Goal: Task Accomplishment & Management: Manage account settings

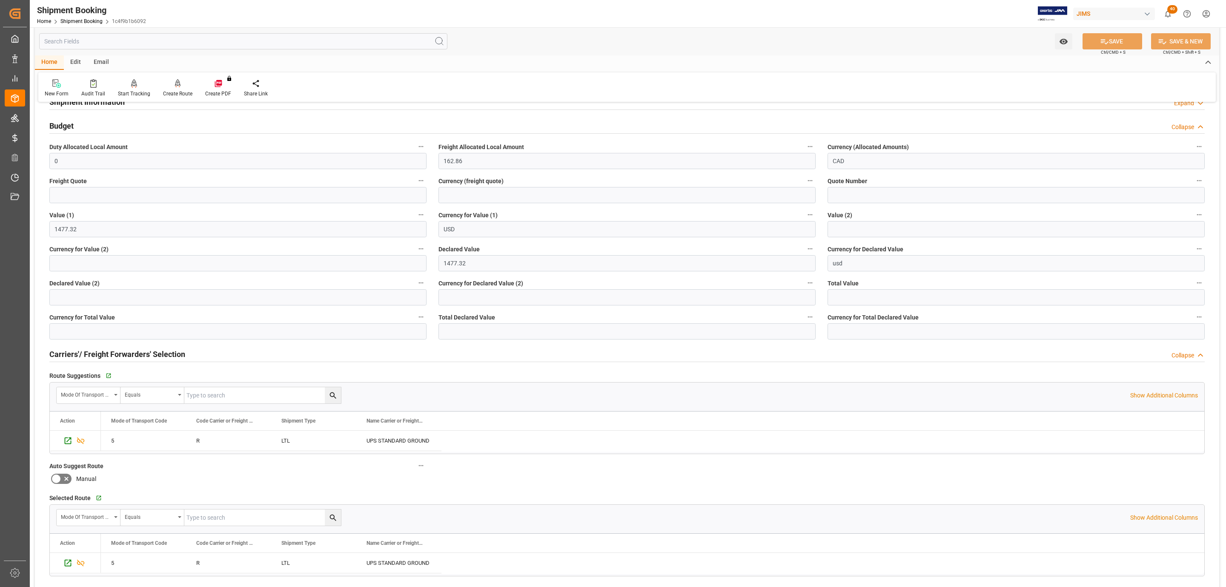
scroll to position [617, 0]
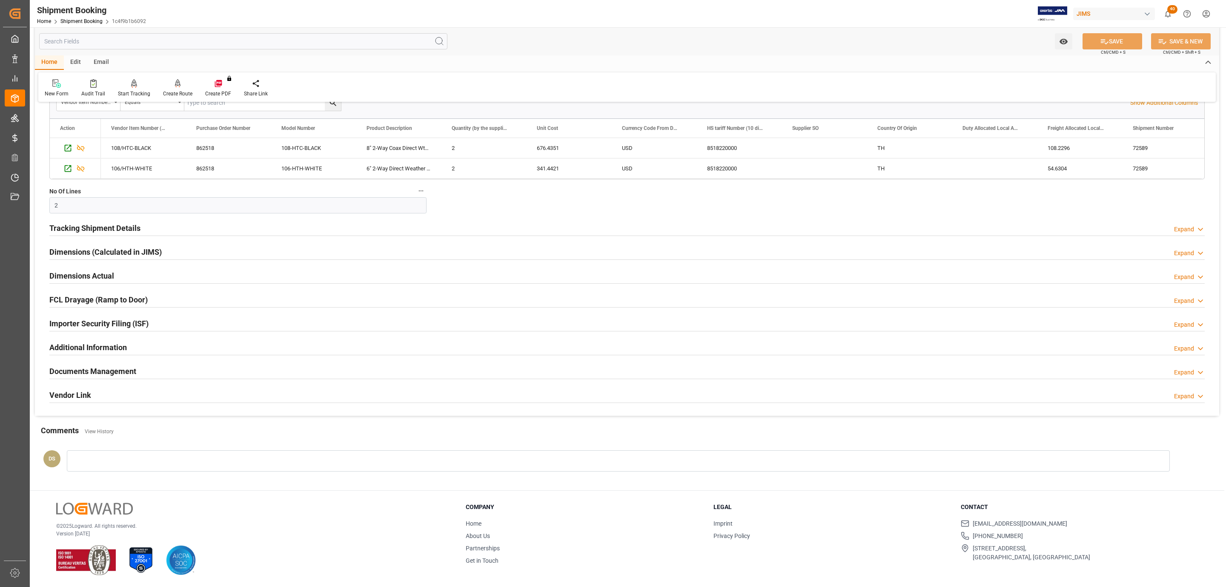
click at [123, 369] on h2 "Documents Management" at bounding box center [92, 370] width 87 height 11
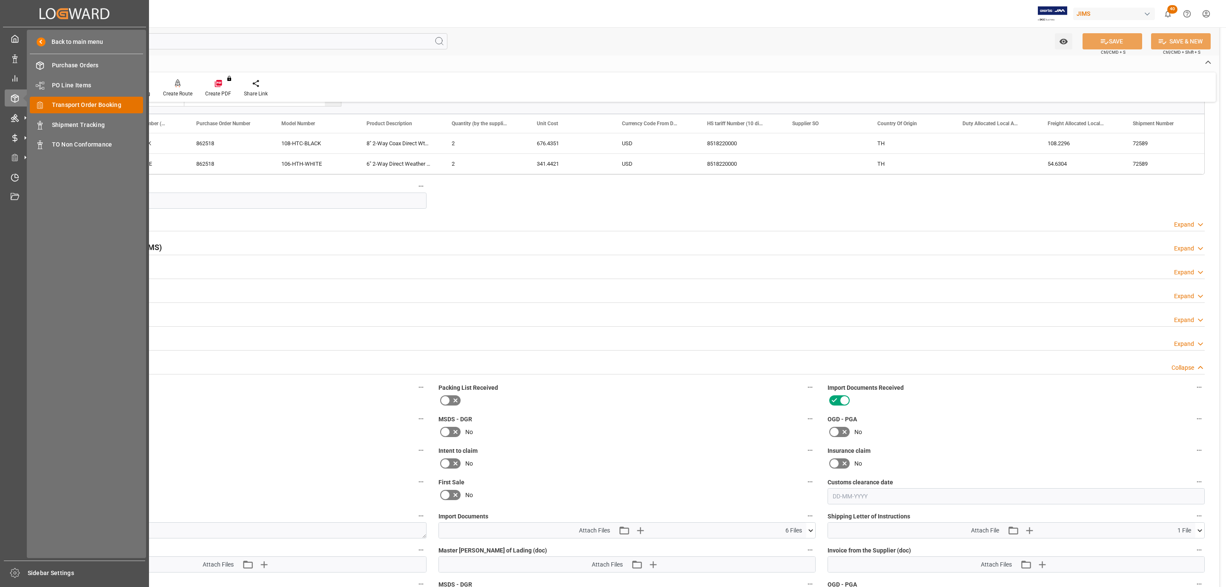
click at [75, 106] on span "Transport Order Booking" at bounding box center [98, 104] width 92 height 9
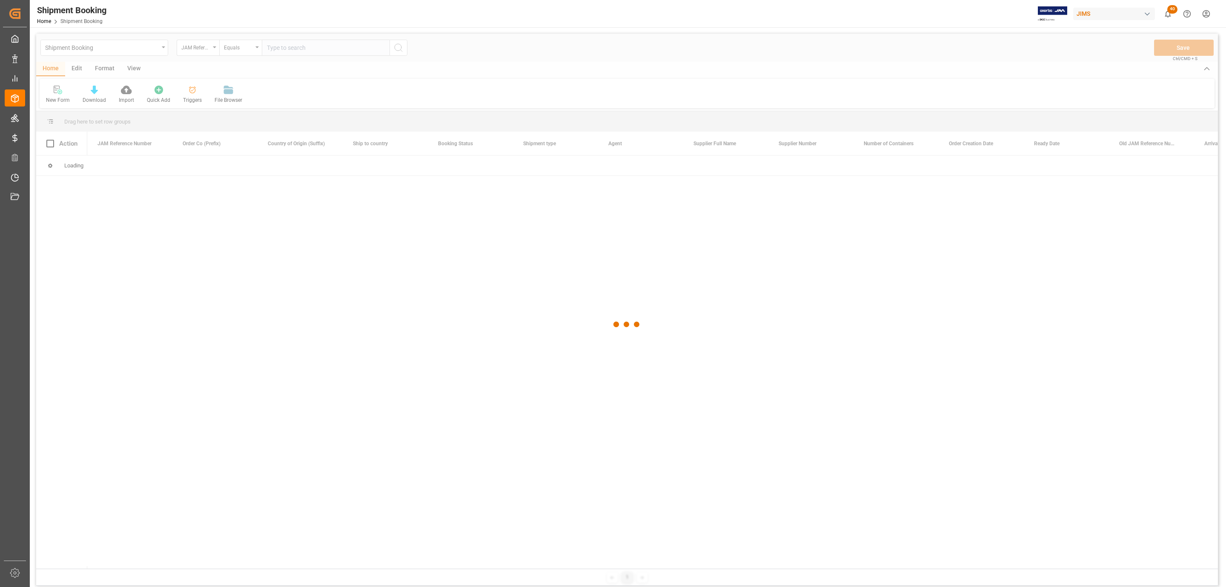
click at [377, 87] on div at bounding box center [627, 325] width 1182 height 582
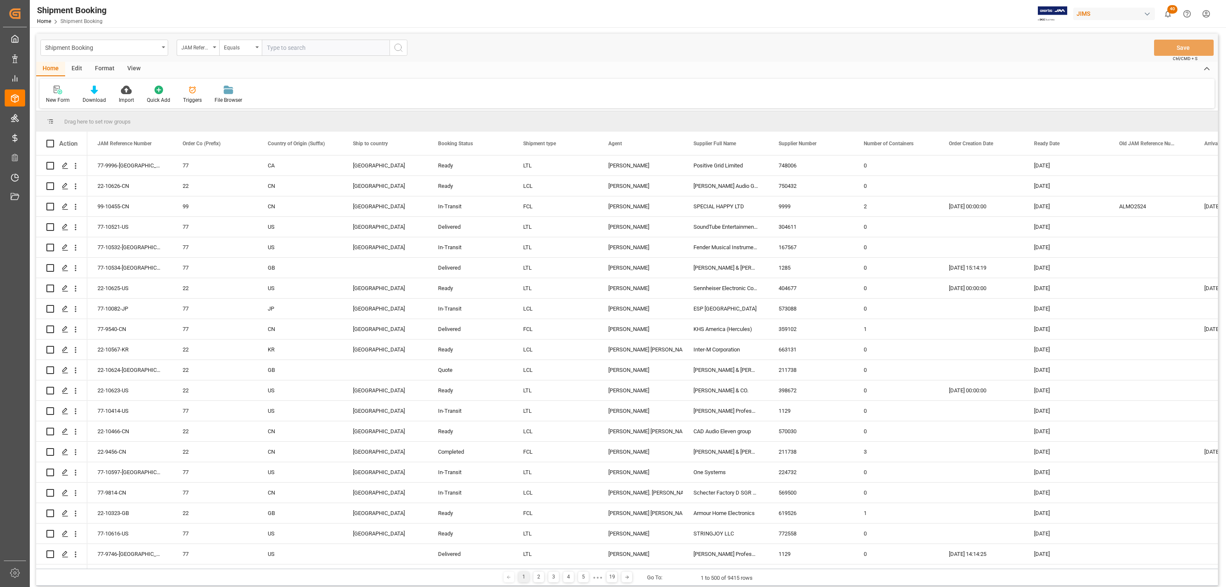
click at [56, 91] on icon at bounding box center [58, 90] width 9 height 9
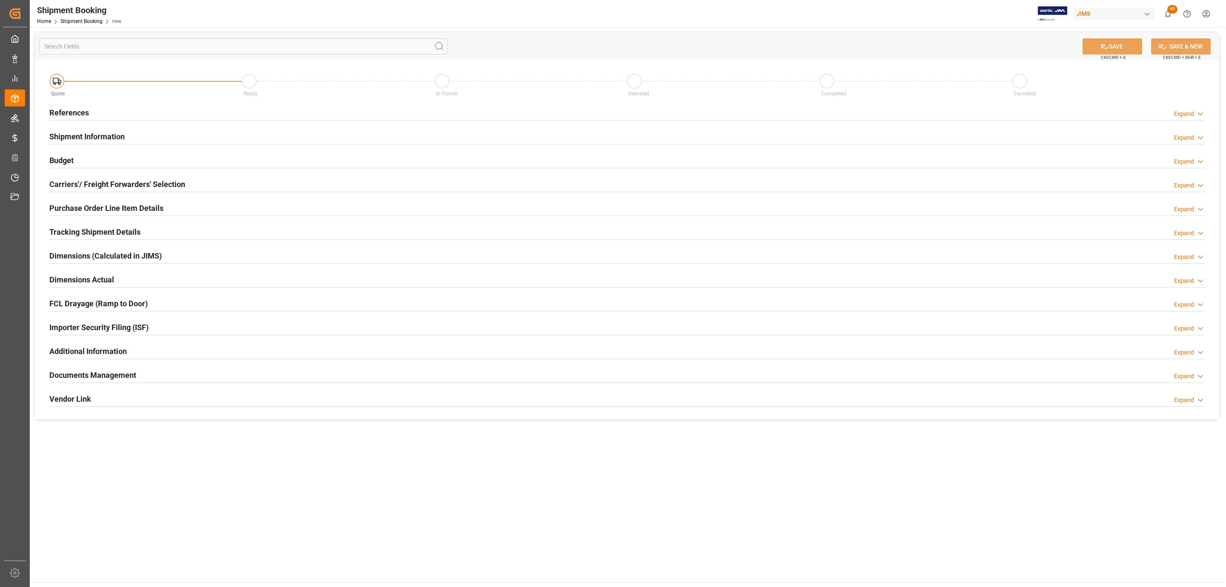
click at [126, 104] on div "References Expand" at bounding box center [626, 112] width 1155 height 16
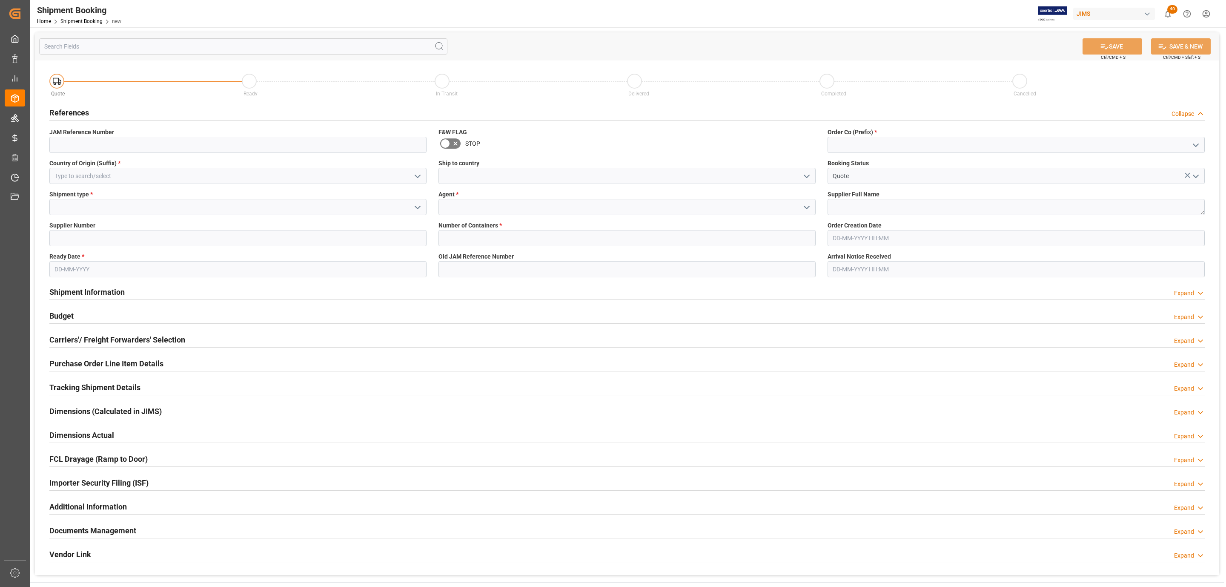
click at [1193, 143] on icon "open menu" at bounding box center [1196, 145] width 10 height 10
click at [948, 179] on div "77" at bounding box center [1016, 182] width 376 height 19
type input "77"
click at [871, 208] on textarea at bounding box center [1016, 207] width 377 height 16
click at [866, 203] on textarea at bounding box center [1016, 207] width 377 height 16
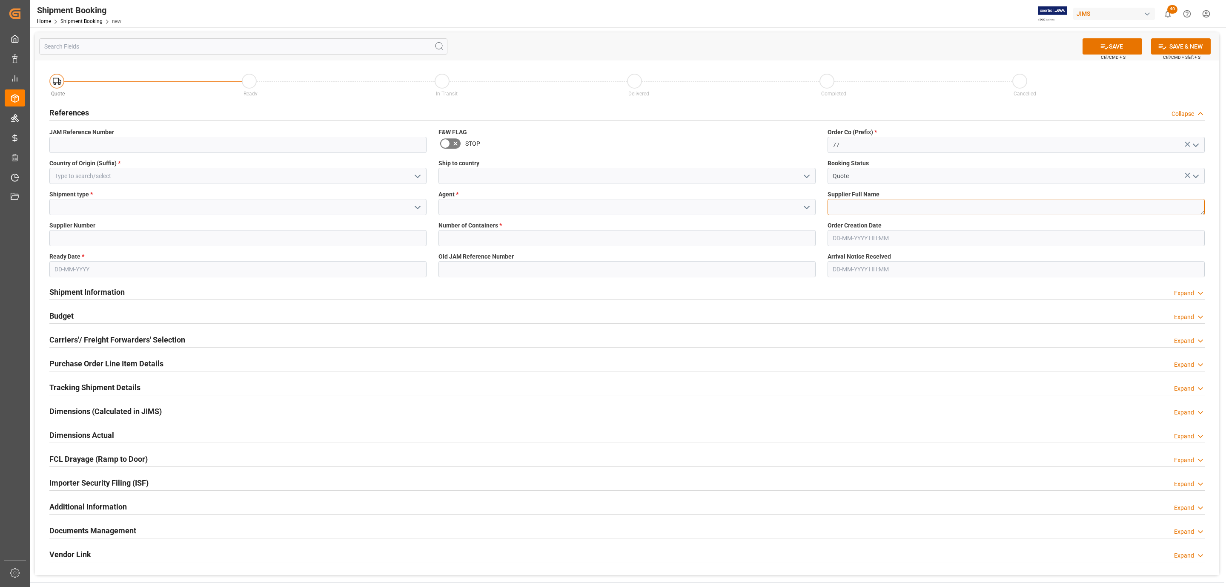
paste textarea "Radio Design Labs"
type textarea "Radio Design Labs"
click at [806, 172] on icon "open menu" at bounding box center [807, 176] width 10 height 10
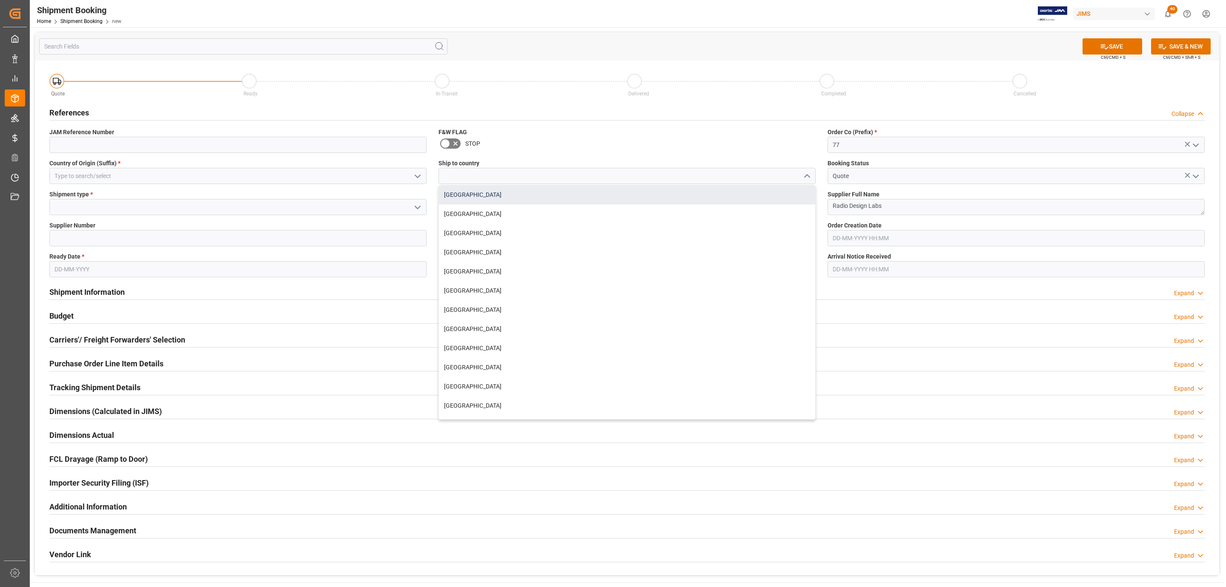
click at [472, 198] on div "[GEOGRAPHIC_DATA]" at bounding box center [627, 194] width 376 height 19
type input "[GEOGRAPHIC_DATA]"
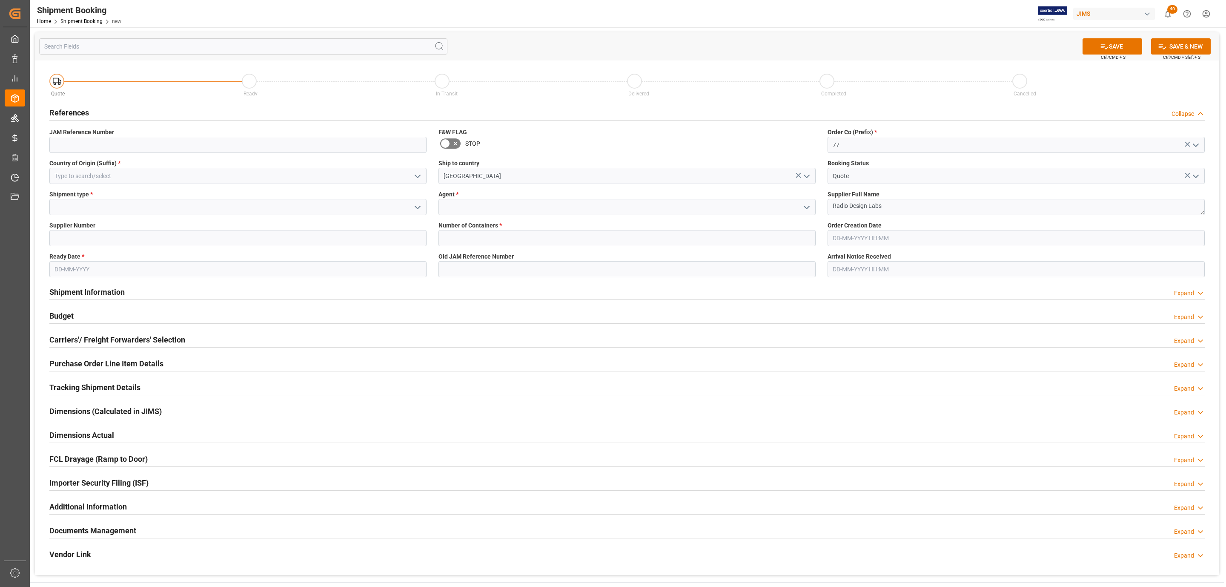
click at [803, 206] on icon "open menu" at bounding box center [807, 207] width 10 height 10
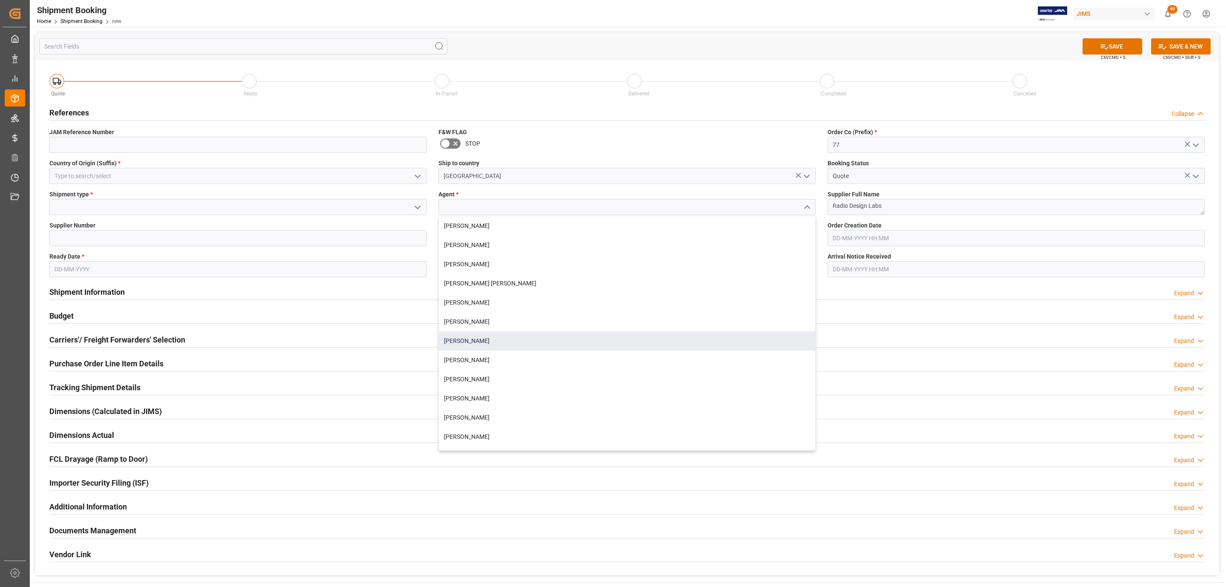
click at [482, 334] on div "[PERSON_NAME]" at bounding box center [627, 340] width 376 height 19
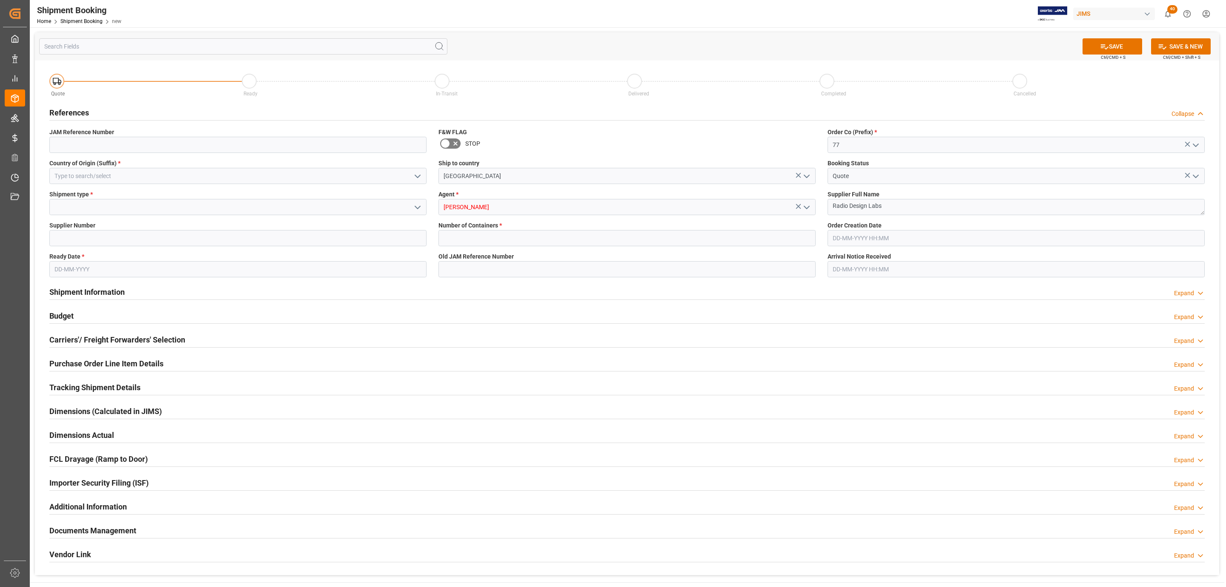
type input "[PERSON_NAME]"
click at [466, 239] on input "text" at bounding box center [626, 238] width 377 height 16
type input "0"
click at [413, 172] on icon "open menu" at bounding box center [418, 176] width 10 height 10
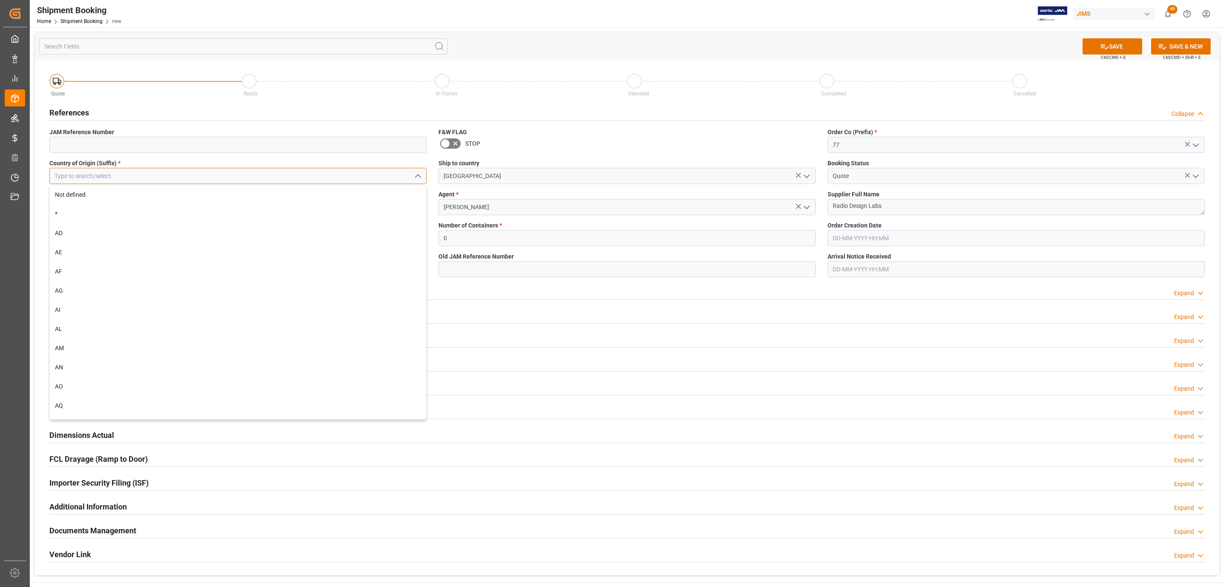
click at [195, 174] on input at bounding box center [237, 176] width 377 height 16
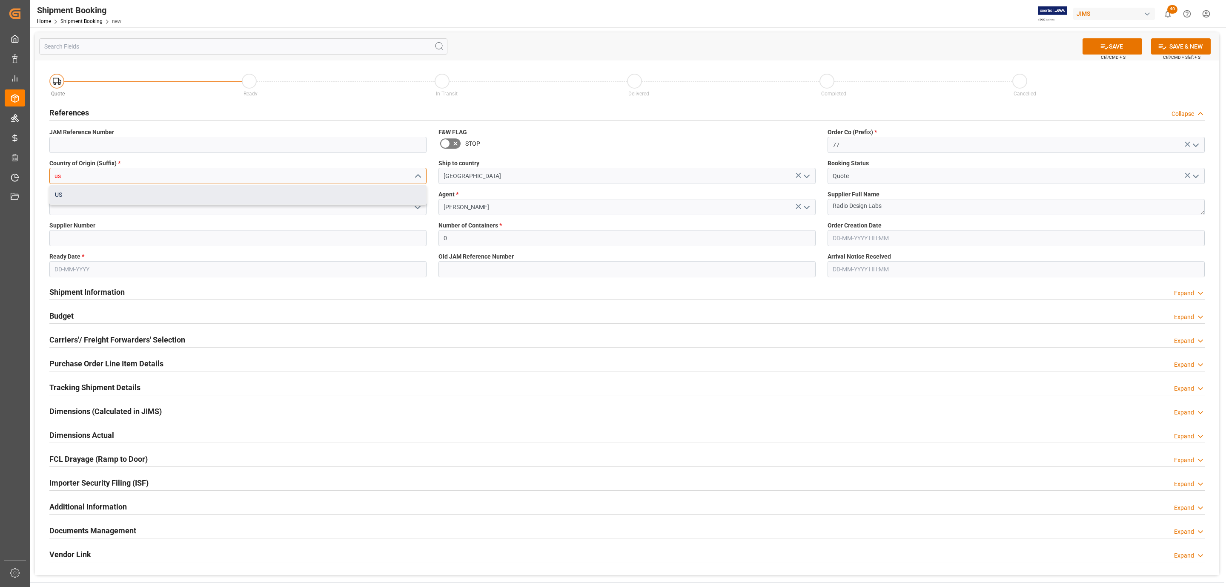
click at [177, 192] on div "US" at bounding box center [238, 194] width 376 height 19
type input "US"
click at [417, 206] on icon "open menu" at bounding box center [418, 207] width 10 height 10
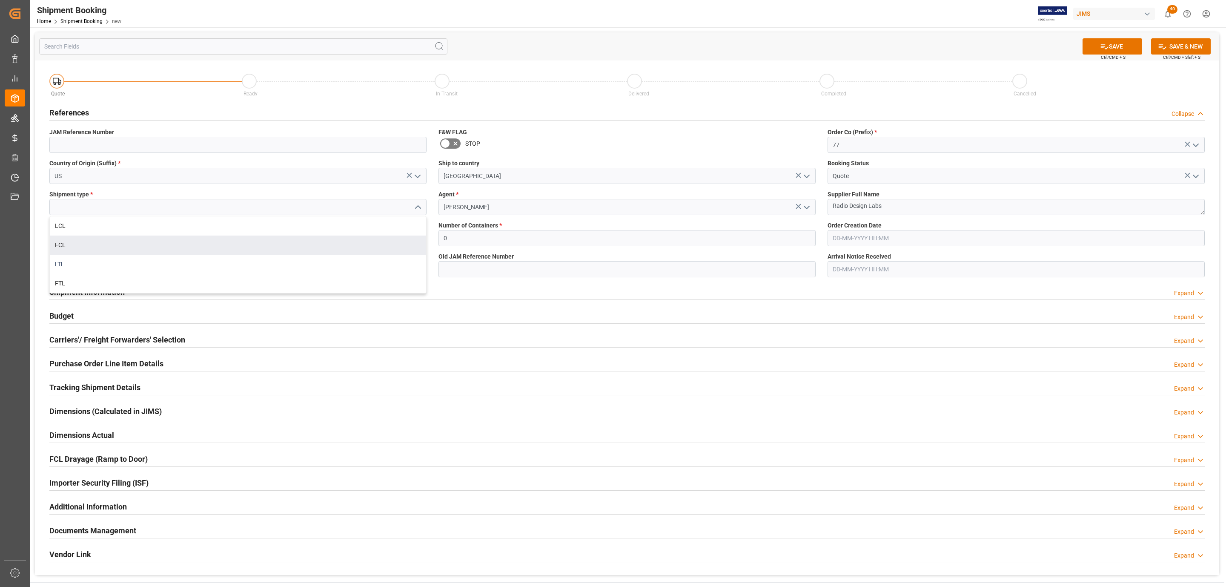
click at [100, 257] on div "LTL" at bounding box center [238, 264] width 376 height 19
type input "LTL"
click at [82, 269] on input "text" at bounding box center [237, 269] width 377 height 16
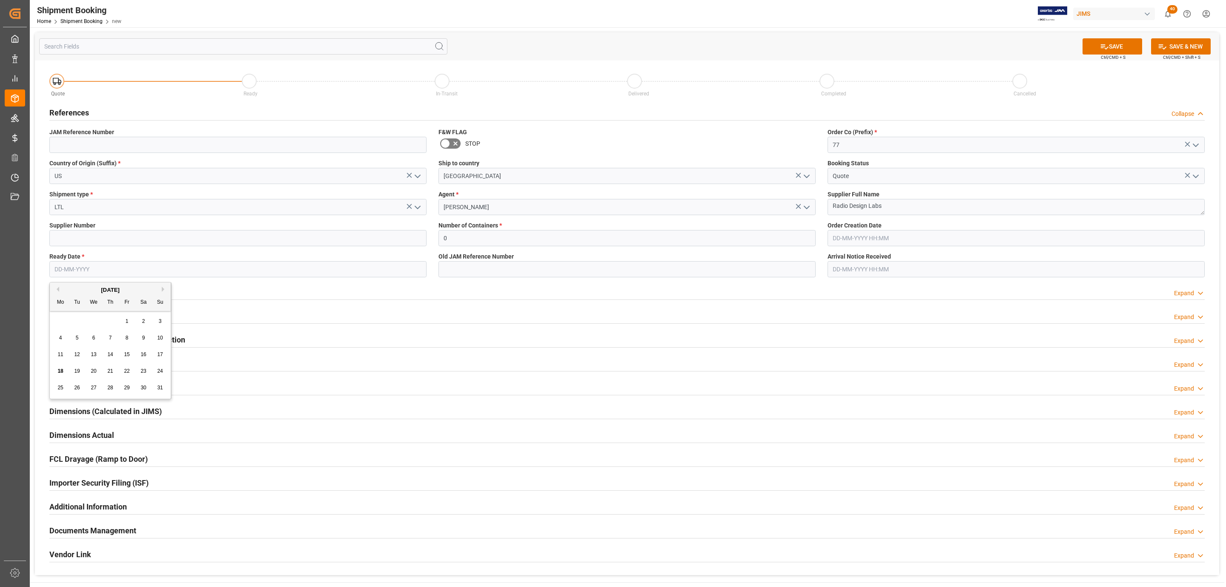
click at [87, 318] on div "28 29 30 31 1 2 3" at bounding box center [110, 321] width 116 height 17
click at [107, 355] on span "14" at bounding box center [110, 354] width 6 height 6
type input "14-08-2025"
click at [1105, 43] on icon at bounding box center [1104, 46] width 9 height 9
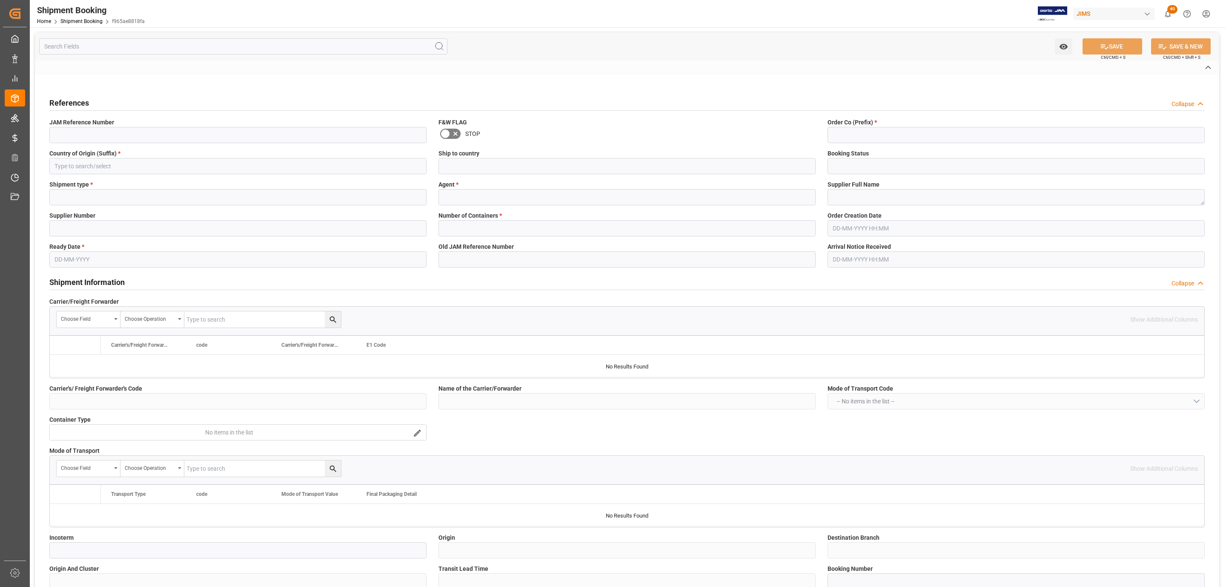
type input "77-10627-US"
type input "77"
type input "US"
type input "[GEOGRAPHIC_DATA]"
type input "Quote"
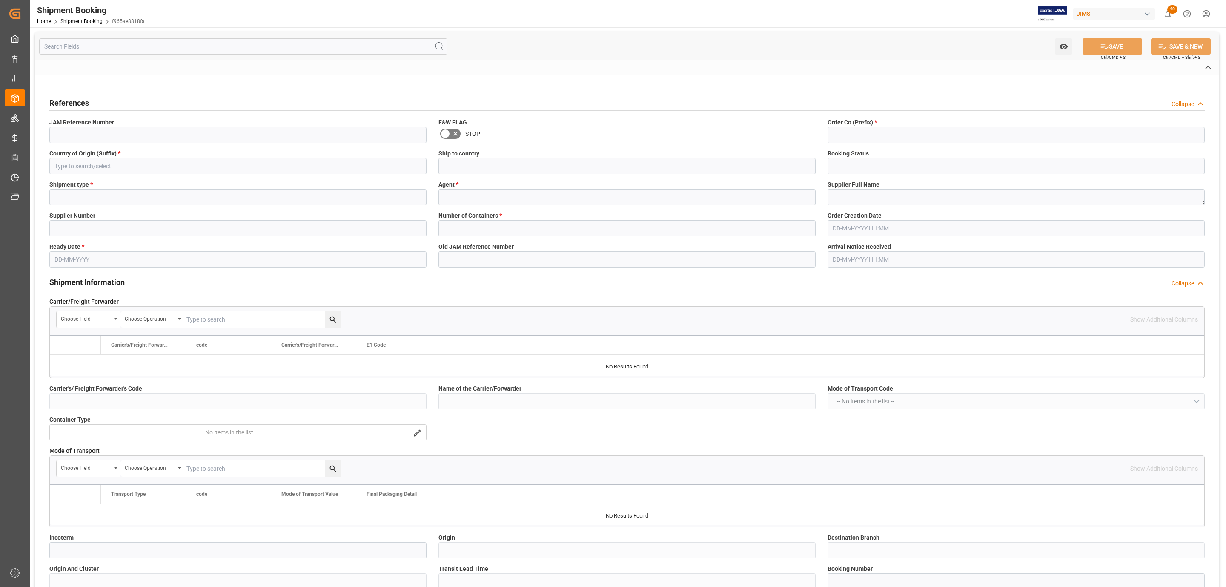
type input "LTL"
type input "[PERSON_NAME]"
type textarea "Radio Design Labs"
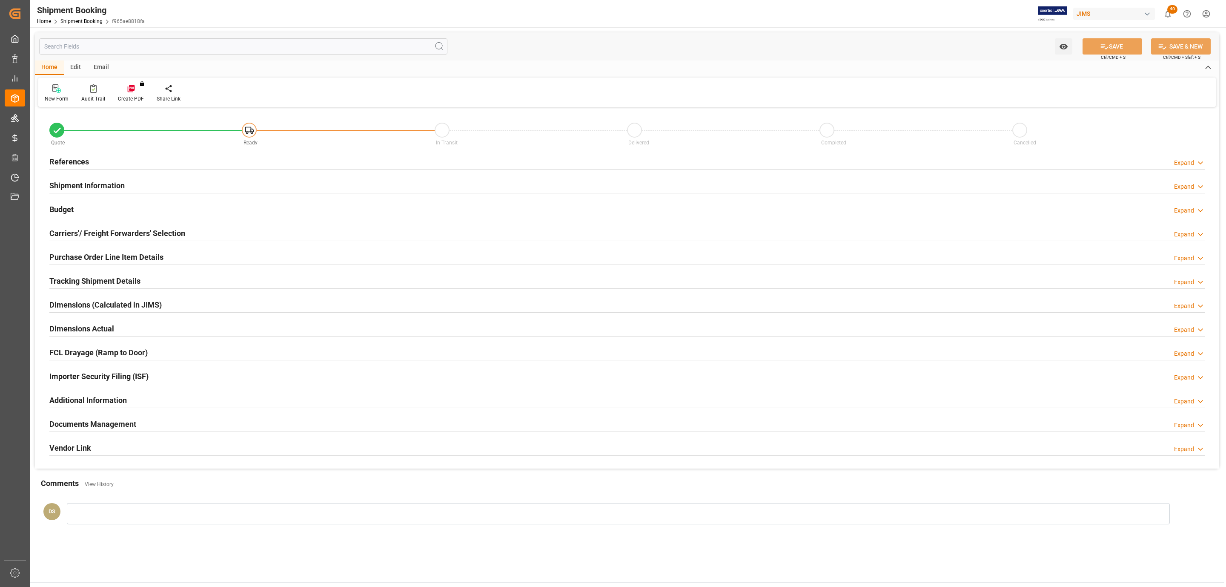
type input "0"
type input "[DATE]"
click at [115, 162] on div "References Expand" at bounding box center [626, 161] width 1155 height 16
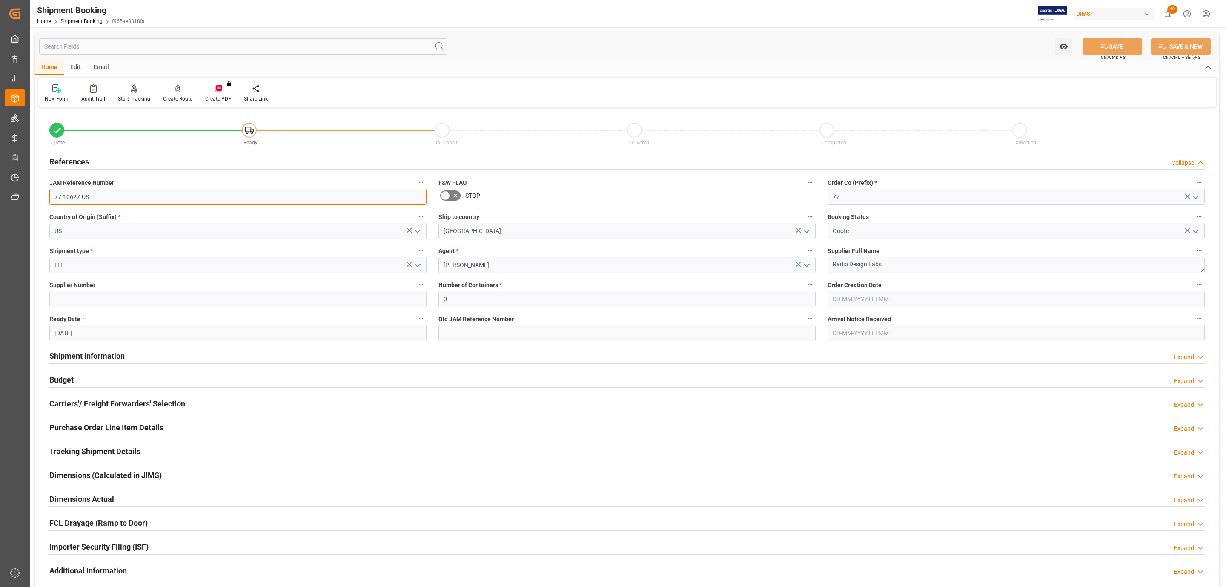
click at [100, 196] on input "77-10627-US" at bounding box center [237, 197] width 377 height 16
click at [91, 380] on div "Budget Expand" at bounding box center [626, 379] width 1155 height 16
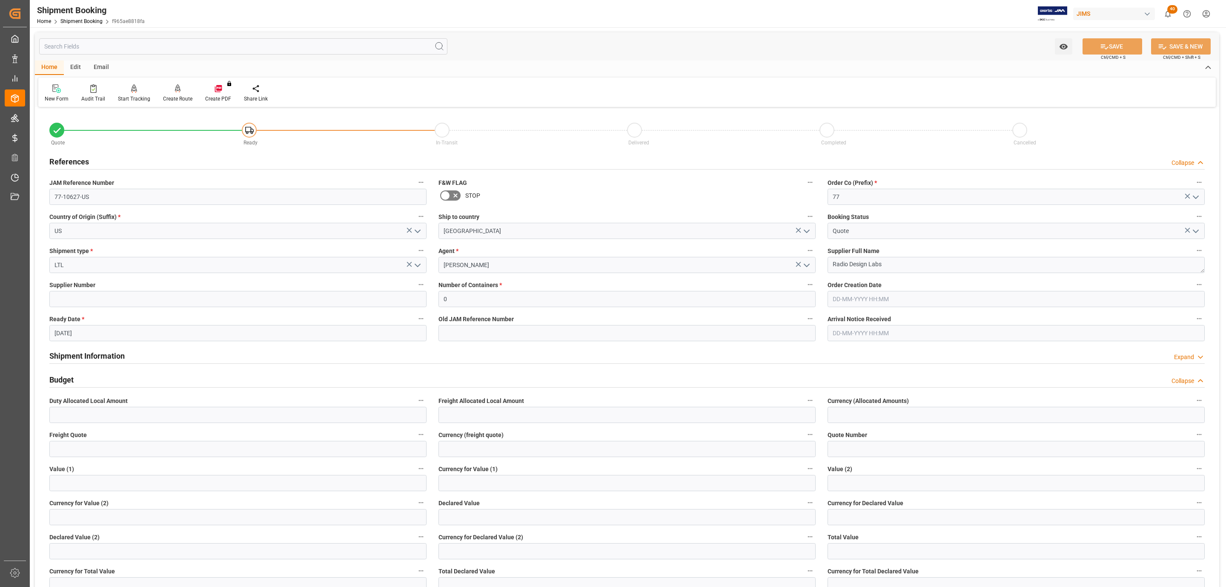
click at [91, 380] on div "Budget Collapse" at bounding box center [626, 379] width 1155 height 16
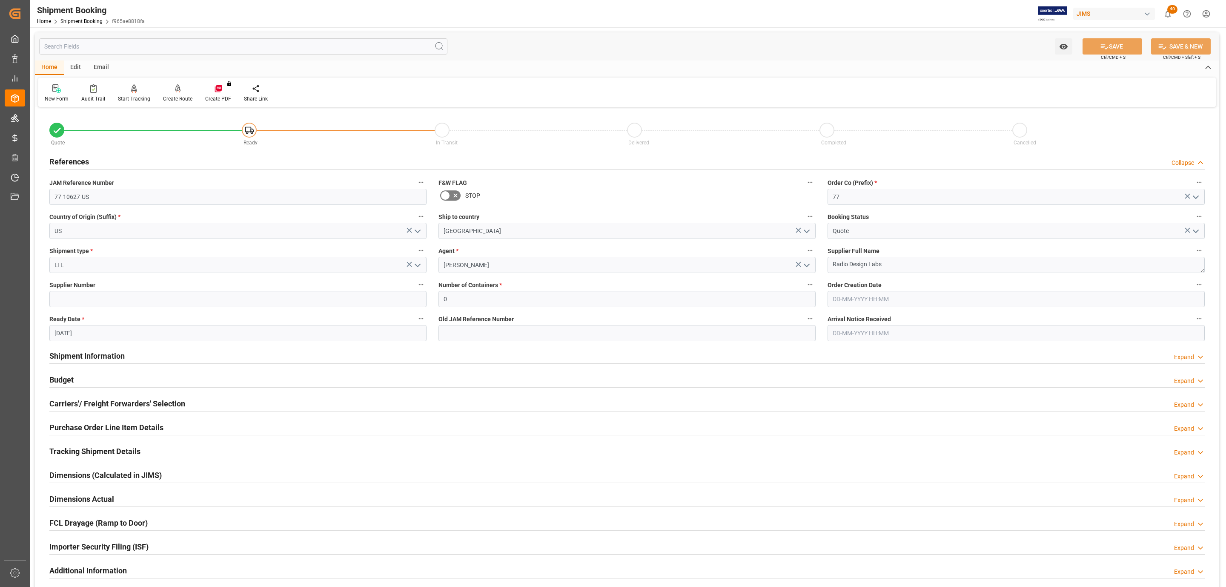
click at [90, 400] on h2 "Carriers'/ Freight Forwarders' Selection" at bounding box center [117, 403] width 136 height 11
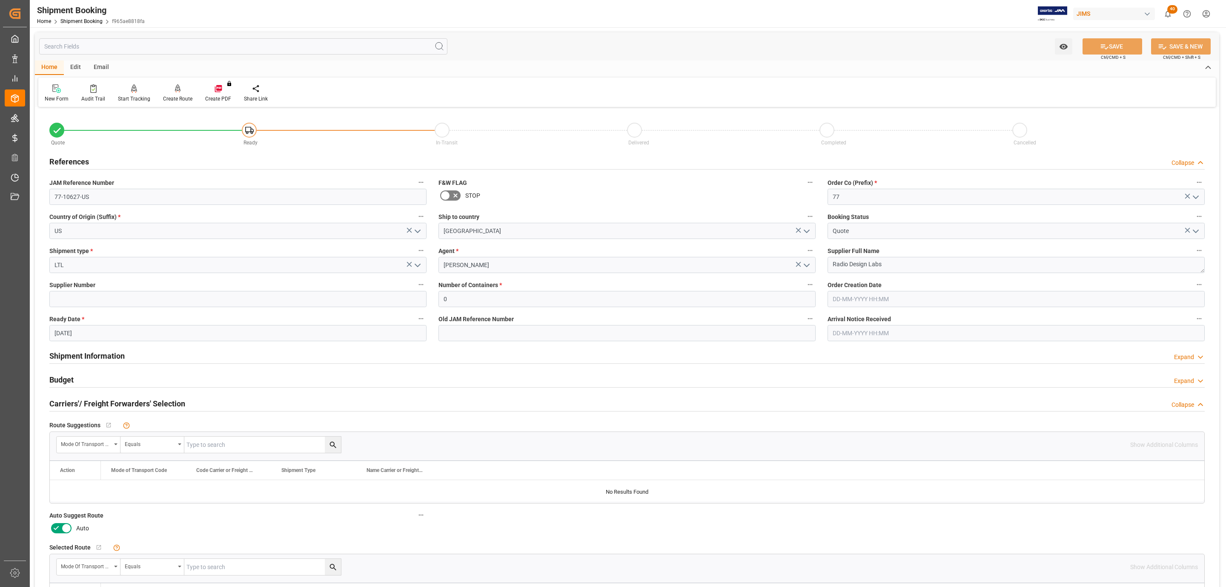
click at [57, 526] on icon at bounding box center [56, 528] width 10 height 10
click at [0, 0] on input "checkbox" at bounding box center [0, 0] width 0 height 0
click at [1089, 51] on button "SAVE" at bounding box center [1113, 46] width 60 height 16
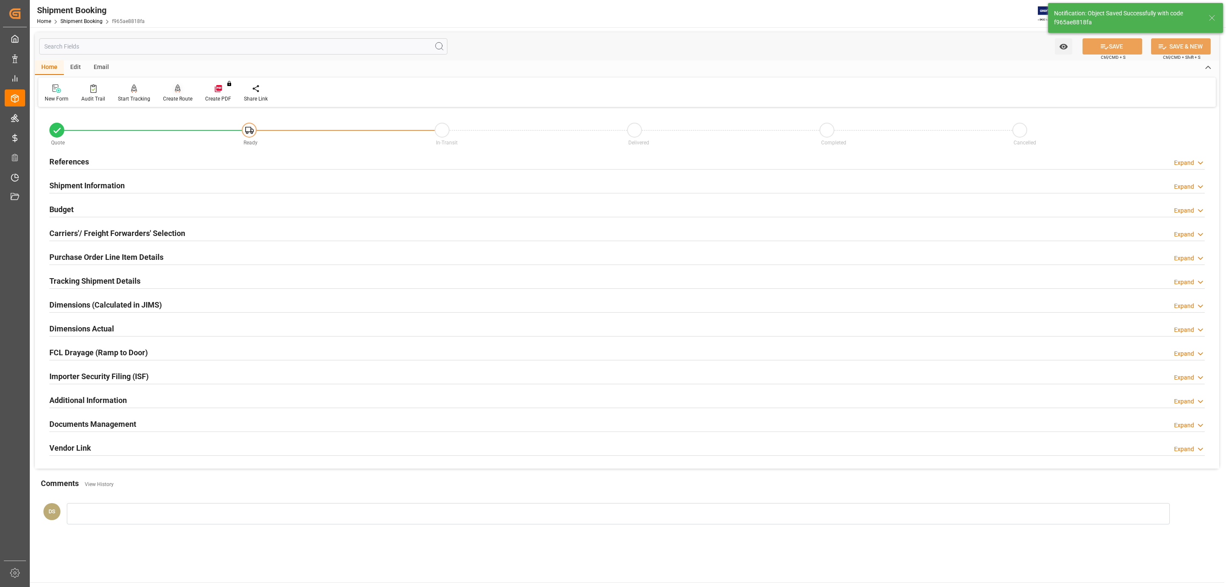
click at [163, 90] on div at bounding box center [177, 88] width 29 height 9
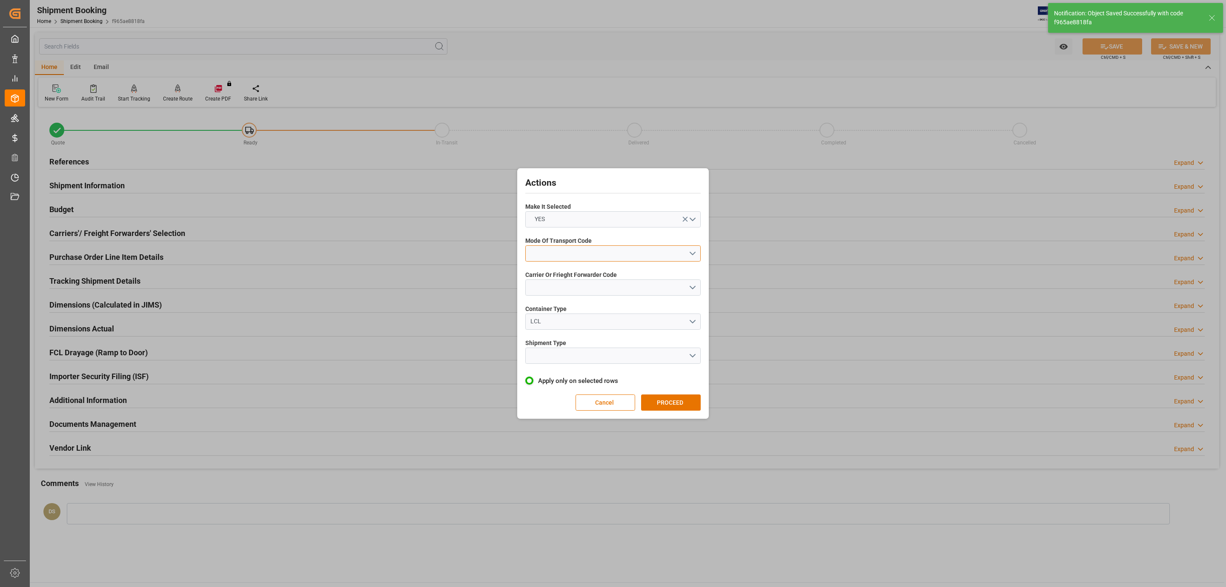
click at [634, 261] on button "open menu" at bounding box center [612, 253] width 175 height 16
click at [563, 330] on div "5- COURIER GROUND" at bounding box center [613, 327] width 175 height 18
click at [557, 288] on button "open menu" at bounding box center [612, 287] width 175 height 16
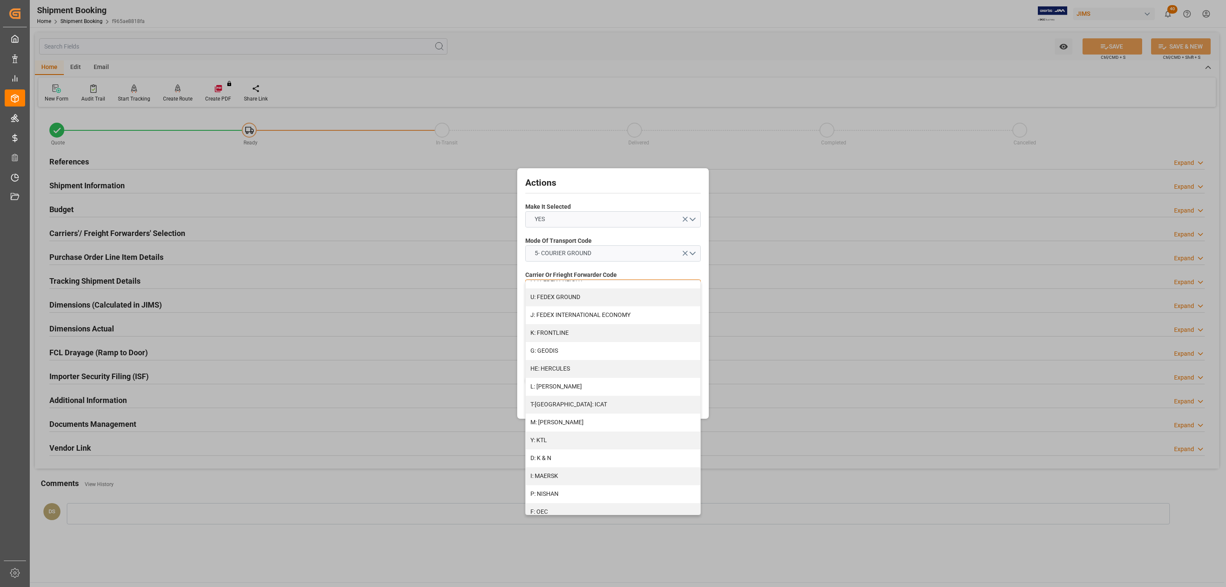
scroll to position [382, 0]
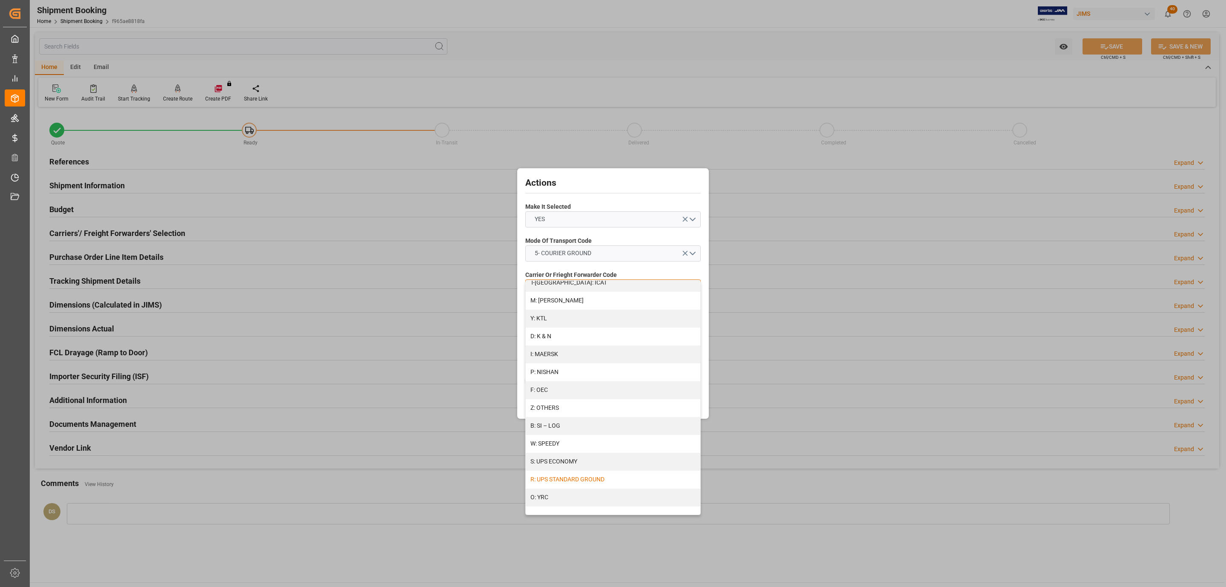
click at [589, 478] on div "R: UPS STANDARD GROUND" at bounding box center [613, 479] width 175 height 18
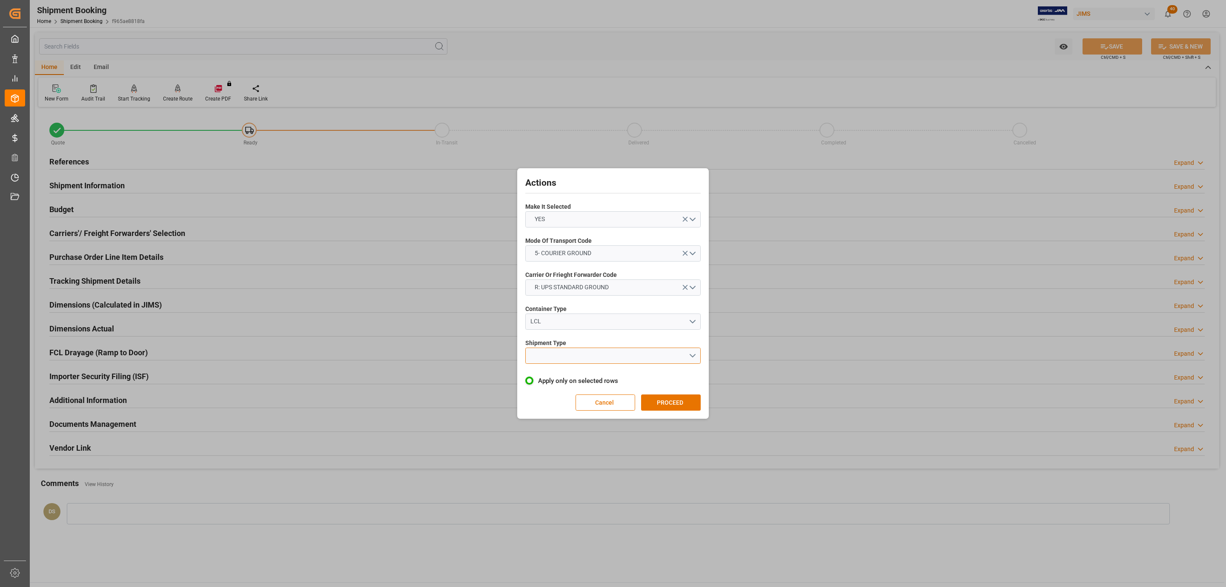
click at [562, 348] on button "open menu" at bounding box center [612, 355] width 175 height 16
drag, startPoint x: 562, startPoint y: 348, endPoint x: 572, endPoint y: 361, distance: 16.4
click at [567, 361] on div "LTL" at bounding box center [613, 358] width 175 height 18
click at [681, 402] on button "PROCEED" at bounding box center [671, 402] width 60 height 16
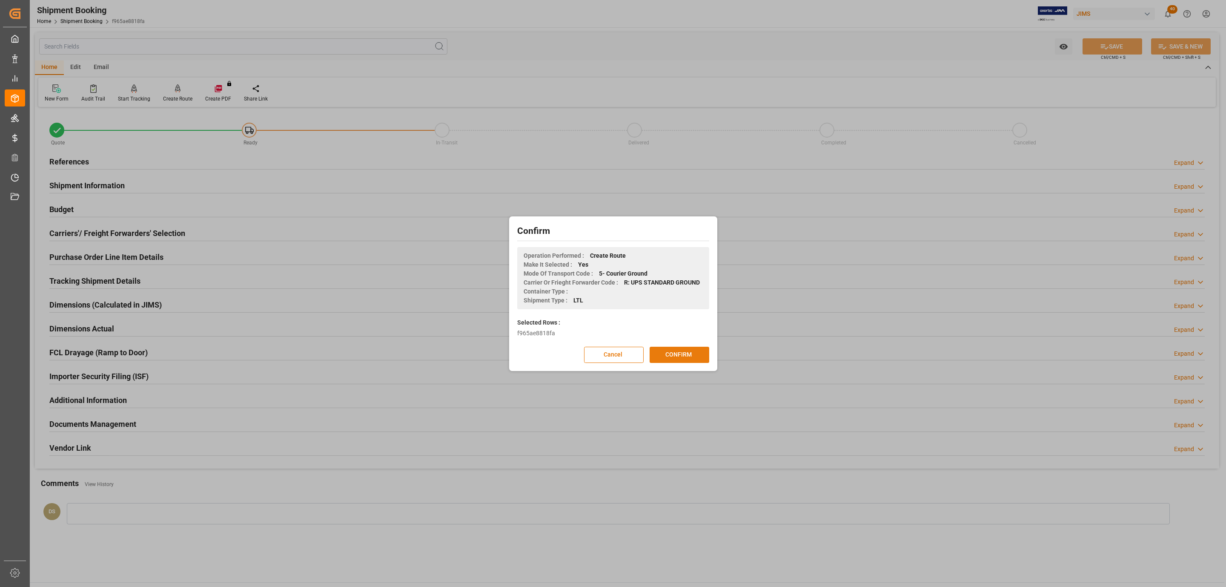
click at [686, 356] on button "CONFIRM" at bounding box center [680, 355] width 60 height 16
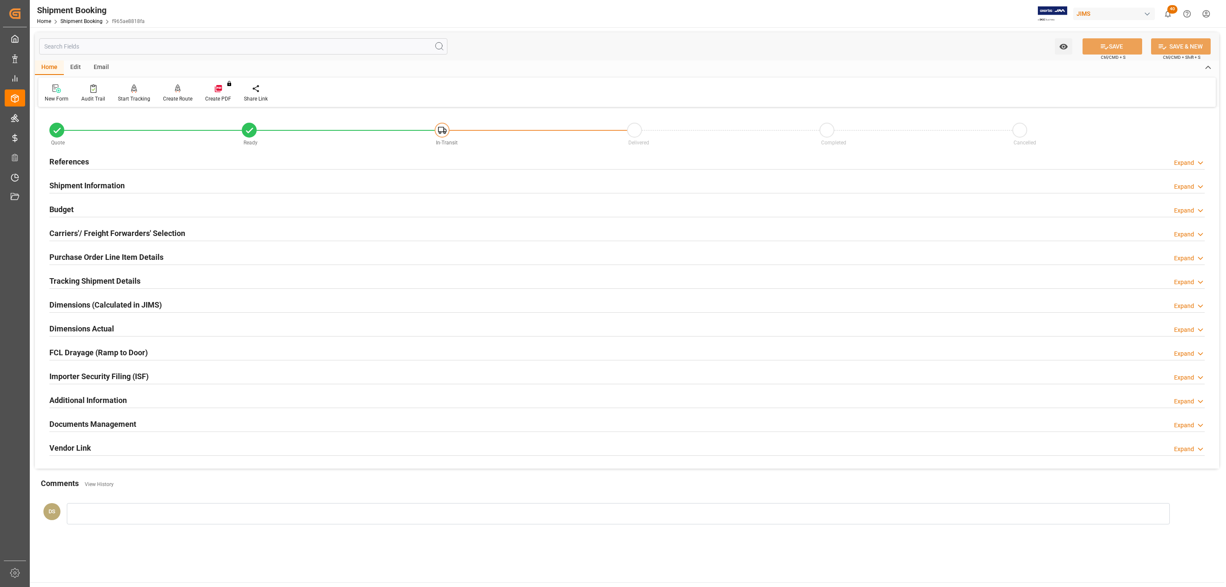
click at [82, 283] on h2 "Tracking Shipment Details" at bounding box center [94, 280] width 91 height 11
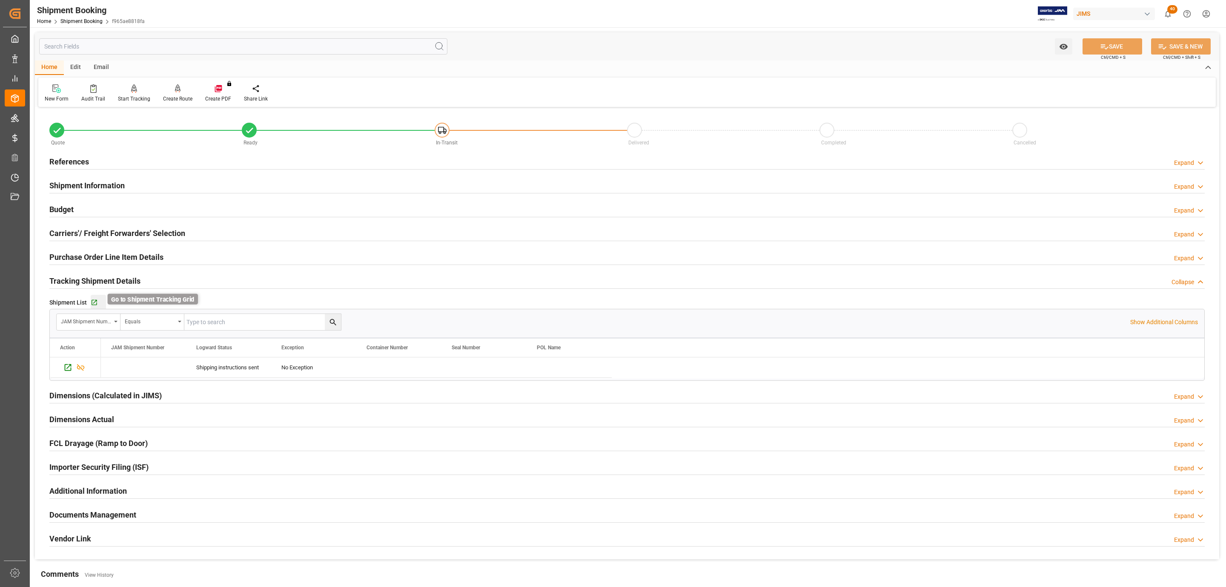
click at [95, 304] on icon "button" at bounding box center [94, 302] width 7 height 7
click at [103, 265] on div at bounding box center [626, 264] width 1155 height 0
click at [106, 258] on h2 "Purchase Order Line Item Details" at bounding box center [106, 256] width 114 height 11
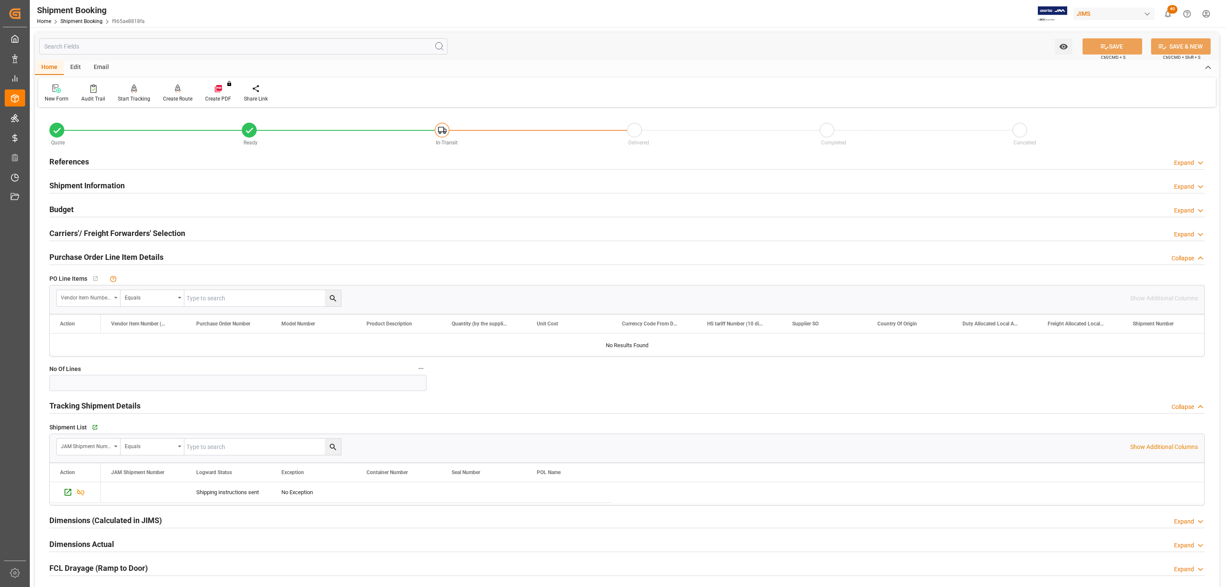
click at [84, 295] on div "Vendor Item Number (By The Supplier)" at bounding box center [86, 297] width 50 height 10
click at [112, 356] on div "Purchase Order Number" at bounding box center [120, 355] width 127 height 18
click at [0, 0] on input "text" at bounding box center [0, 0] width 0 height 0
click at [333, 300] on icon "search button" at bounding box center [333, 298] width 6 height 6
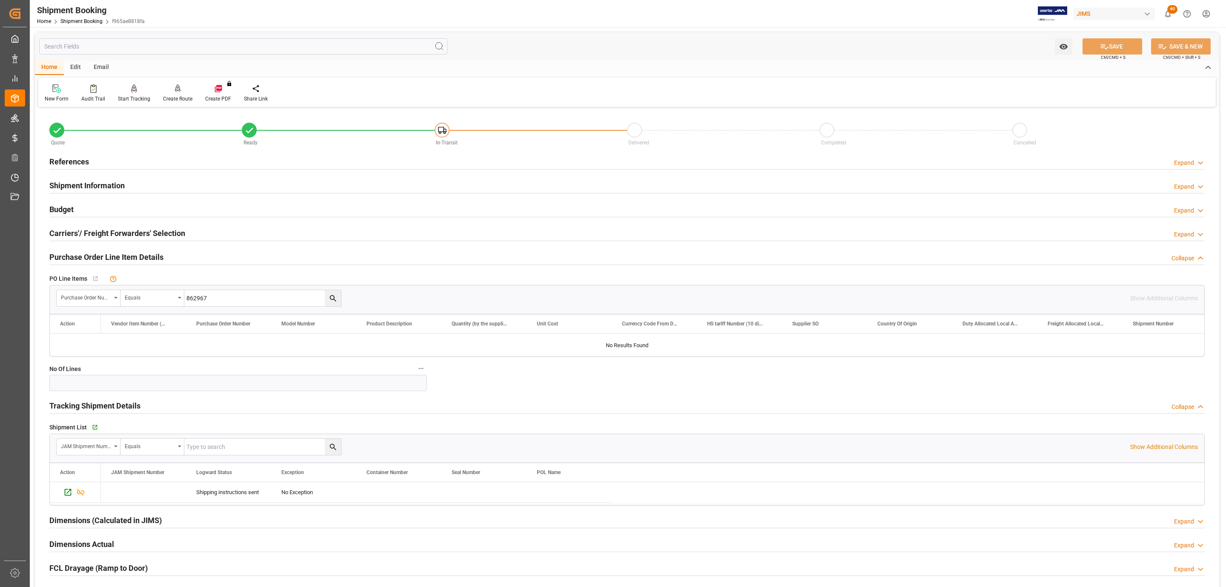
click at [335, 295] on icon "search button" at bounding box center [333, 298] width 9 height 9
click at [96, 296] on div "Purchase Order Number" at bounding box center [86, 297] width 50 height 10
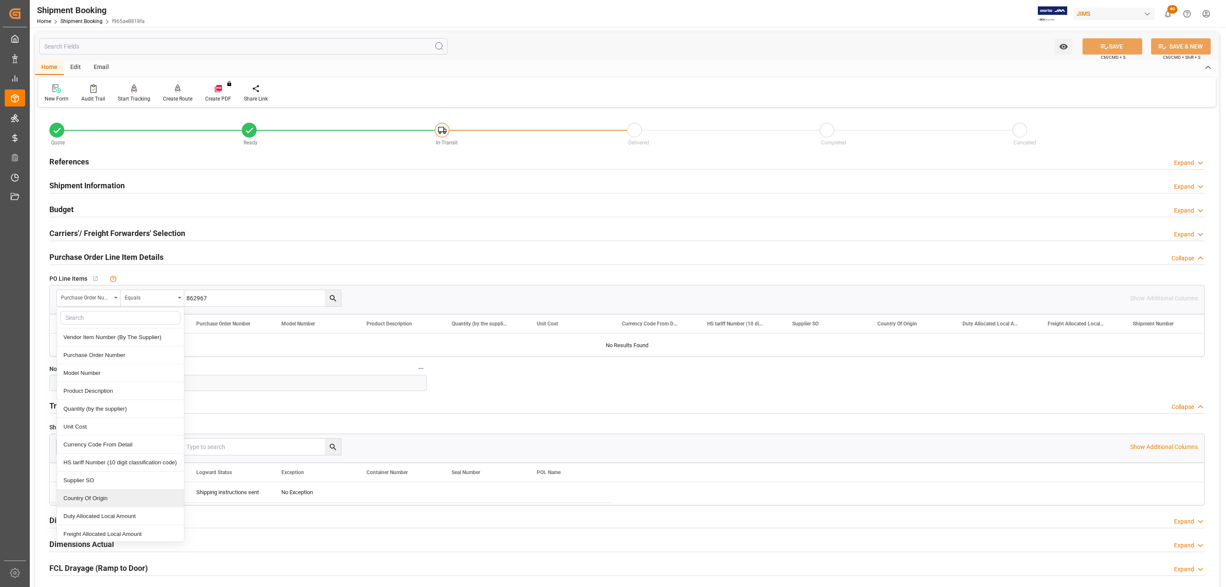
scroll to position [64, 0]
click at [140, 528] on button "show more" at bounding box center [120, 529] width 120 height 16
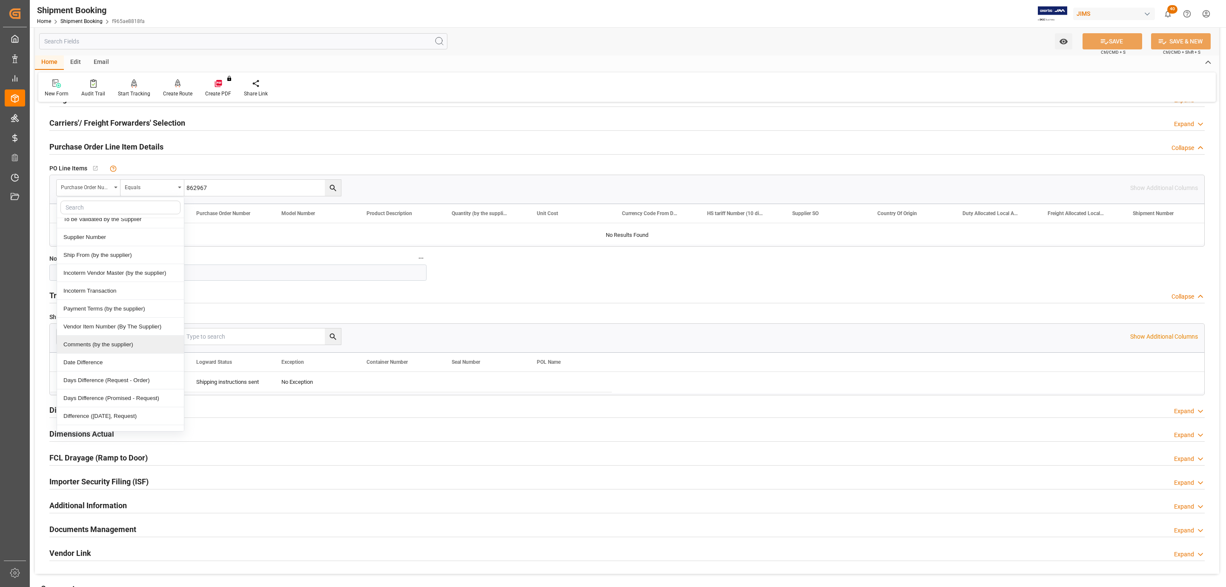
scroll to position [81, 0]
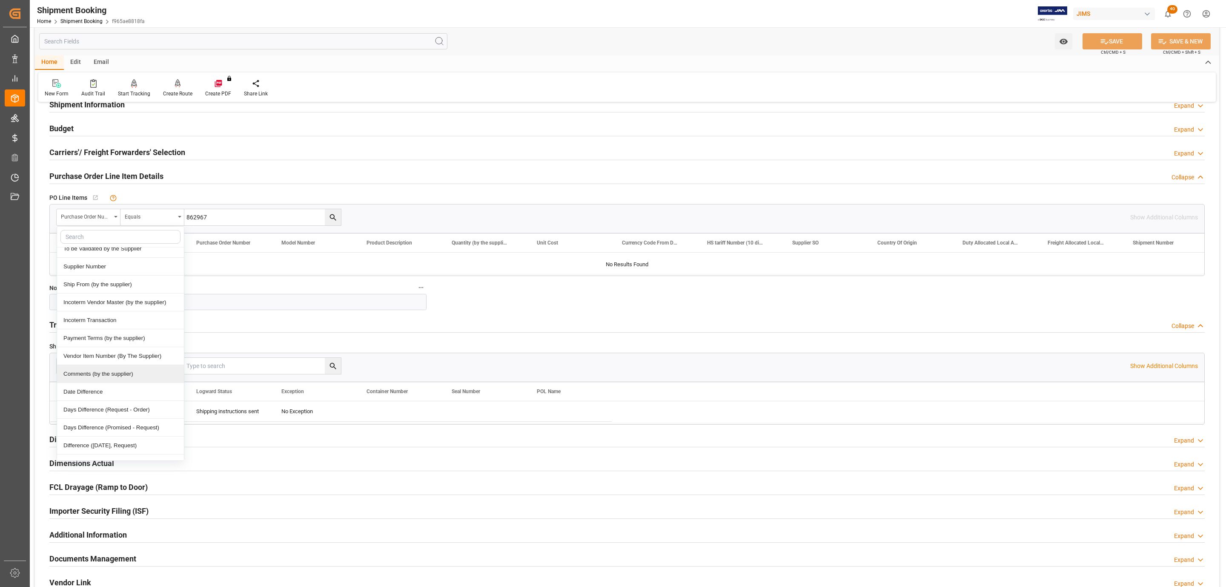
click at [330, 216] on icon "search button" at bounding box center [333, 217] width 6 height 6
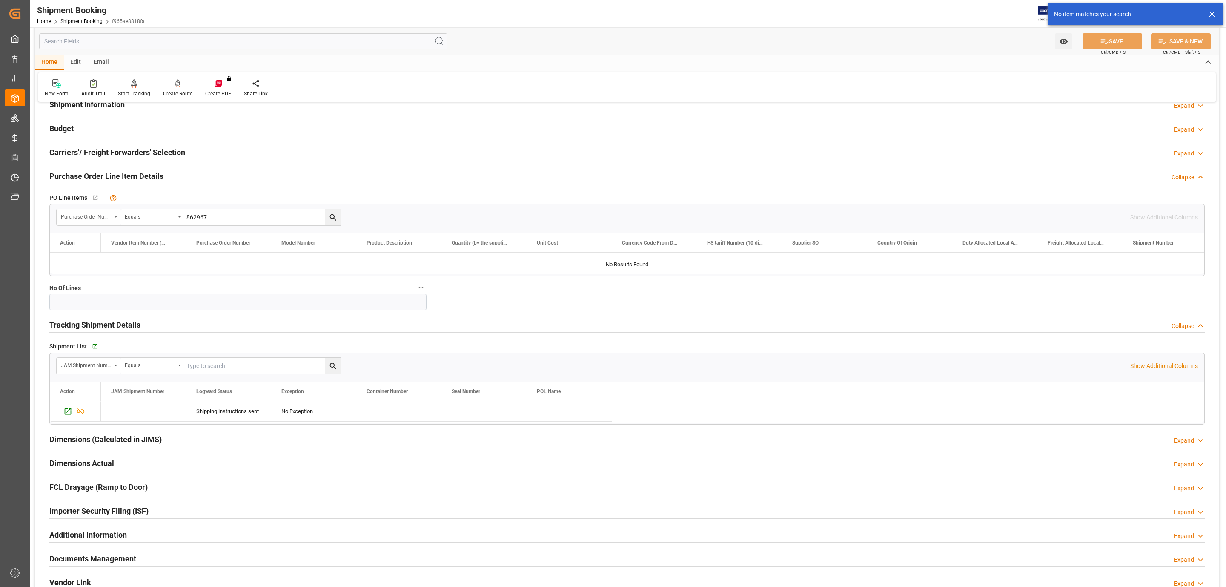
click at [108, 215] on div "Purchase Order Number" at bounding box center [86, 216] width 50 height 10
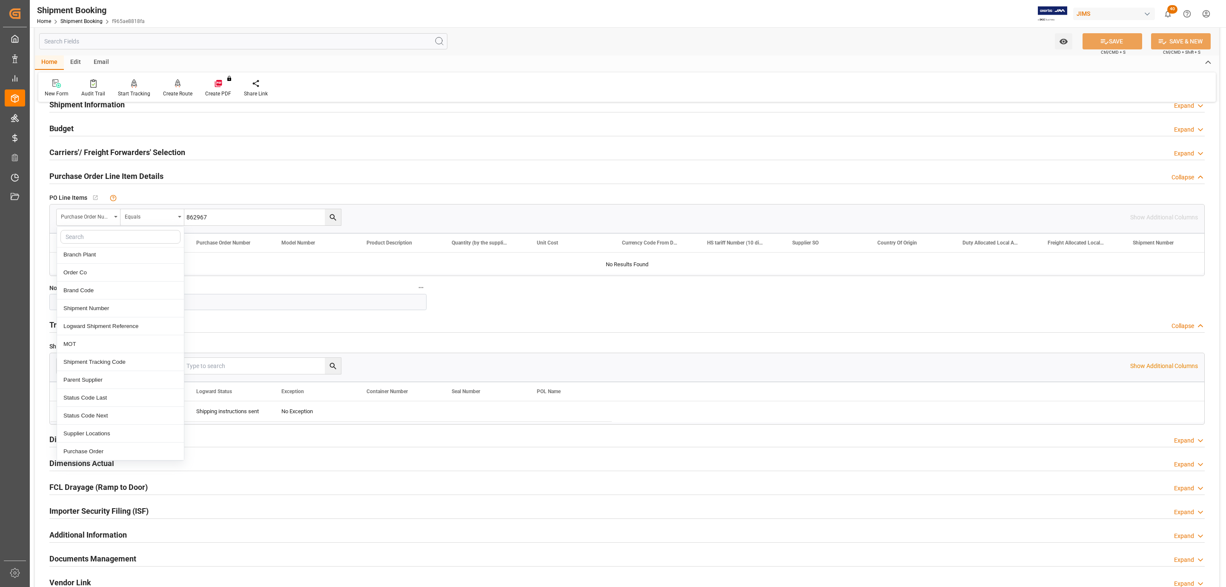
scroll to position [319, 0]
click at [0, 0] on input "862967" at bounding box center [0, 0] width 0 height 0
paste input "1464"
click at [332, 220] on icon "search button" at bounding box center [333, 217] width 6 height 6
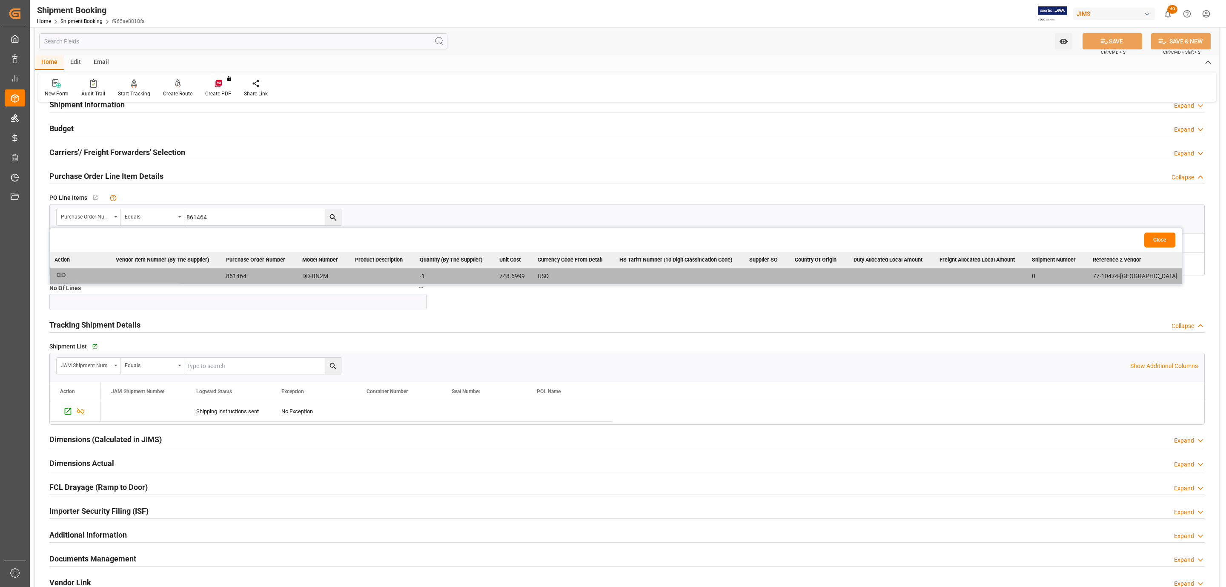
click at [63, 274] on icon "button" at bounding box center [61, 274] width 9 height 5
click at [332, 217] on icon "search button" at bounding box center [333, 217] width 9 height 9
click at [0, 0] on input "861464" at bounding box center [0, 0] width 0 height 0
paste input "2967"
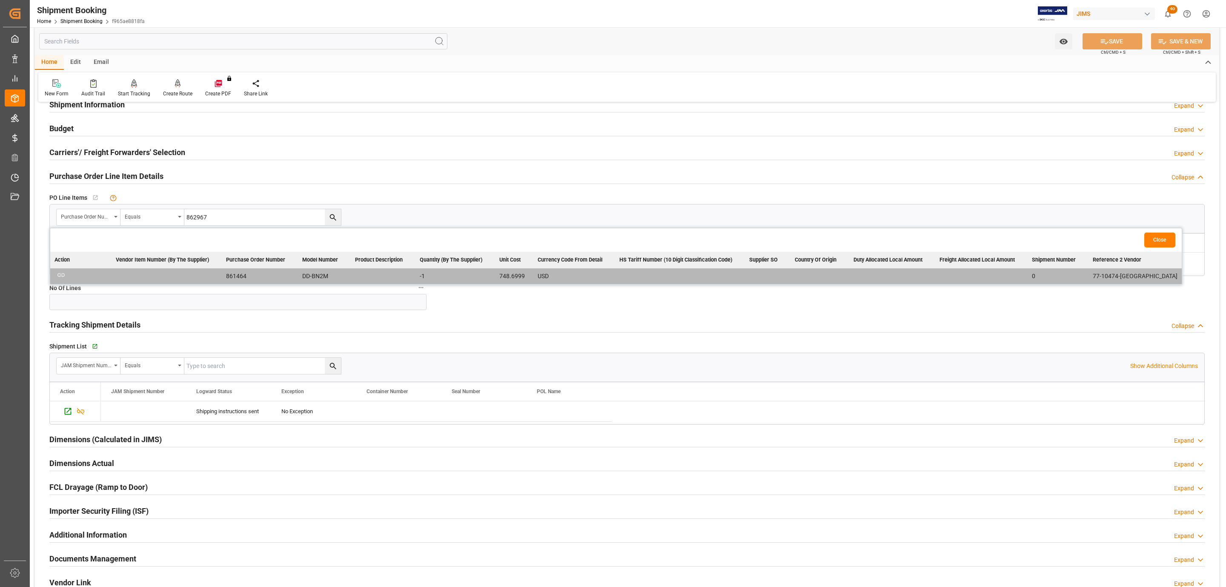
type input "862967"
click at [332, 215] on icon "search button" at bounding box center [333, 217] width 9 height 9
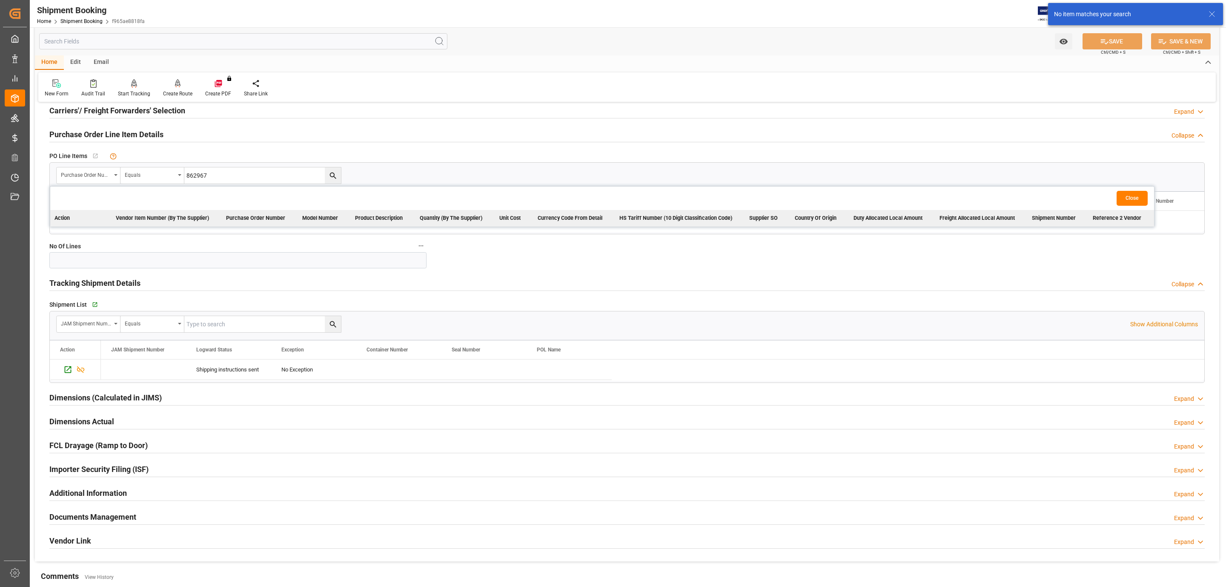
scroll to position [145, 0]
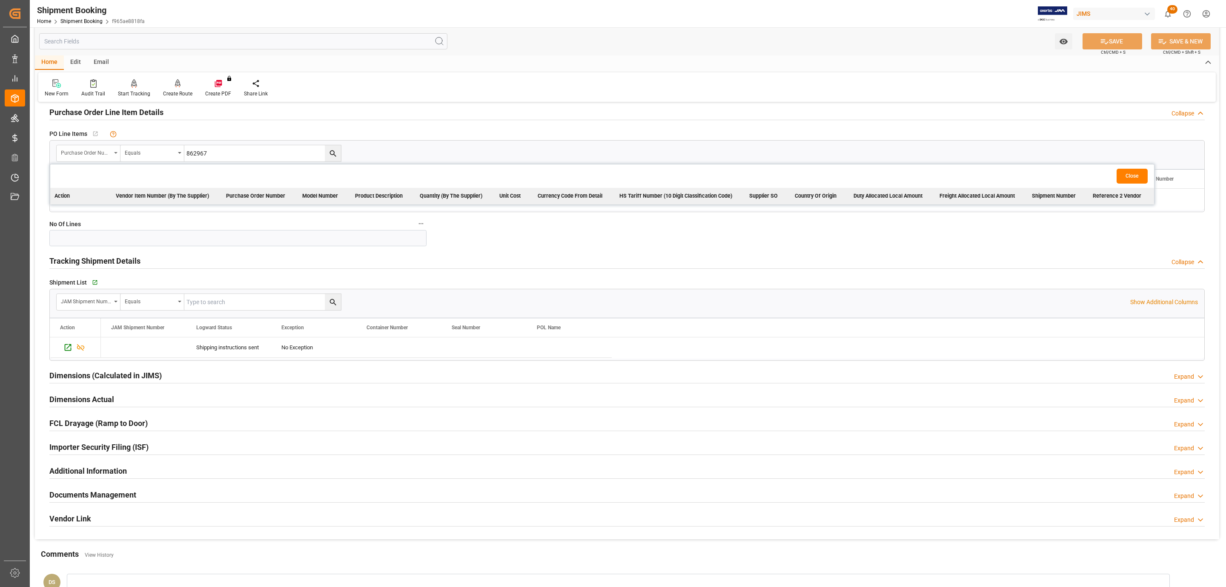
click at [110, 156] on div "Purchase Order Number" at bounding box center [86, 152] width 50 height 10
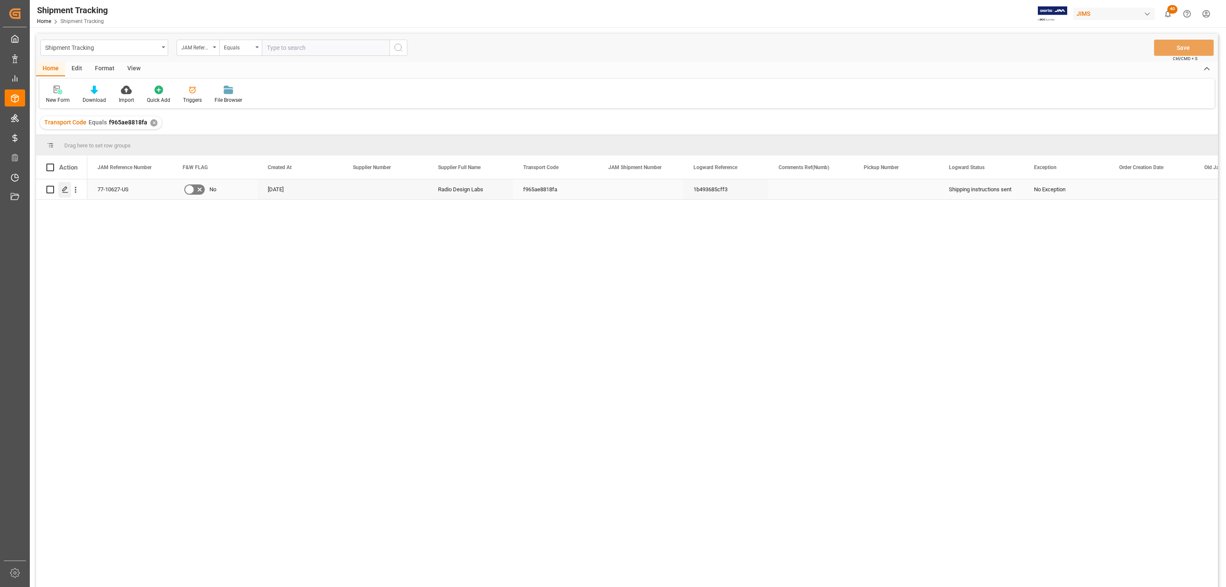
click at [62, 193] on icon "Press SPACE to select this row." at bounding box center [65, 189] width 7 height 7
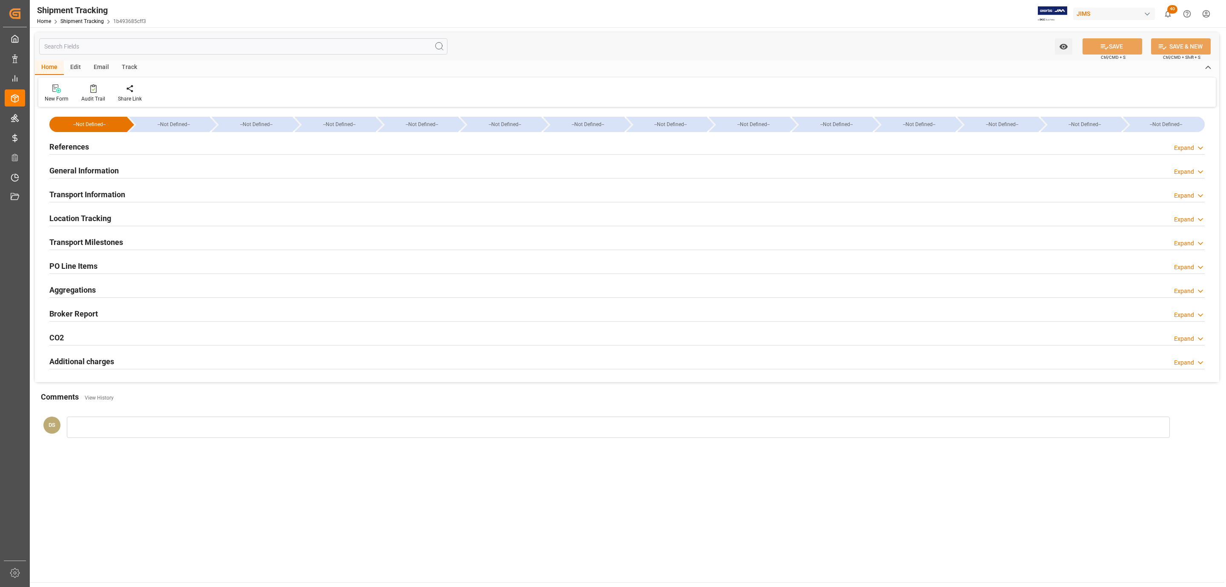
type input "[DATE]"
click at [145, 144] on div "References Expand" at bounding box center [626, 146] width 1155 height 16
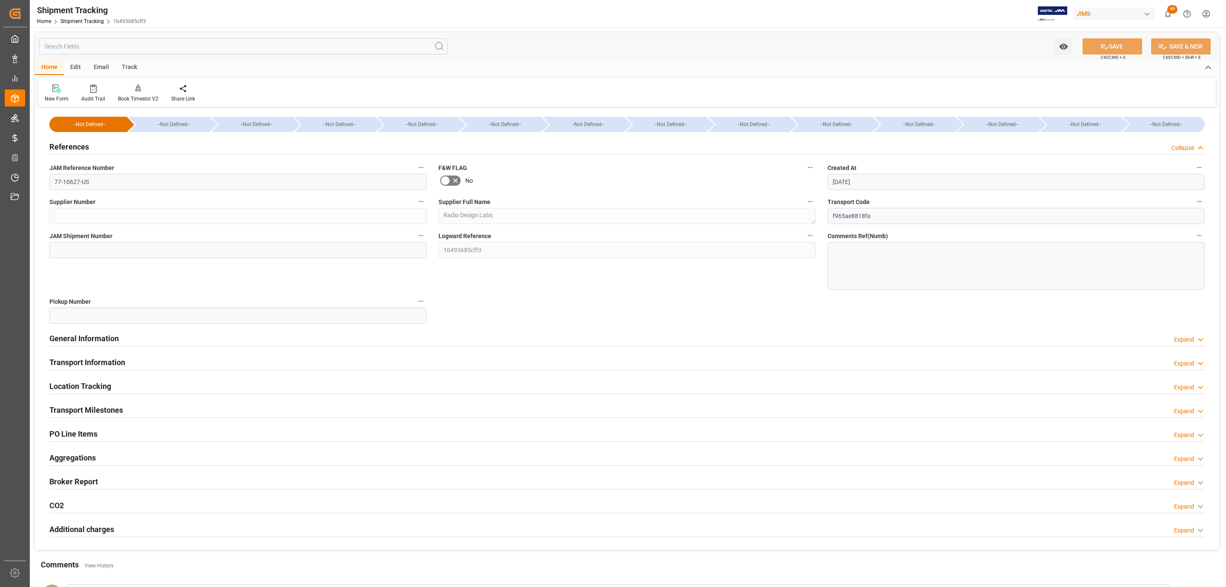
click at [86, 139] on div "References" at bounding box center [69, 146] width 40 height 16
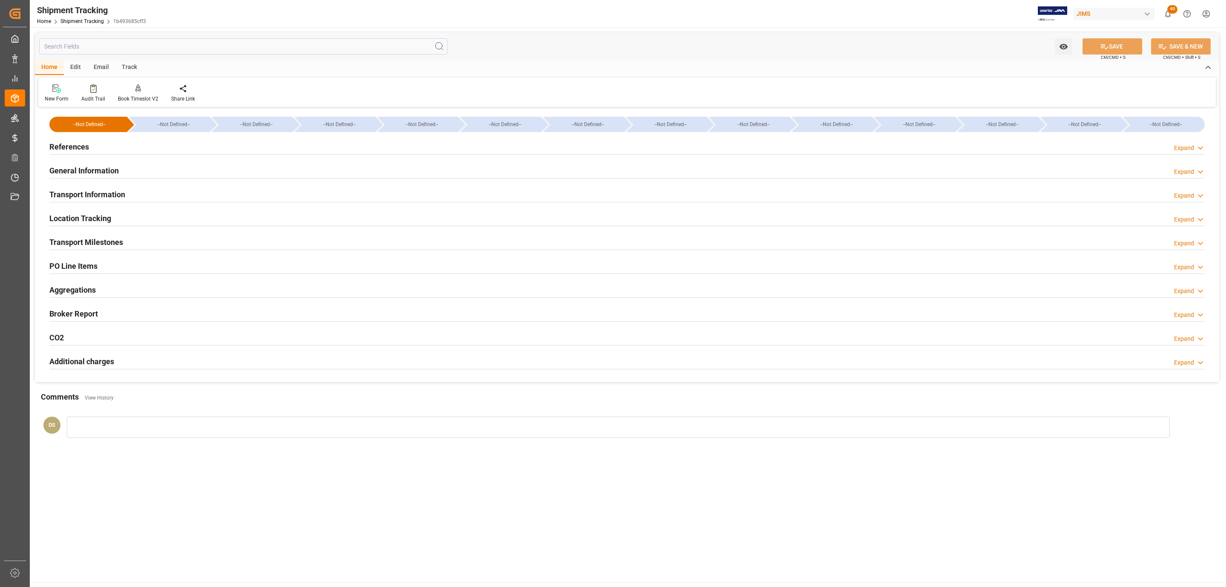
click at [89, 165] on h2 "General Information" at bounding box center [83, 170] width 69 height 11
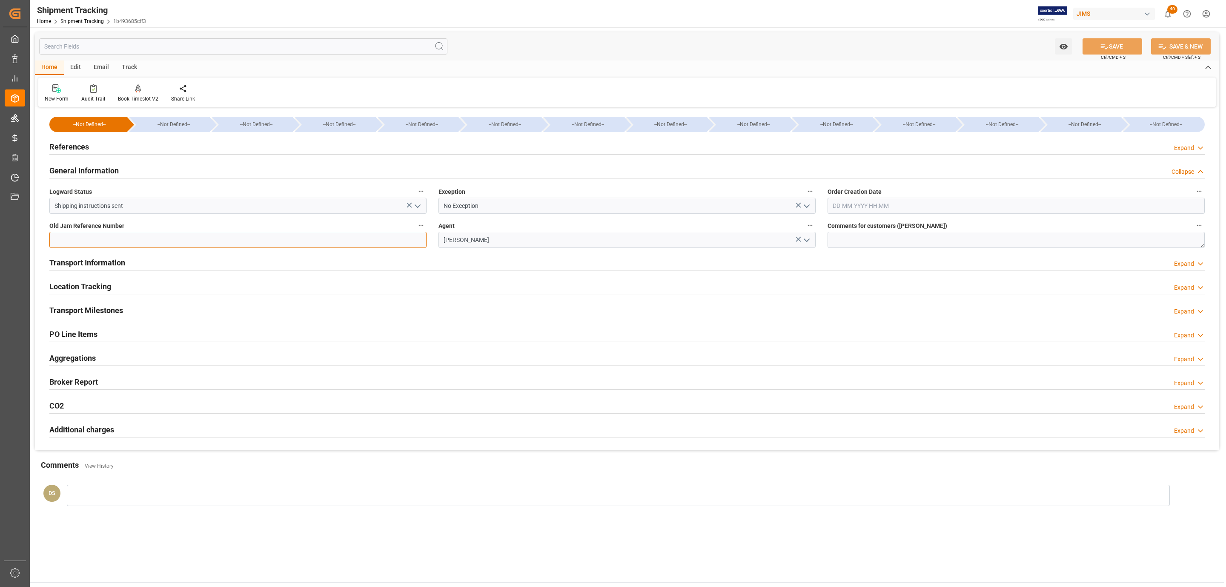
click at [413, 238] on input at bounding box center [237, 240] width 377 height 16
click at [810, 206] on icon "open menu" at bounding box center [807, 206] width 10 height 10
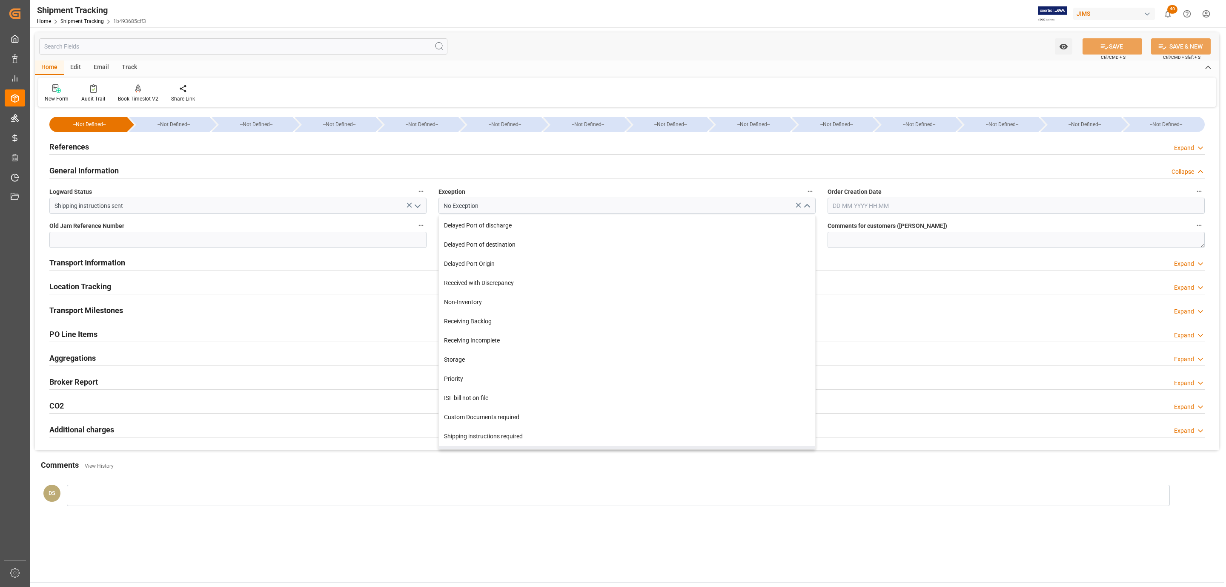
scroll to position [92, 0]
click at [483, 327] on div "Non-Inventory" at bounding box center [627, 324] width 376 height 19
type input "Non-Inventory"
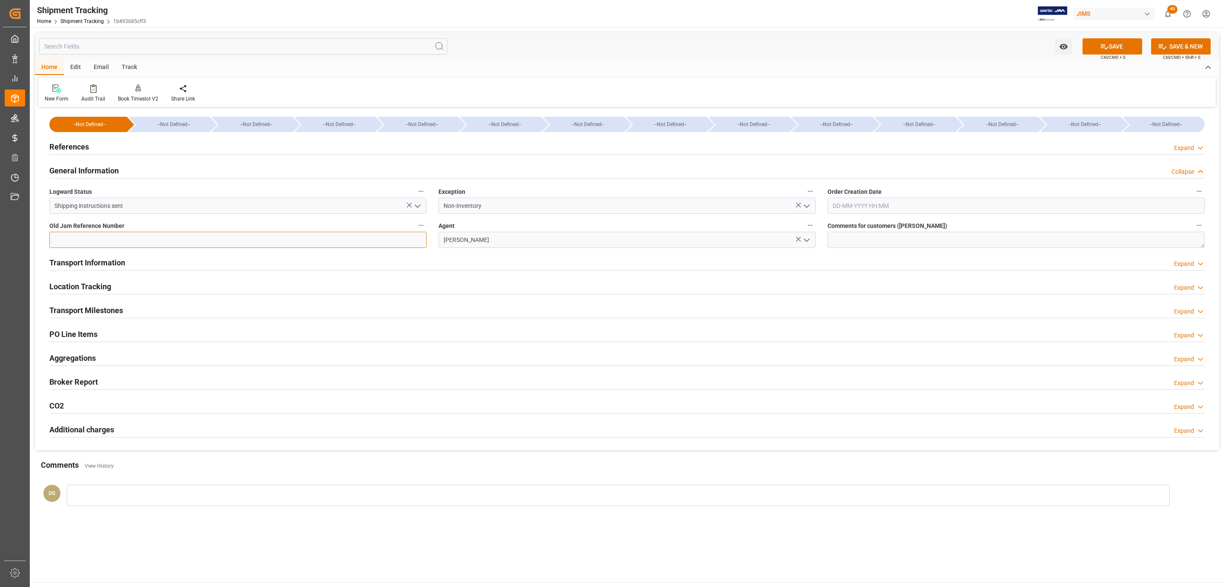
click at [364, 241] on input at bounding box center [237, 240] width 377 height 16
click at [418, 208] on icon "open menu" at bounding box center [418, 206] width 10 height 10
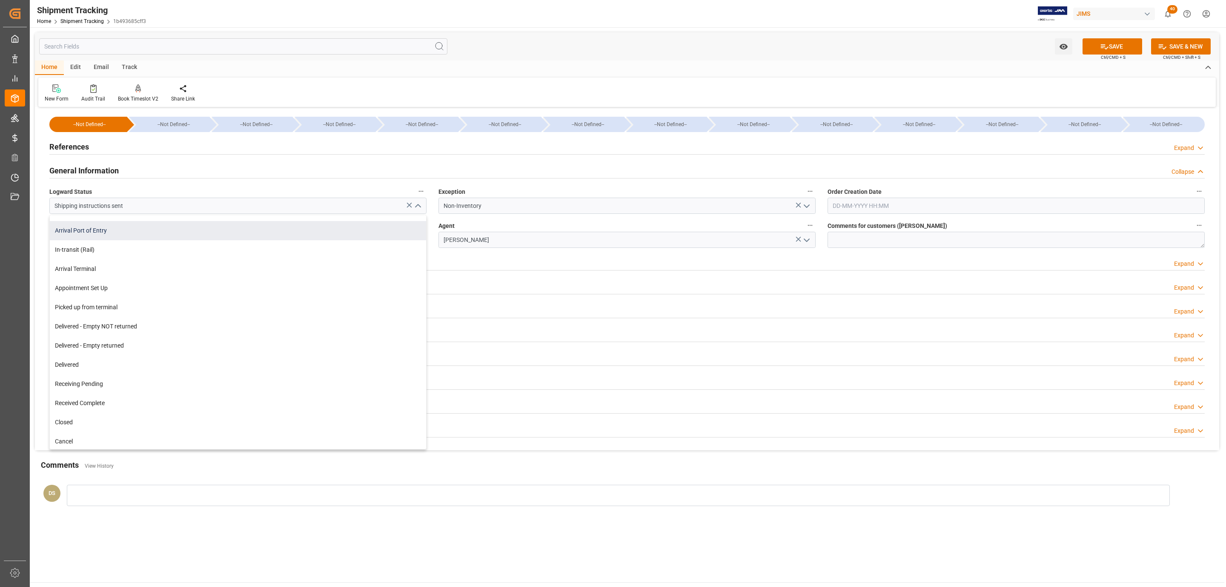
scroll to position [73, 0]
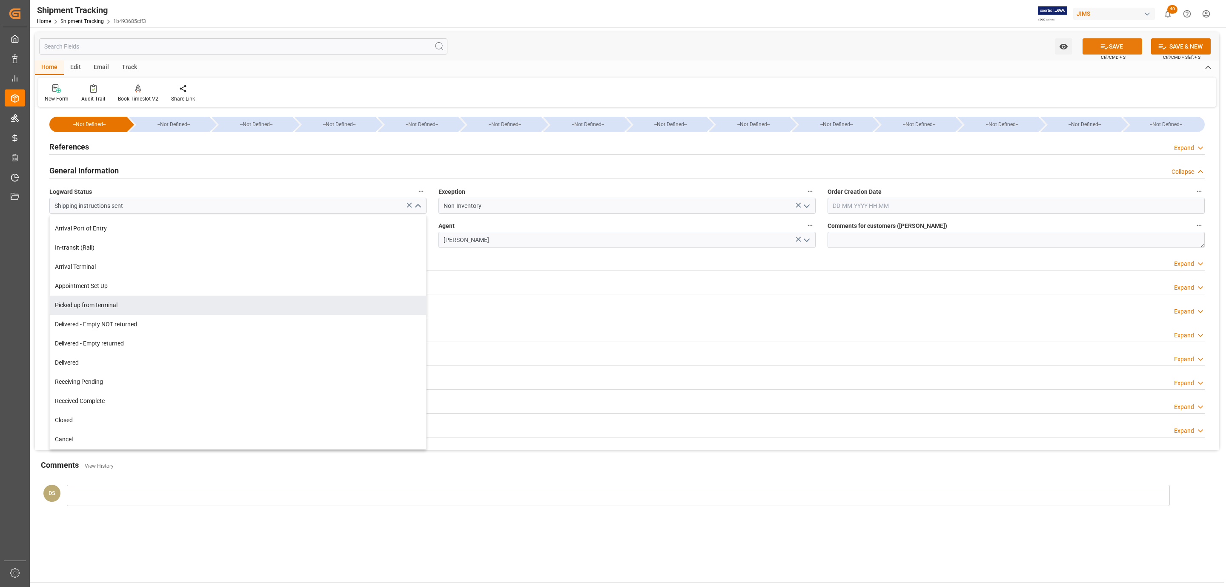
click at [1115, 39] on button "SAVE" at bounding box center [1113, 46] width 60 height 16
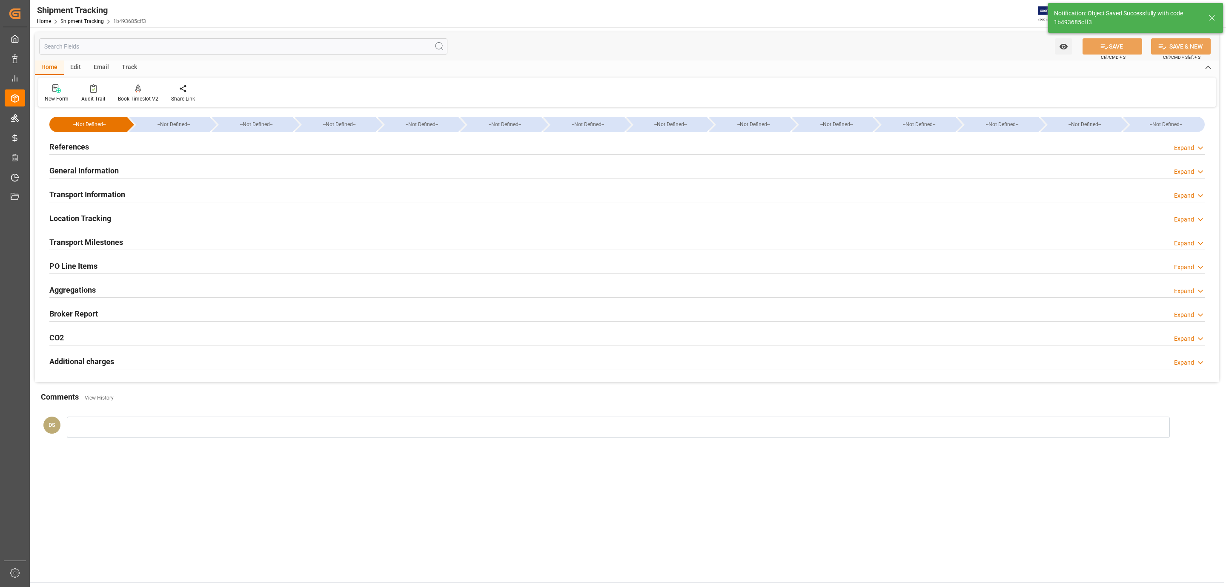
click at [197, 243] on div "Transport Milestones Expand" at bounding box center [626, 241] width 1155 height 16
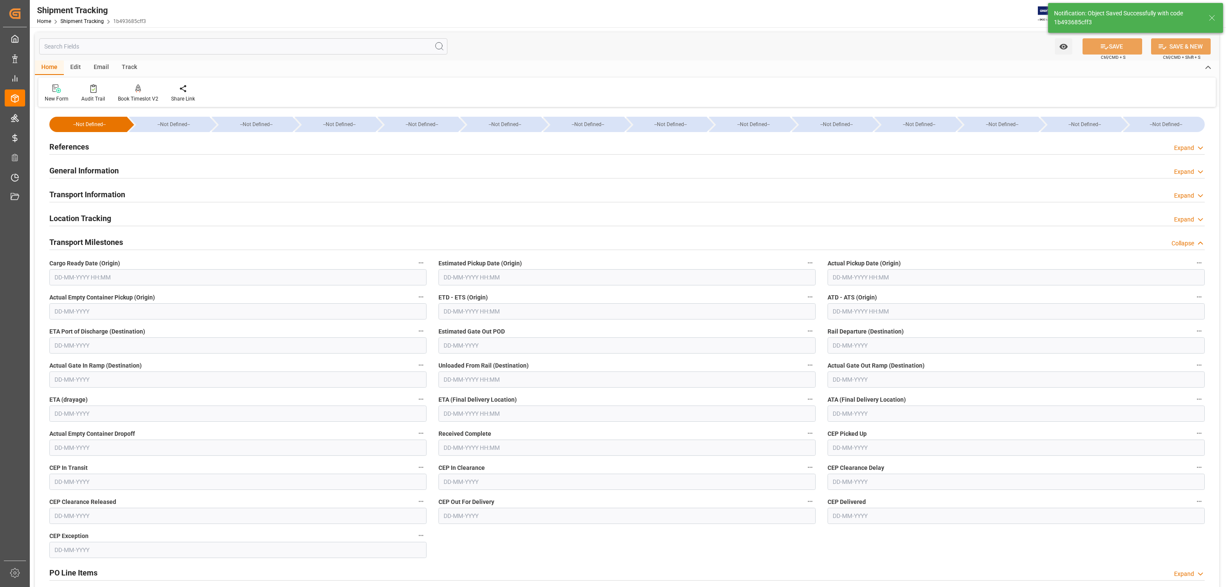
click at [128, 273] on input "text" at bounding box center [237, 277] width 377 height 16
click at [76, 330] on div "28 29 30 31 1 2 3" at bounding box center [110, 329] width 116 height 17
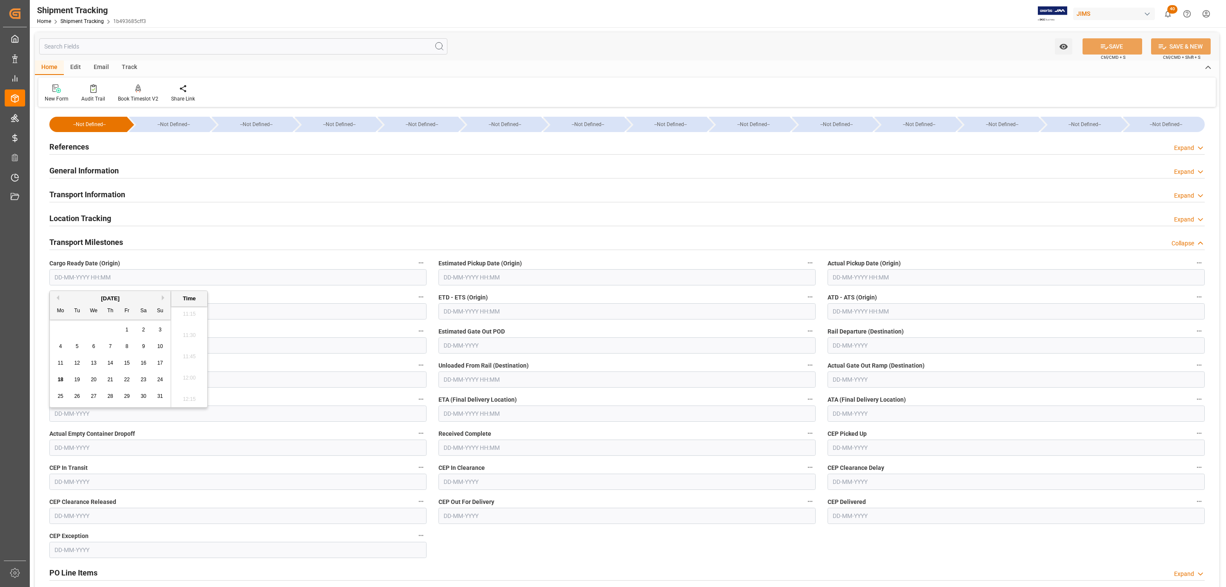
click at [107, 362] on div "14" at bounding box center [110, 363] width 11 height 10
type input "14-08-2025 00:00"
click at [469, 278] on input "text" at bounding box center [626, 277] width 377 height 16
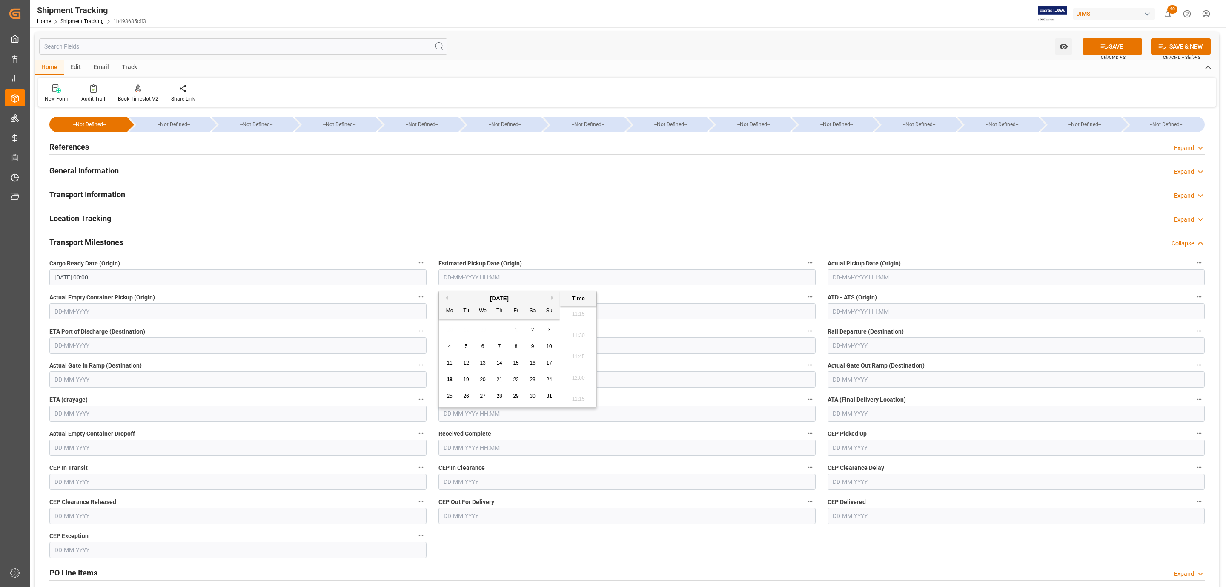
click at [497, 364] on span "14" at bounding box center [499, 363] width 6 height 6
type input "14-08-2025 00:00"
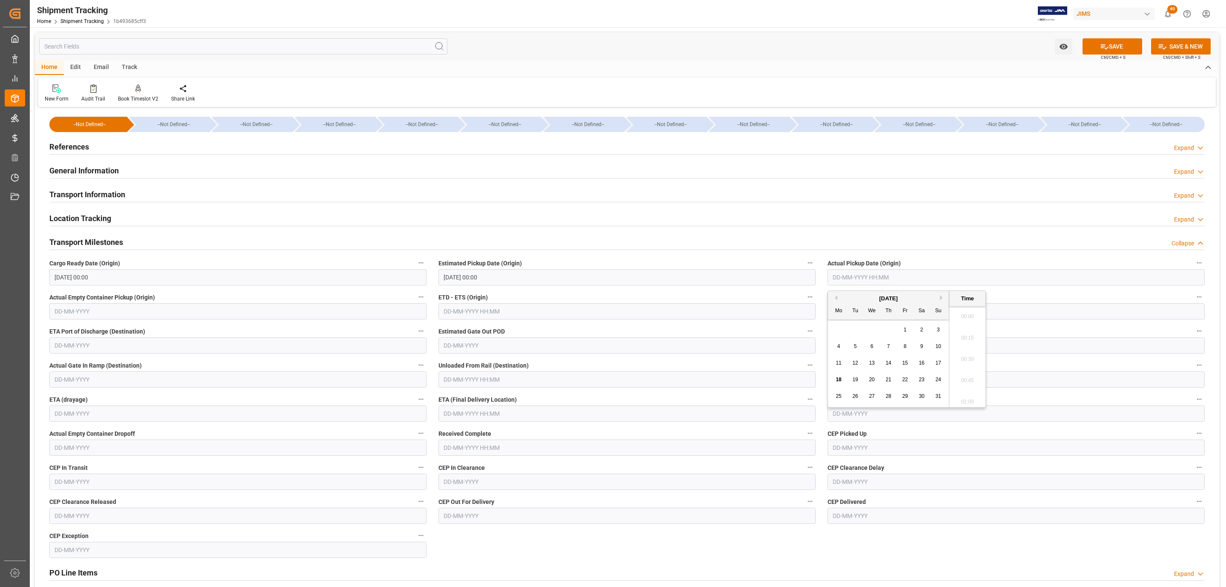
click at [851, 271] on input "text" at bounding box center [1016, 277] width 377 height 16
click at [884, 363] on div "14" at bounding box center [888, 363] width 11 height 10
type input "14-08-2025 00:00"
click at [471, 415] on input "text" at bounding box center [626, 413] width 377 height 16
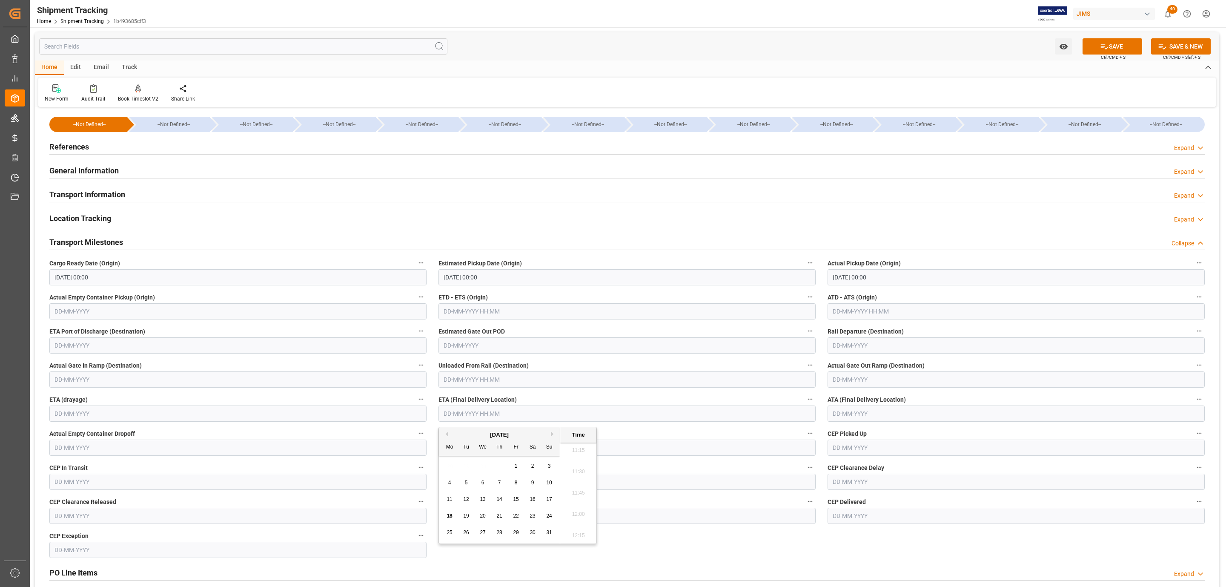
click at [464, 517] on span "19" at bounding box center [466, 516] width 6 height 6
type input "19-08-2025 00:00"
click at [1097, 45] on button "SAVE" at bounding box center [1113, 46] width 60 height 16
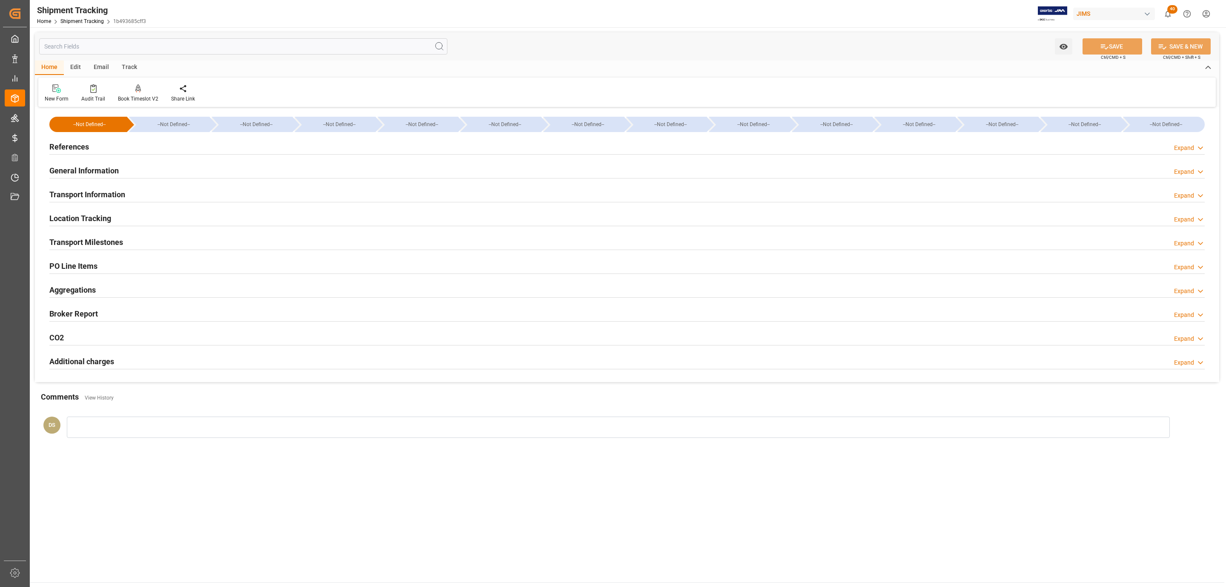
drag, startPoint x: 115, startPoint y: 189, endPoint x: 145, endPoint y: 205, distance: 33.1
click at [115, 189] on h2 "Transport Information" at bounding box center [87, 194] width 76 height 11
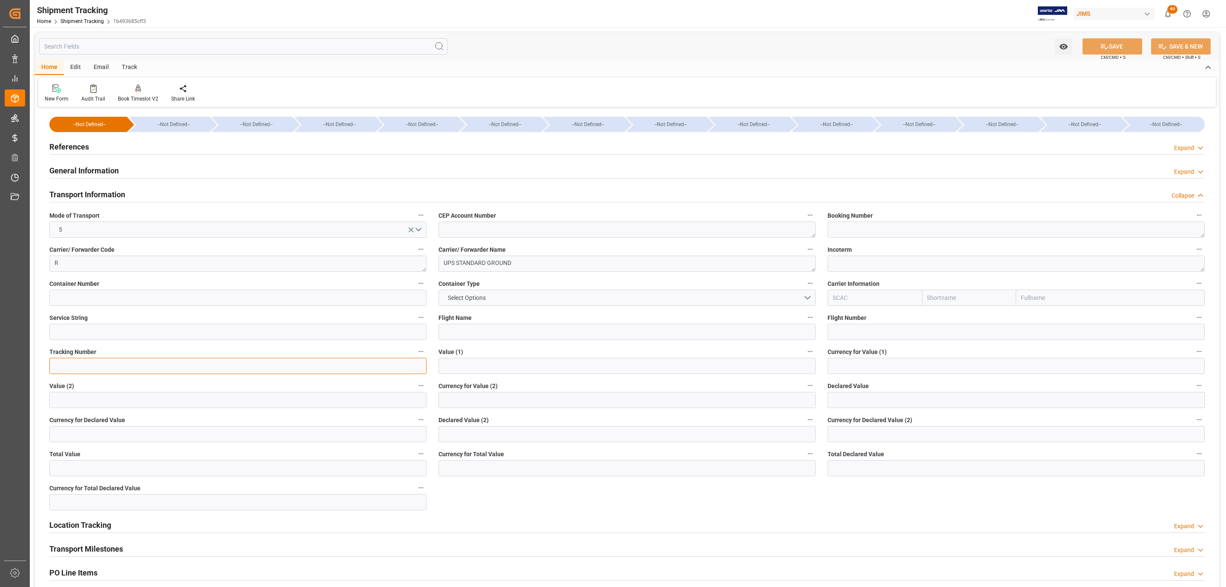
click at [94, 367] on input at bounding box center [237, 366] width 377 height 16
paste input "1ZX274746868581363"
type input "1ZX274746868581363"
click at [875, 395] on input "text" at bounding box center [1016, 400] width 377 height 16
type input "75.00"
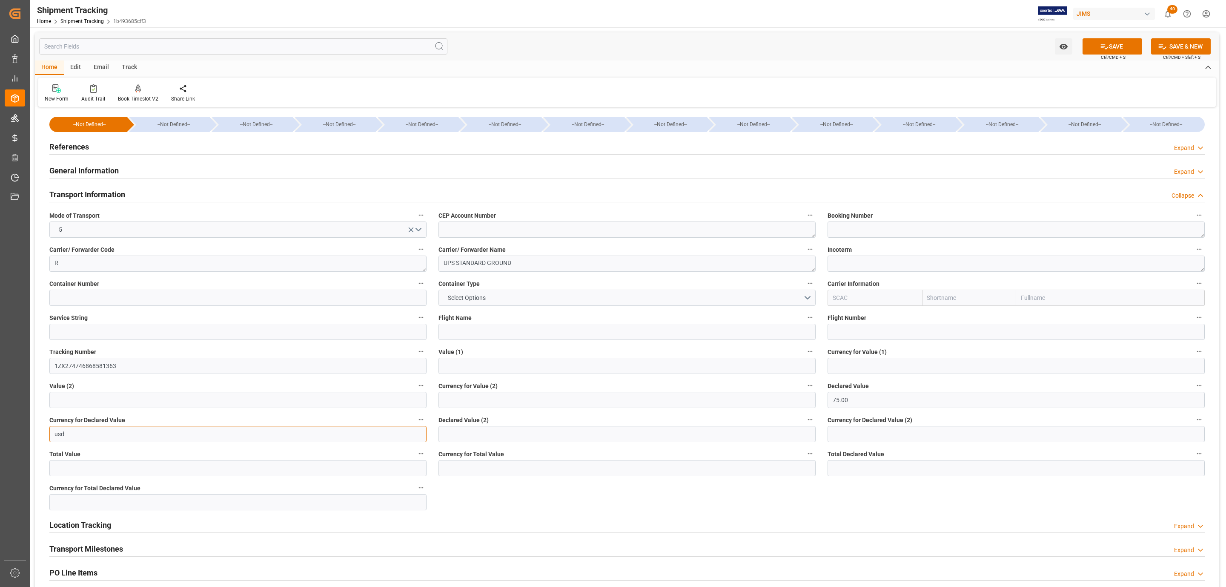
type input "usd"
click at [1123, 48] on button "SAVE" at bounding box center [1113, 46] width 60 height 16
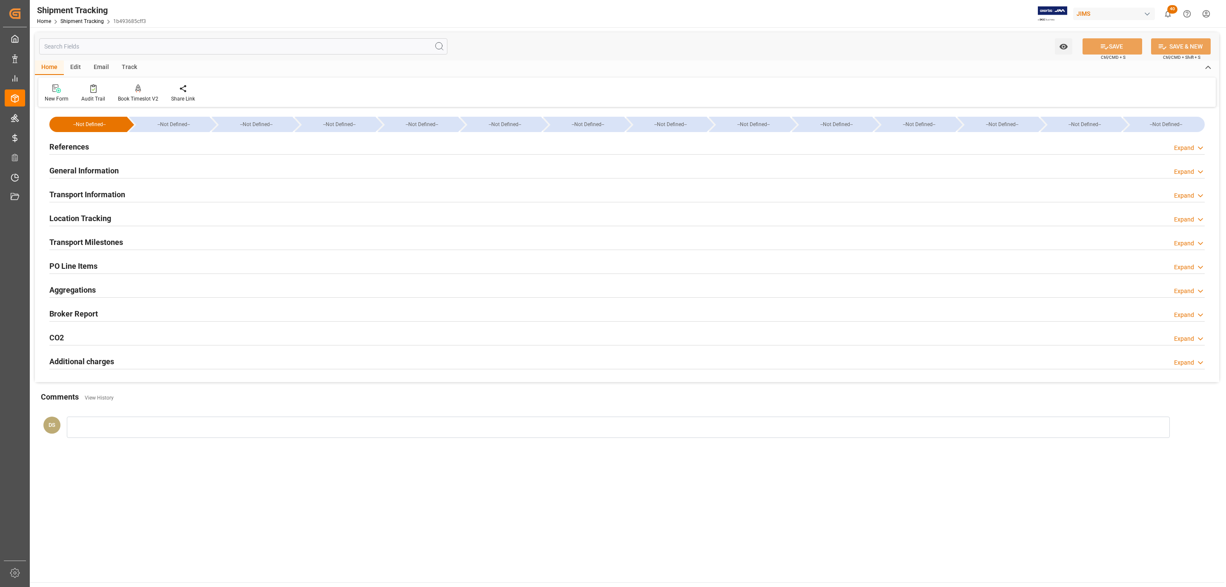
click at [86, 257] on div "PO Line Items Expand" at bounding box center [626, 266] width 1167 height 24
click at [86, 262] on h2 "PO Line Items" at bounding box center [73, 265] width 48 height 11
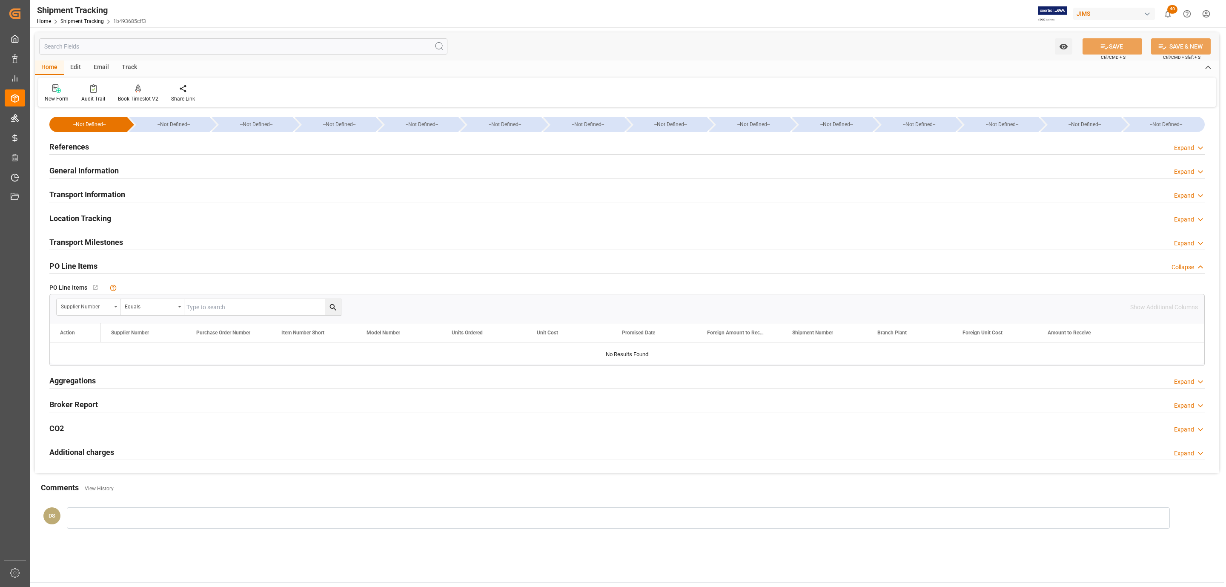
click at [97, 310] on div "Supplier Number" at bounding box center [86, 306] width 50 height 10
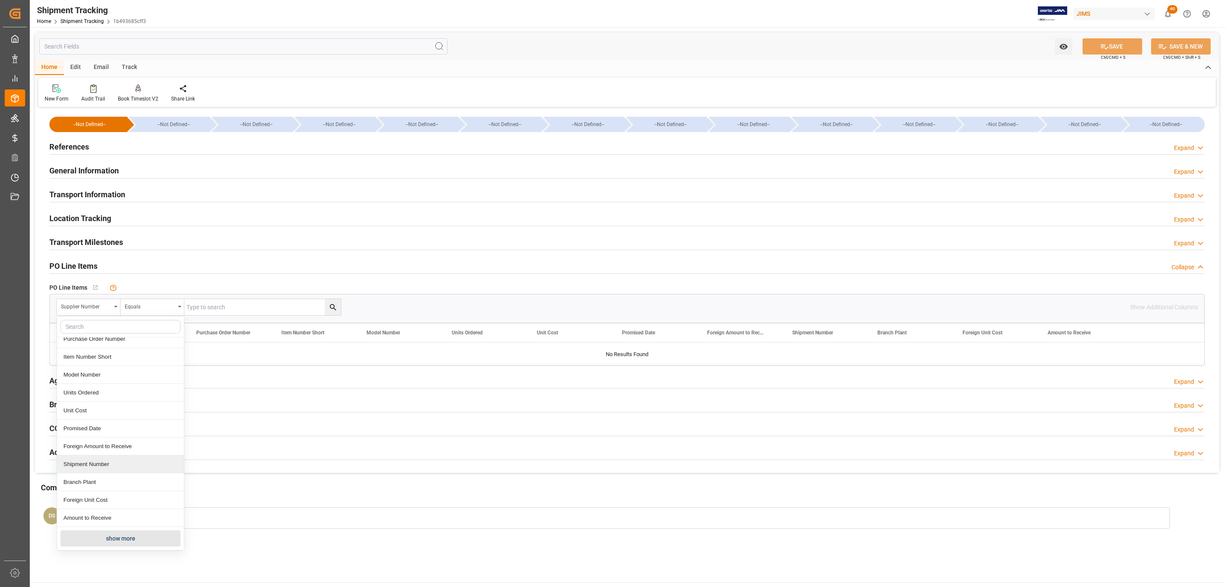
scroll to position [0, 0]
click at [293, 20] on div "Shipment Tracking Home Shipment Tracking 1b493685cff3 JIMS 40 Notifications Onl…" at bounding box center [625, 13] width 1202 height 27
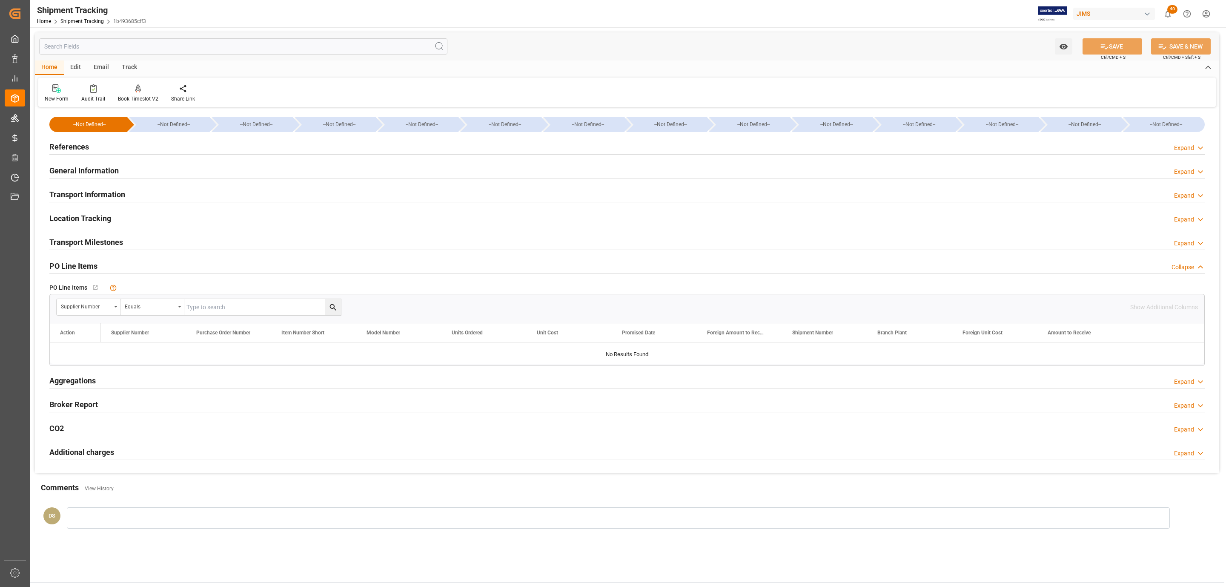
click at [87, 194] on h2 "Transport Information" at bounding box center [87, 194] width 76 height 11
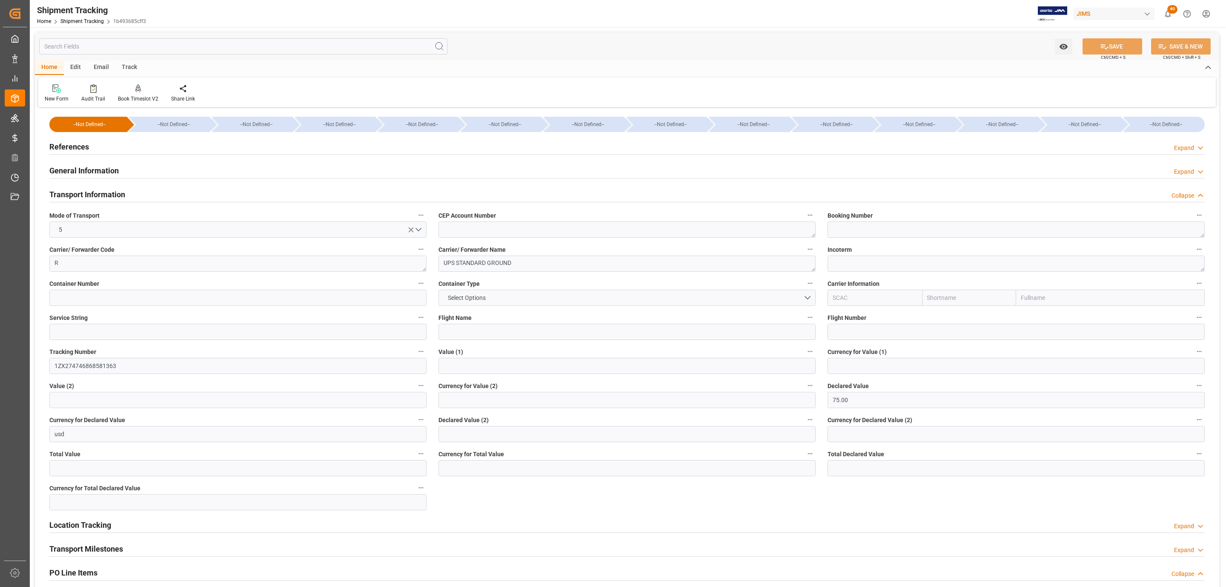
click at [87, 194] on h2 "Transport Information" at bounding box center [87, 194] width 76 height 11
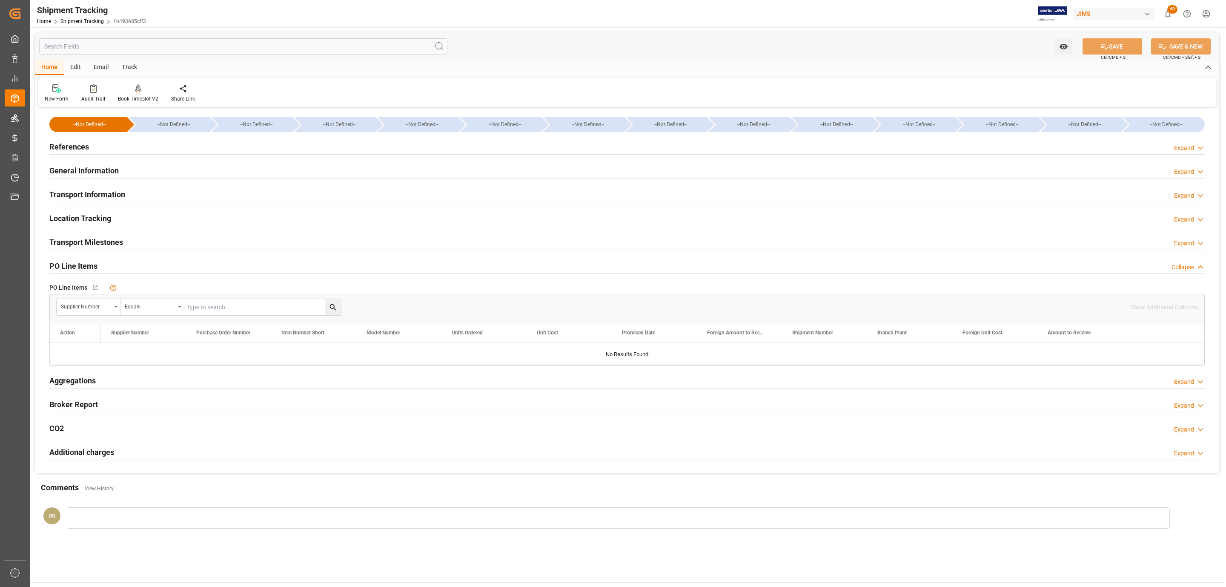
click at [118, 266] on div "PO Line Items Collapse" at bounding box center [626, 265] width 1155 height 16
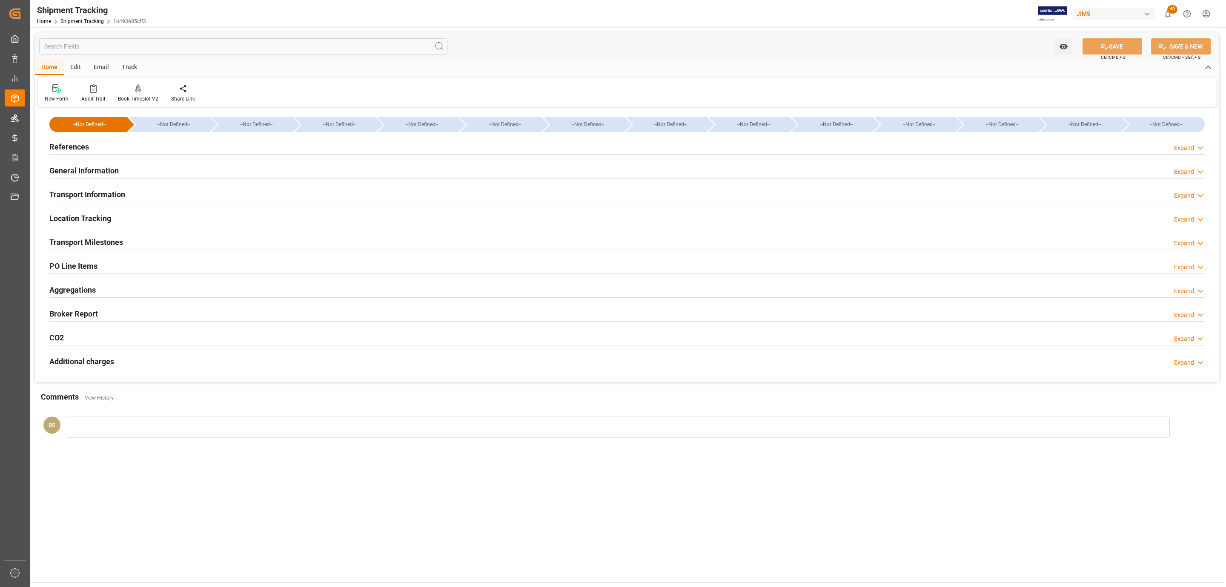
click at [86, 145] on h2 "References" at bounding box center [69, 146] width 40 height 11
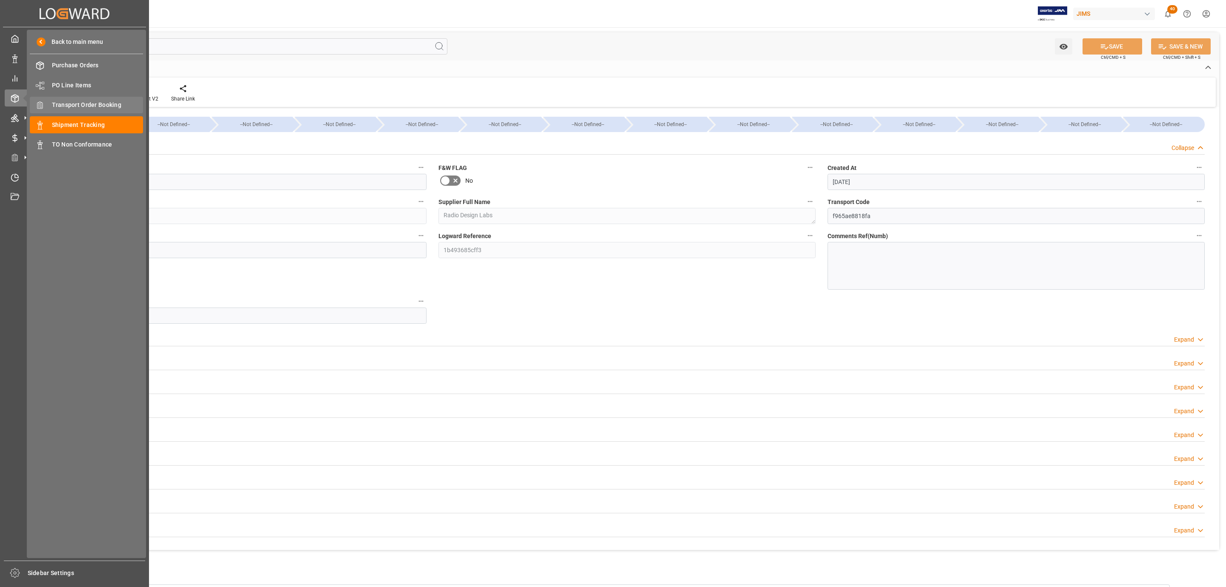
click at [89, 105] on span "Transport Order Booking" at bounding box center [98, 104] width 92 height 9
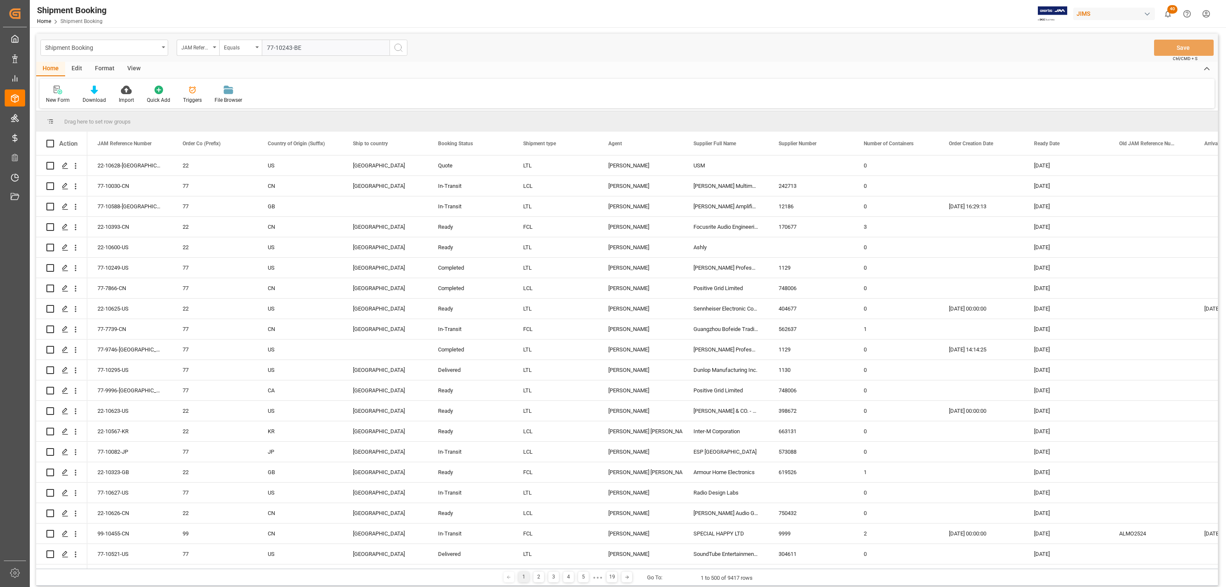
type input "77-10243-BE"
drag, startPoint x: 405, startPoint y: 54, endPoint x: 387, endPoint y: 45, distance: 20.6
click at [387, 45] on div "JAM Reference Number Equals 77-10243-BE" at bounding box center [292, 48] width 231 height 16
click at [401, 48] on icon "search button" at bounding box center [398, 48] width 10 height 10
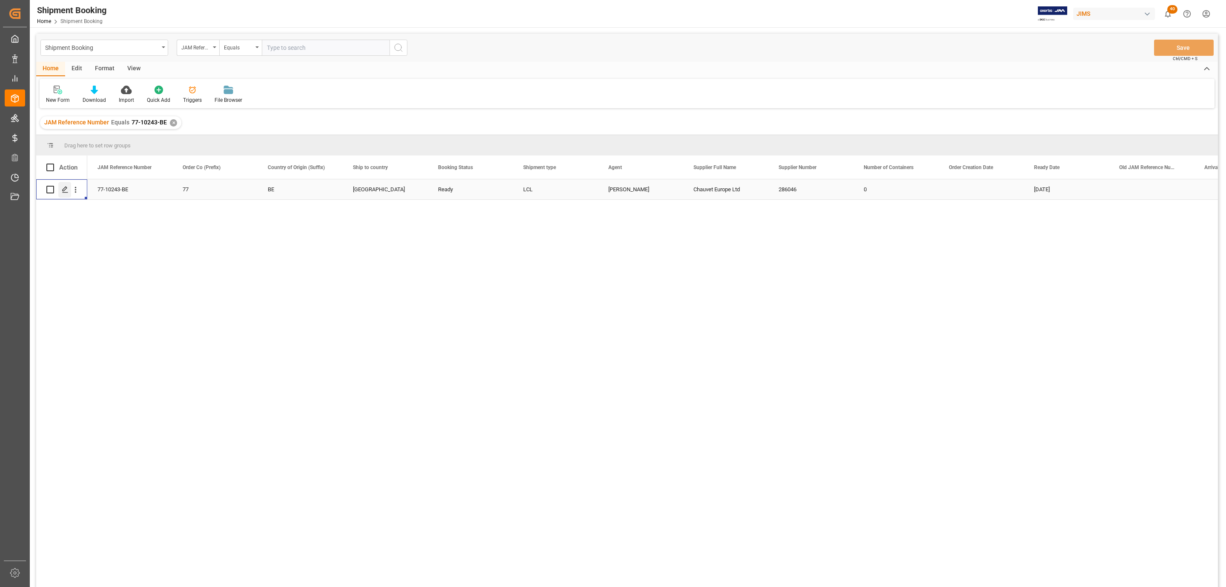
click at [64, 188] on icon "Press SPACE to select this row." at bounding box center [65, 189] width 7 height 7
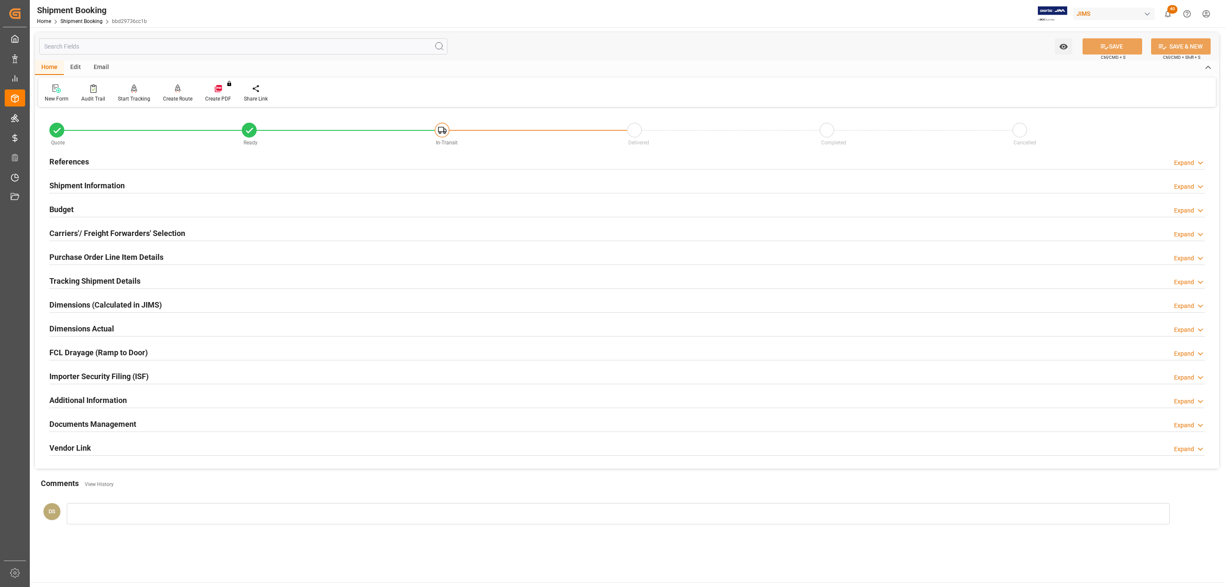
click at [89, 232] on h2 "Carriers'/ Freight Forwarders' Selection" at bounding box center [117, 232] width 136 height 11
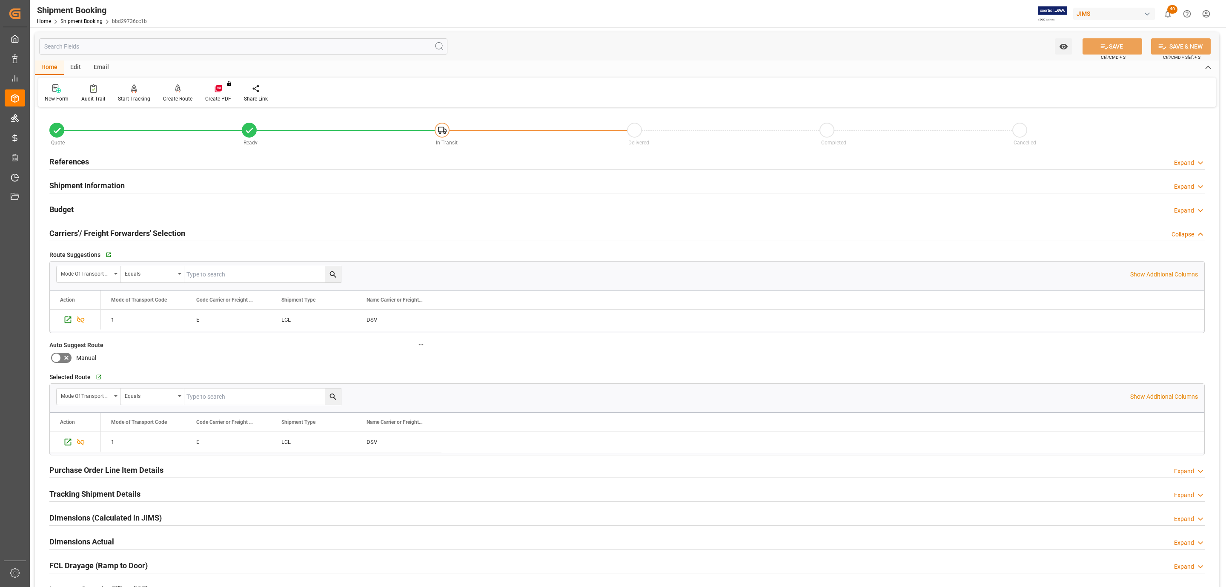
click at [111, 493] on h2 "Tracking Shipment Details" at bounding box center [94, 493] width 91 height 11
click at [95, 513] on button "Go to Shipment Tracking Grid" at bounding box center [98, 514] width 15 height 15
click at [83, 183] on h2 "Shipment Information" at bounding box center [86, 185] width 75 height 11
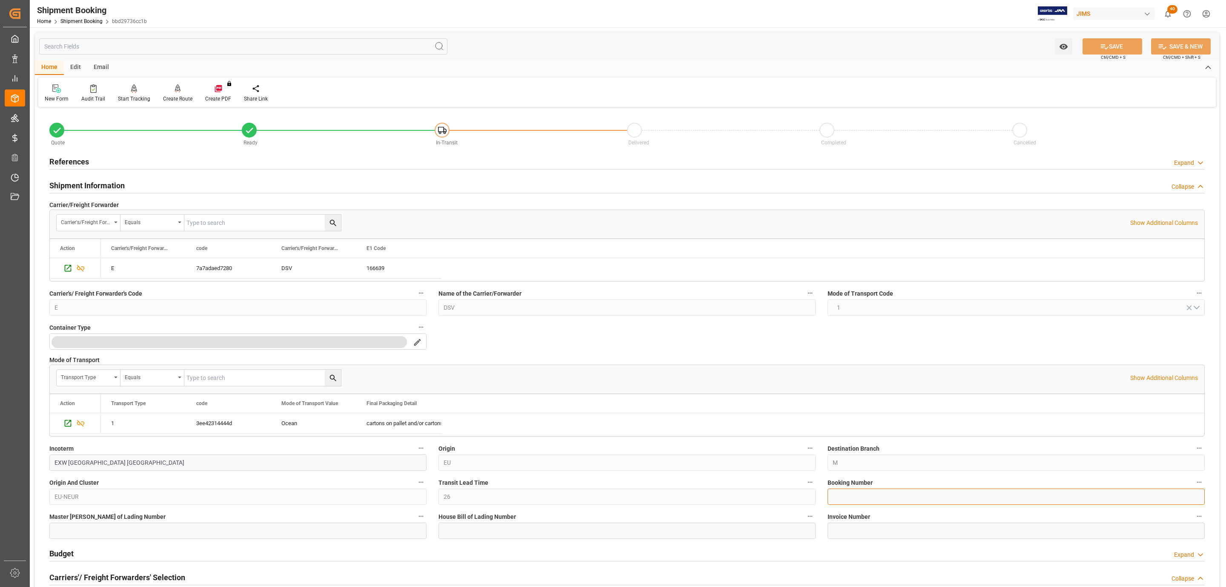
paste input "SANR0381830"
type input "SANR0381830"
click at [1097, 49] on button "SAVE" at bounding box center [1113, 46] width 60 height 16
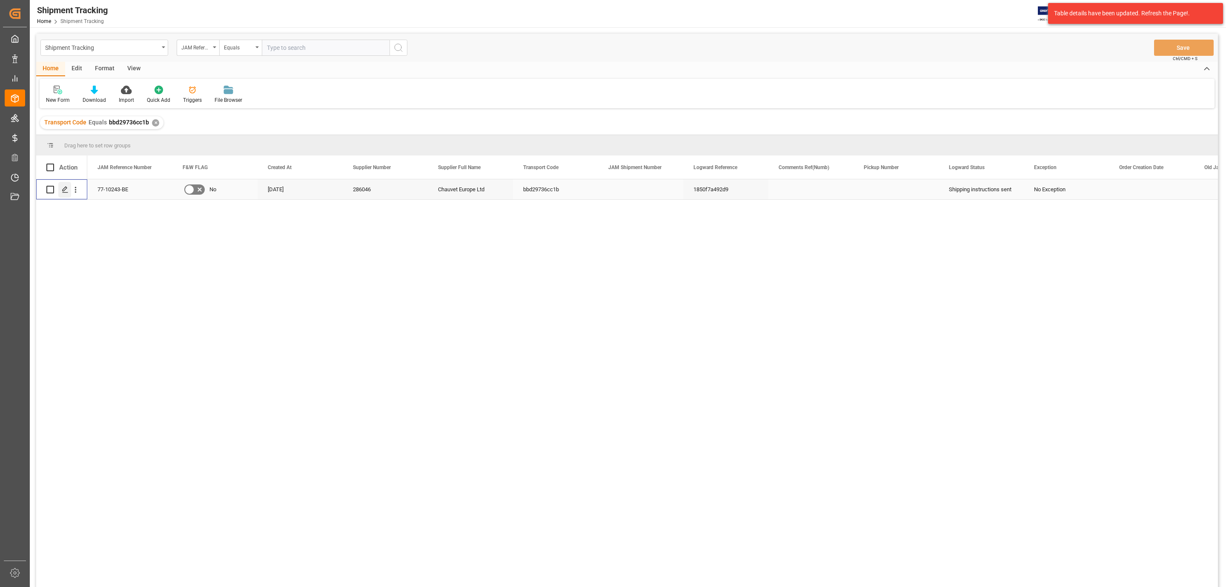
click at [63, 192] on icon "Press SPACE to select this row." at bounding box center [65, 189] width 7 height 7
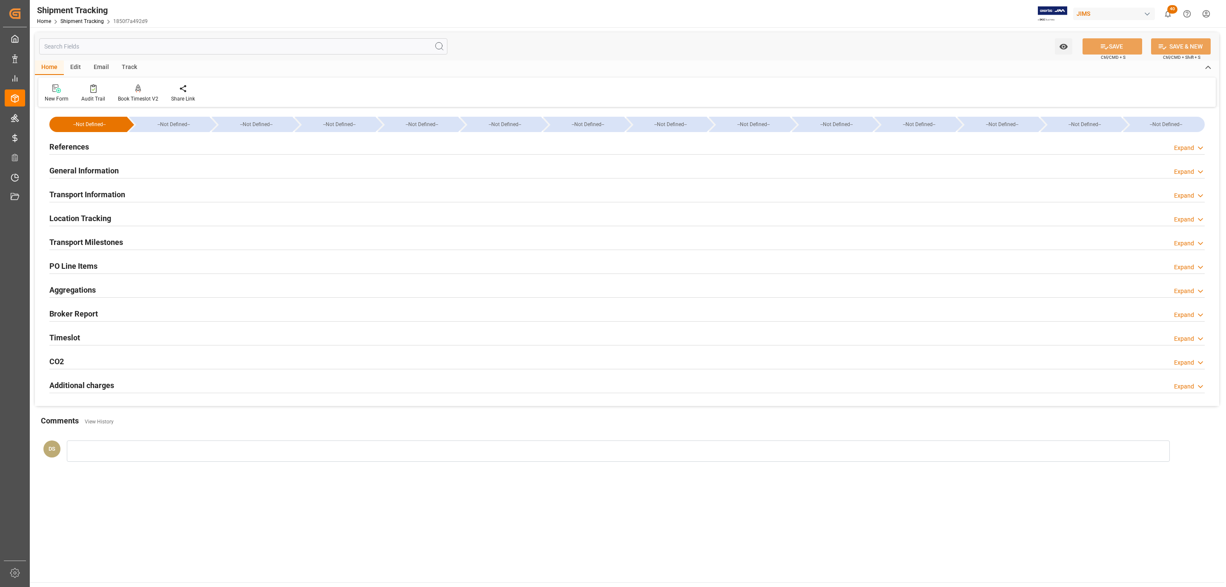
click at [97, 241] on h2 "Transport Milestones" at bounding box center [86, 241] width 74 height 11
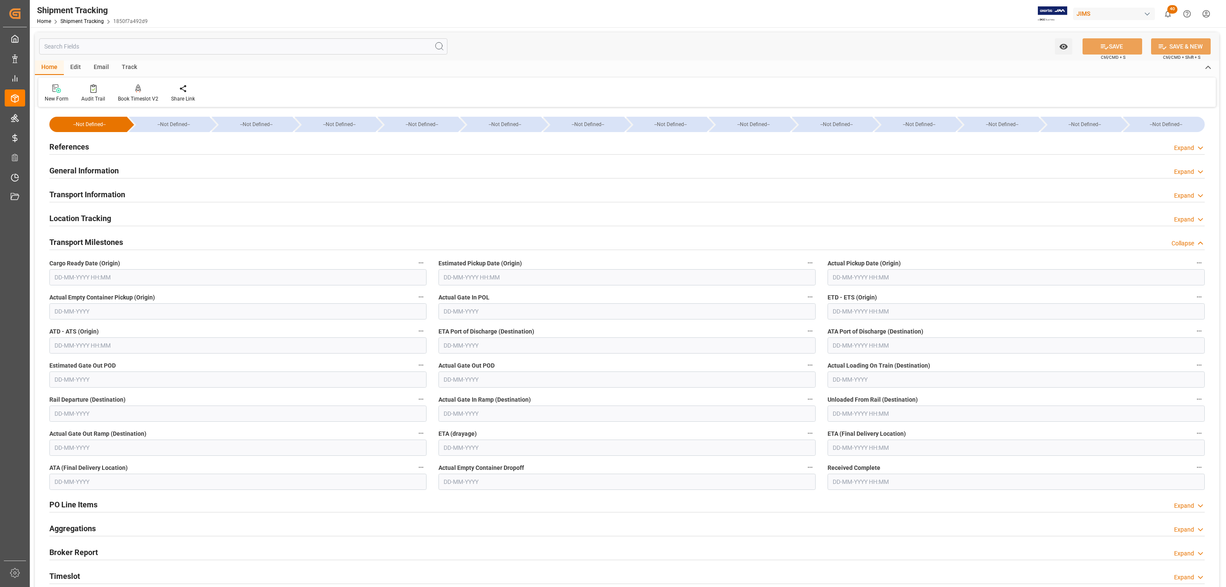
click at [68, 285] on input "text" at bounding box center [237, 277] width 377 height 16
drag, startPoint x: 92, startPoint y: 364, endPoint x: 308, endPoint y: 311, distance: 222.8
click at [92, 364] on span "13" at bounding box center [94, 363] width 6 height 6
type input "[DATE] 00:00"
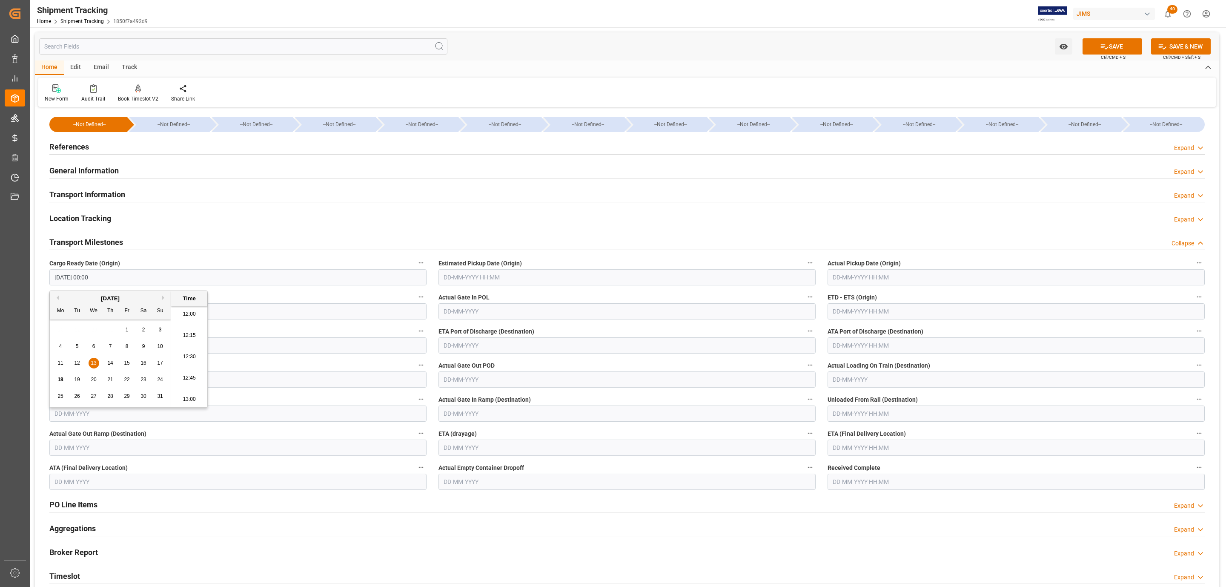
click at [466, 284] on input "text" at bounding box center [626, 277] width 377 height 16
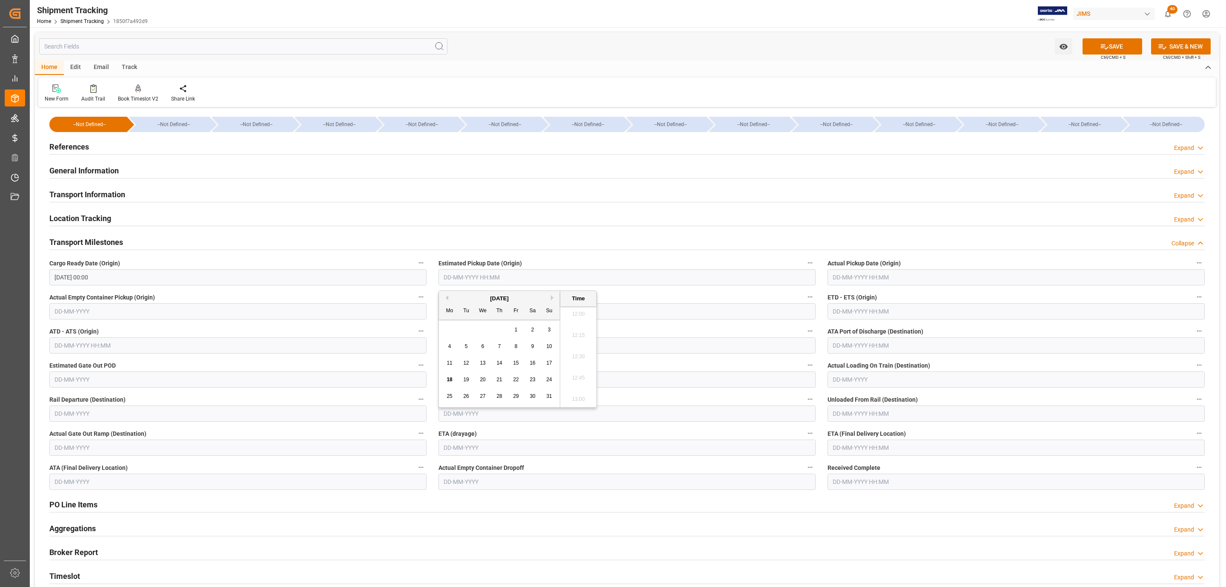
click at [465, 377] on span "19" at bounding box center [466, 379] width 6 height 6
type input "[DATE] 00:00"
click at [842, 279] on input "text" at bounding box center [1016, 277] width 377 height 16
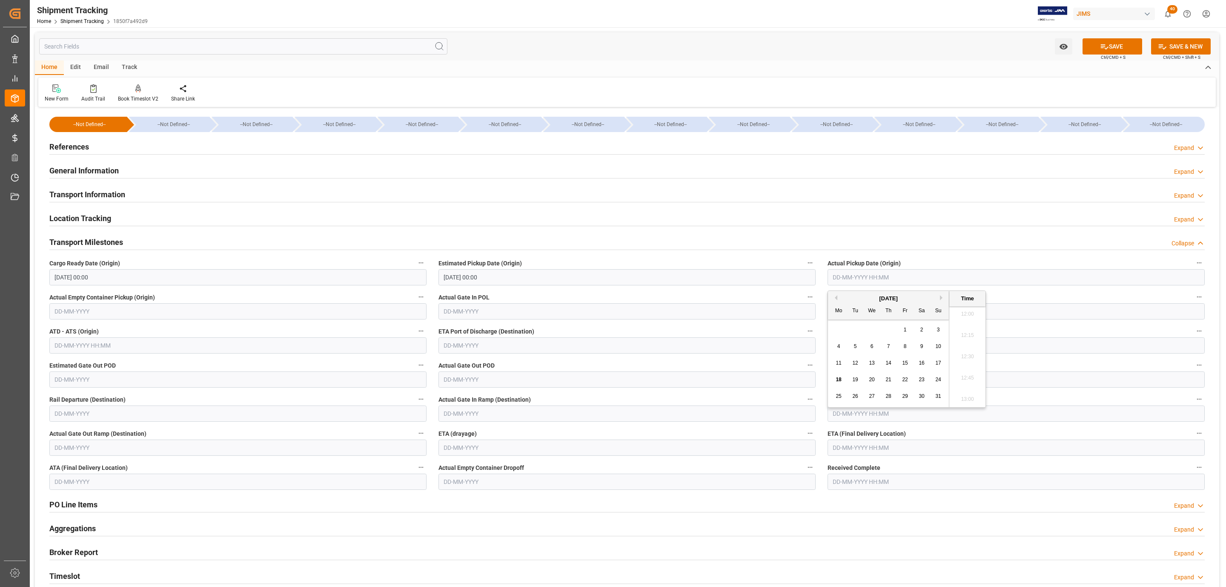
click at [854, 385] on div "19" at bounding box center [855, 380] width 11 height 10
type input "[DATE] 00:00"
drag, startPoint x: 1108, startPoint y: 52, endPoint x: 836, endPoint y: 404, distance: 444.9
click at [1108, 52] on button "SAVE" at bounding box center [1113, 46] width 60 height 16
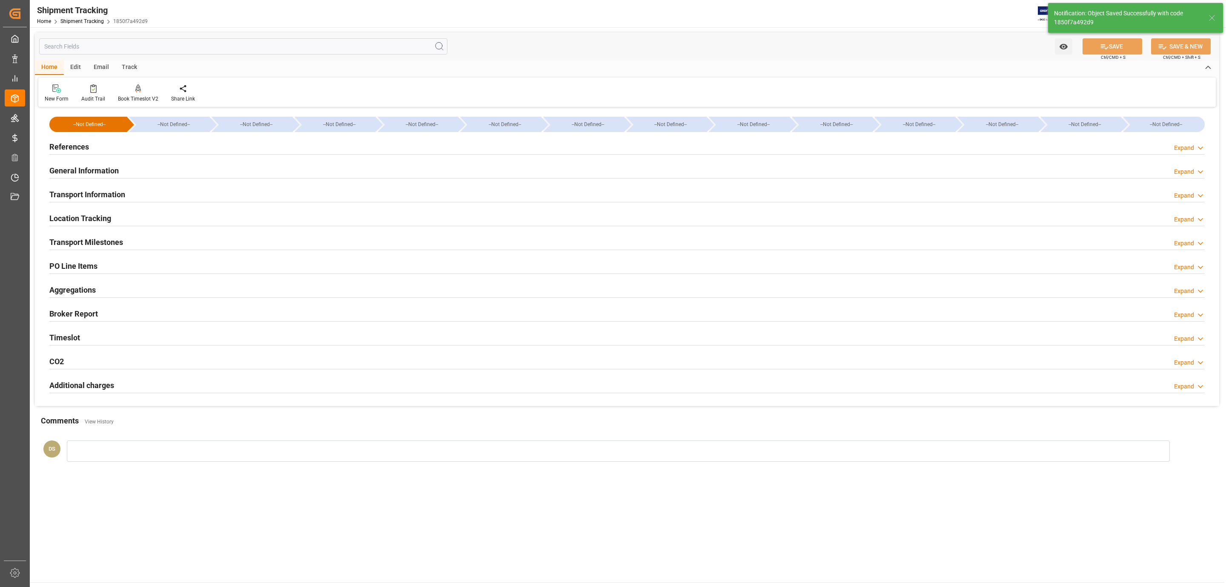
click at [78, 152] on h2 "References" at bounding box center [69, 146] width 40 height 11
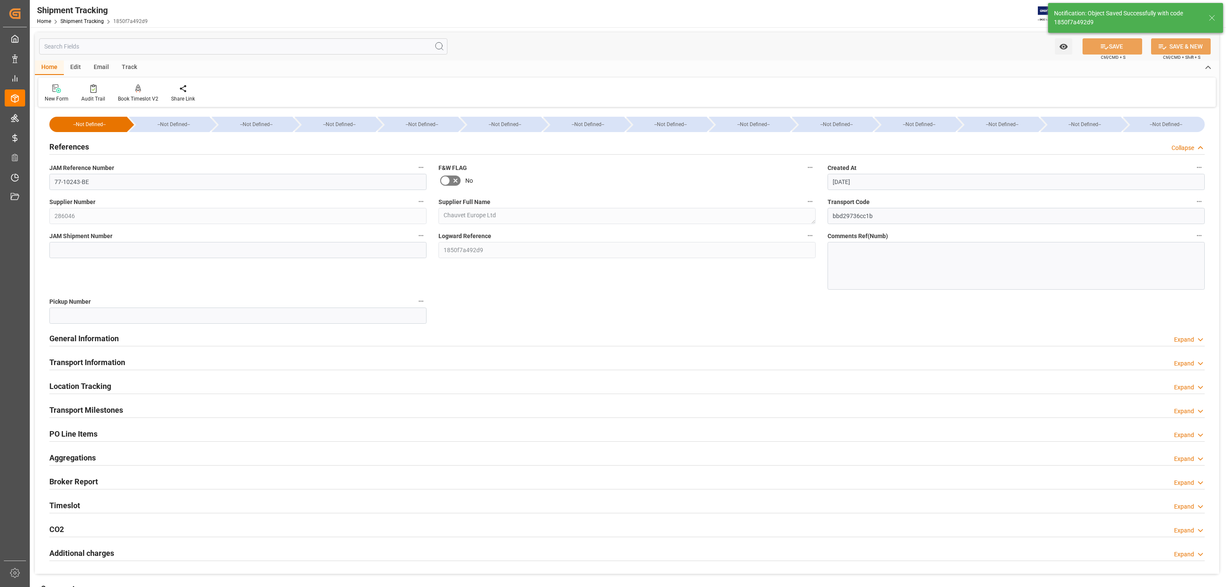
click at [78, 152] on h2 "References" at bounding box center [69, 146] width 40 height 11
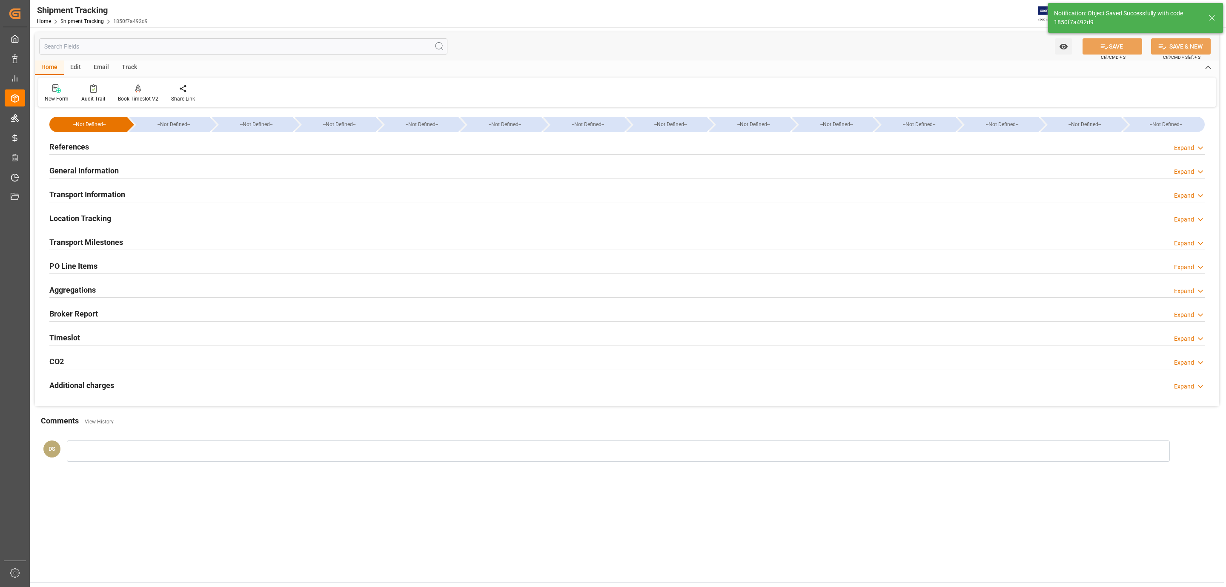
click at [102, 243] on h2 "Transport Milestones" at bounding box center [86, 241] width 74 height 11
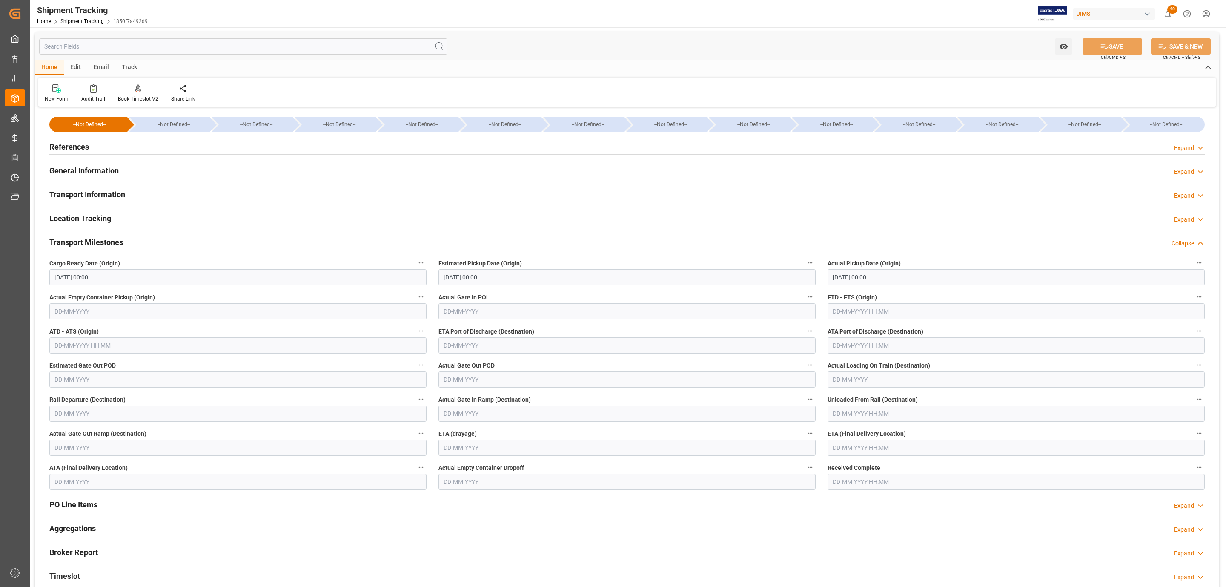
click at [130, 170] on div "General Information Expand" at bounding box center [626, 170] width 1155 height 16
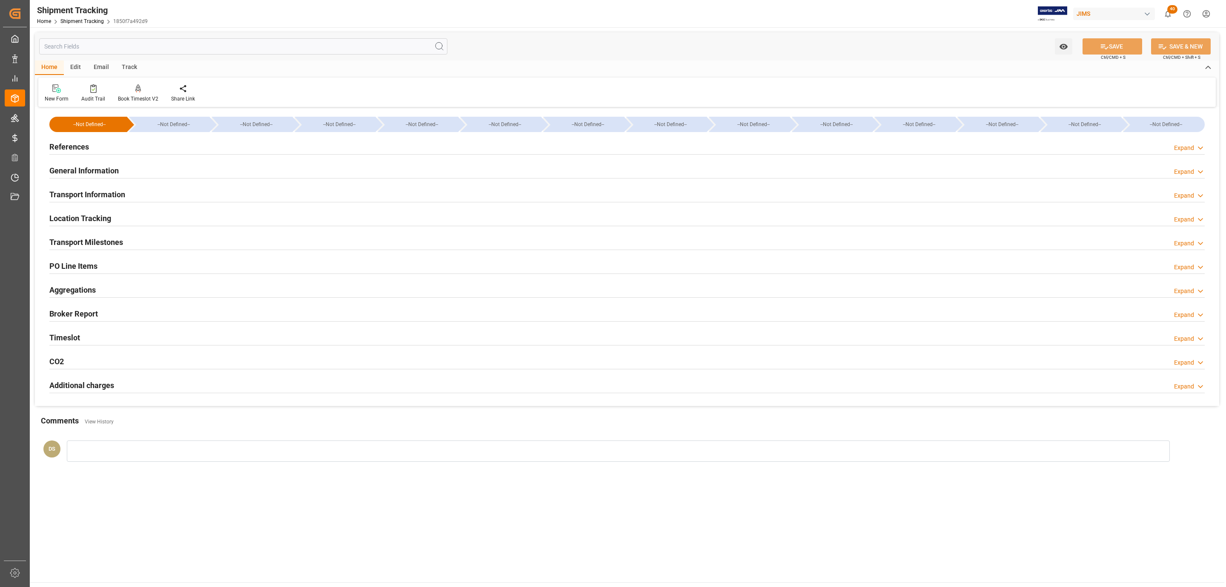
click at [125, 245] on div "Transport Milestones Expand" at bounding box center [626, 241] width 1155 height 16
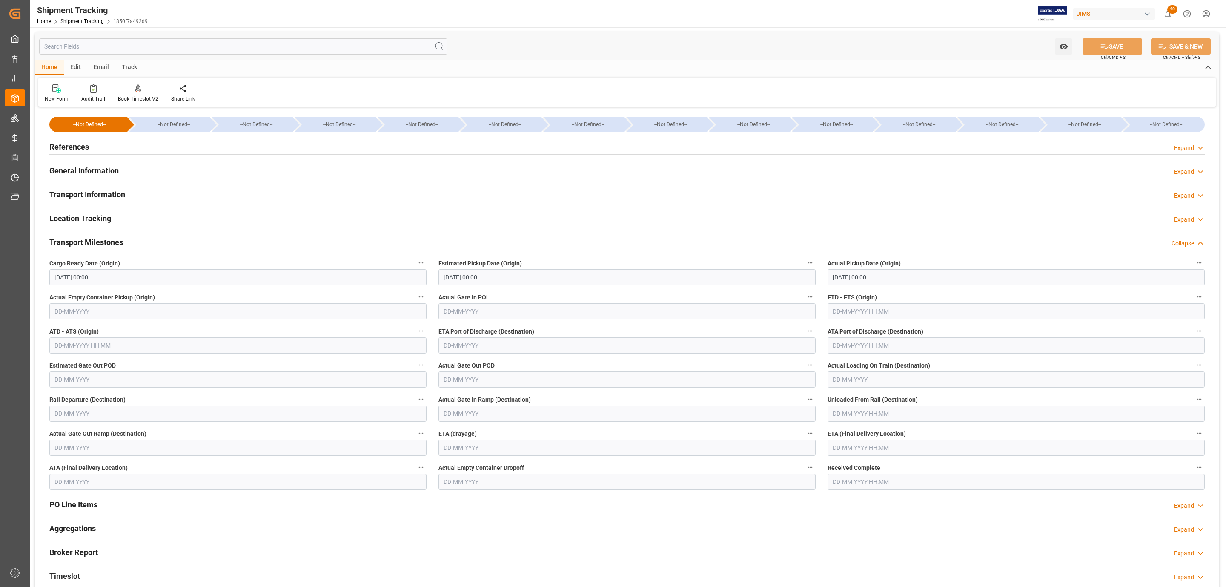
click at [120, 193] on h2 "Transport Information" at bounding box center [87, 194] width 76 height 11
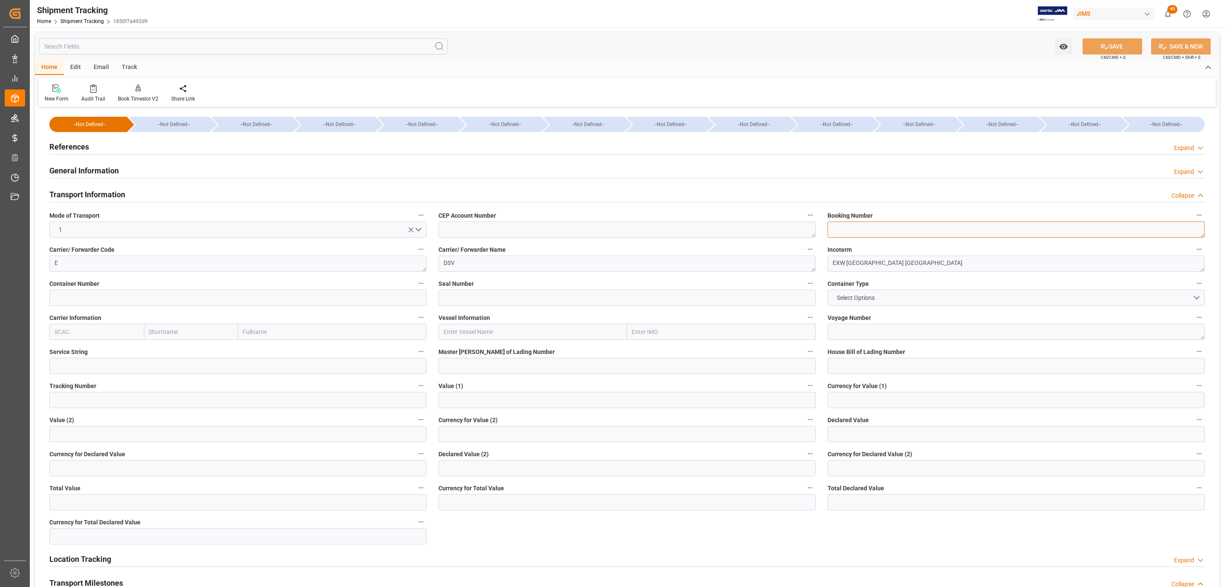
paste textarea "SANR0381830"
type textarea "SANR0381830"
click at [1088, 55] on div "Watch Option SAVE Ctrl/CMD + S SAVE & NEW Ctrl/CMD + Shift + S" at bounding box center [627, 46] width 1184 height 28
click at [1092, 49] on button "SAVE" at bounding box center [1113, 46] width 60 height 16
drag, startPoint x: 892, startPoint y: 264, endPoint x: 848, endPoint y: 260, distance: 44.0
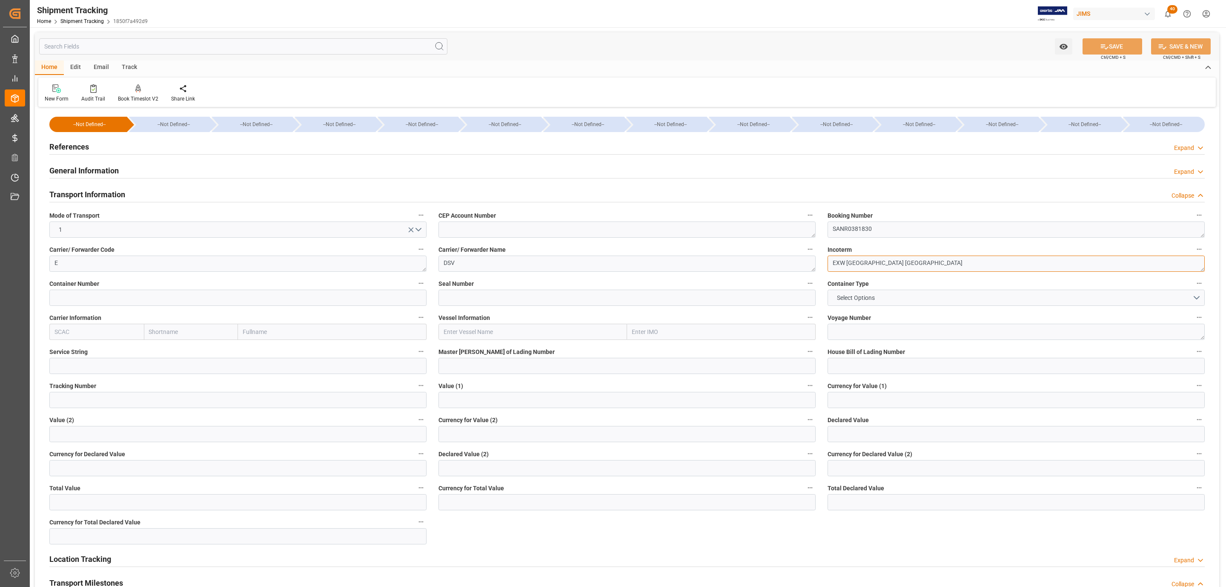
click at [848, 260] on textarea "EXW [GEOGRAPHIC_DATA] [GEOGRAPHIC_DATA]" at bounding box center [1016, 263] width 377 height 16
type textarea "EXW Deinze BE"
click at [1114, 45] on button "SAVE" at bounding box center [1113, 46] width 60 height 16
click at [864, 295] on span "Select Options" at bounding box center [856, 297] width 46 height 9
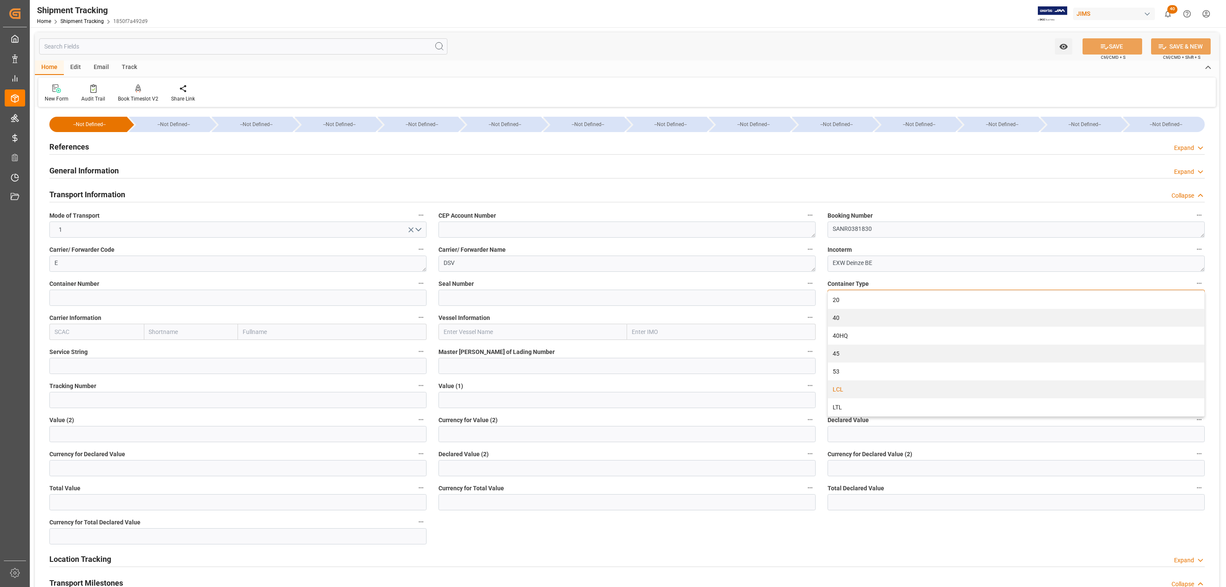
click at [869, 387] on div "LCL" at bounding box center [1016, 389] width 376 height 18
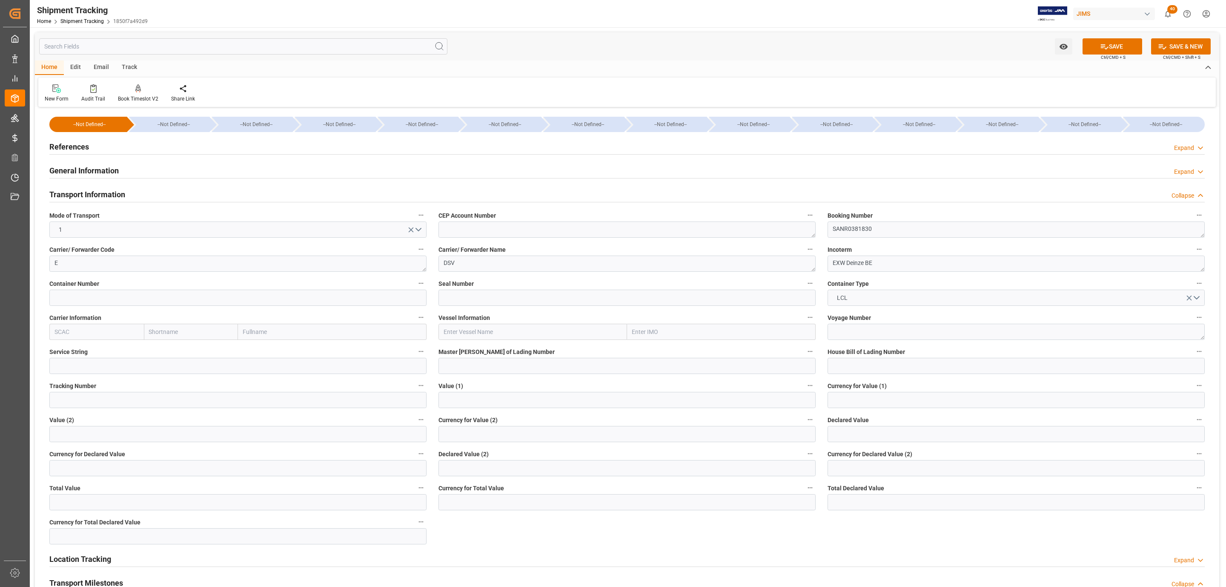
click at [1120, 40] on button "SAVE" at bounding box center [1113, 46] width 60 height 16
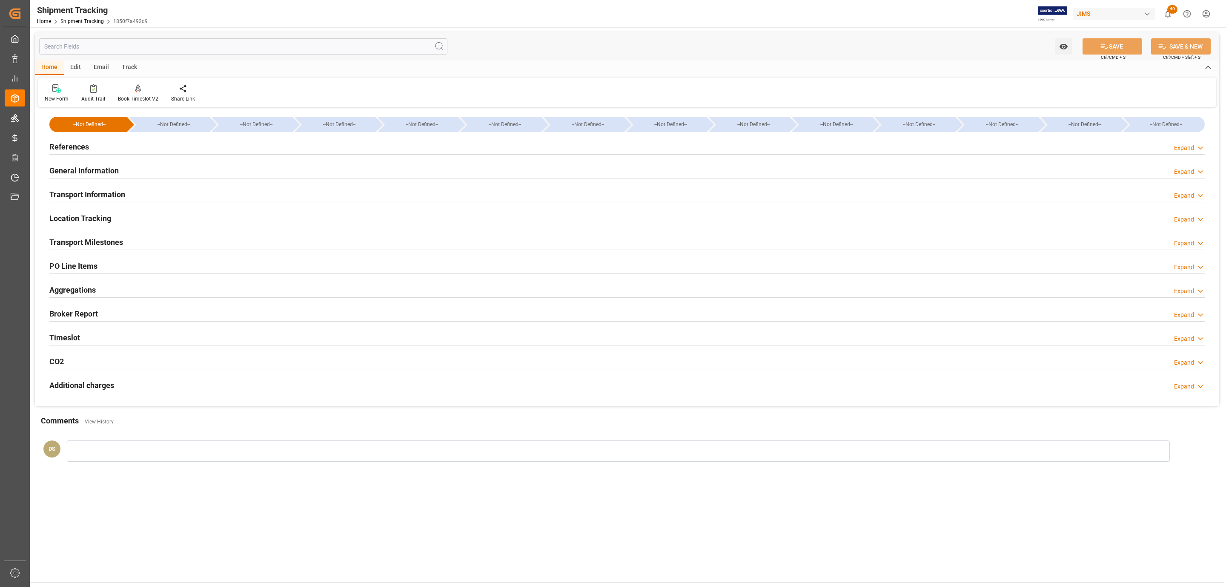
click at [110, 239] on h2 "Transport Milestones" at bounding box center [86, 241] width 74 height 11
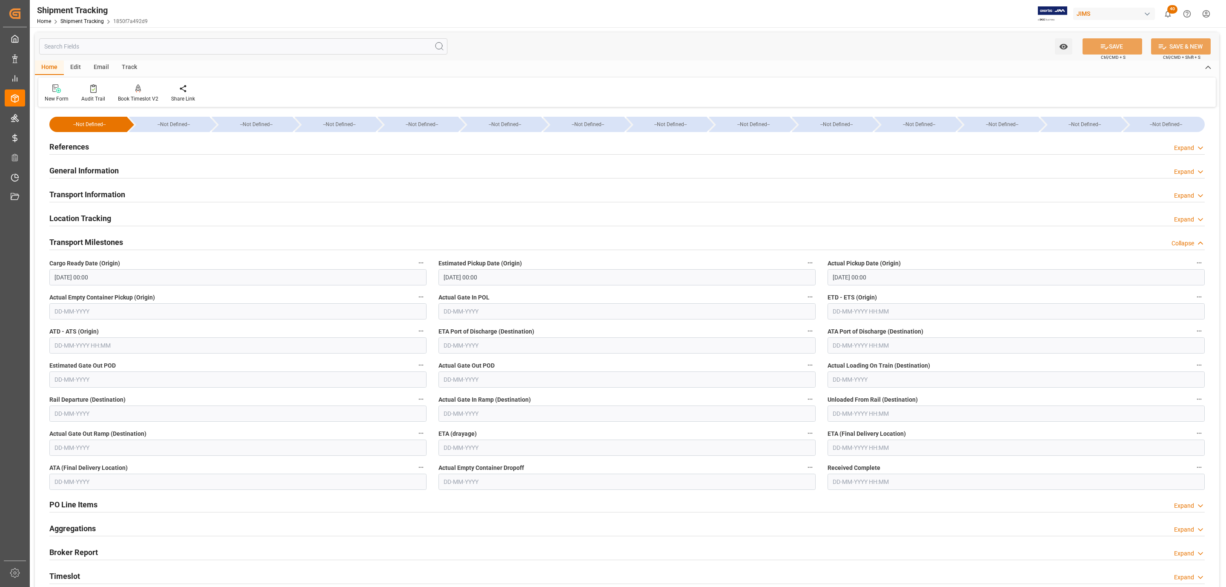
click at [861, 314] on input "text" at bounding box center [1016, 311] width 377 height 16
click at [862, 361] on div "28 29 30 31 1 2 3" at bounding box center [889, 363] width 116 height 17
click at [904, 433] on div "29" at bounding box center [905, 430] width 11 height 10
type input "29-08-2025 00:00"
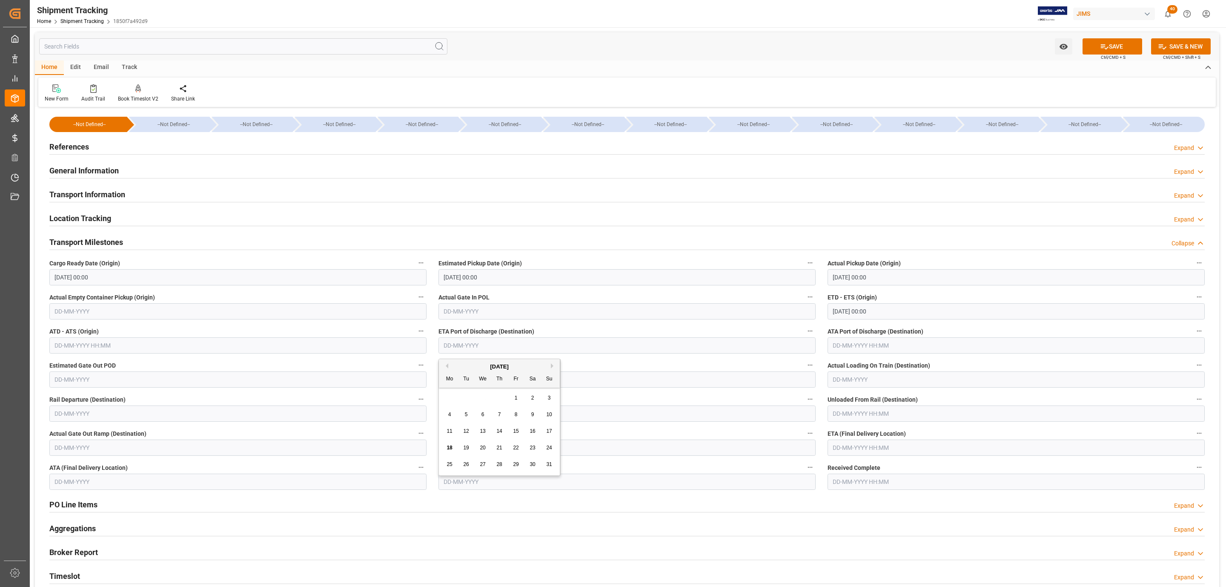
click at [451, 346] on input "text" at bounding box center [626, 345] width 377 height 16
click at [483, 398] on div "28 29 30 31 1 2 3" at bounding box center [499, 398] width 116 height 17
click at [553, 365] on button "Next Month" at bounding box center [553, 365] width 5 height 5
click at [463, 430] on span "16" at bounding box center [466, 431] width 6 height 6
type input "16-09-2025"
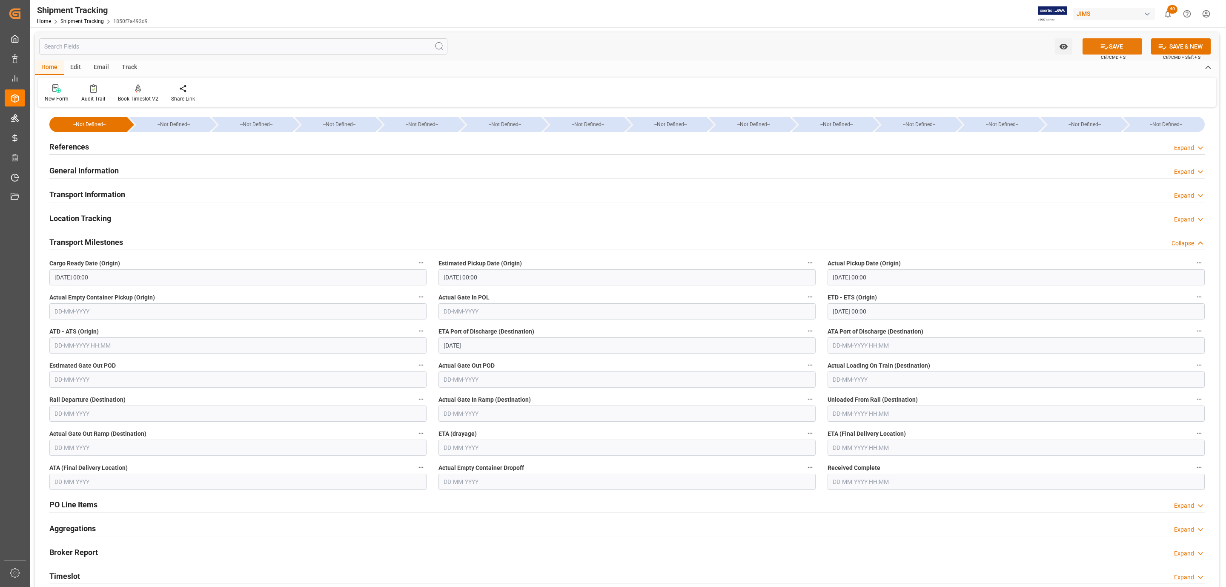
click at [1087, 50] on button "SAVE" at bounding box center [1113, 46] width 60 height 16
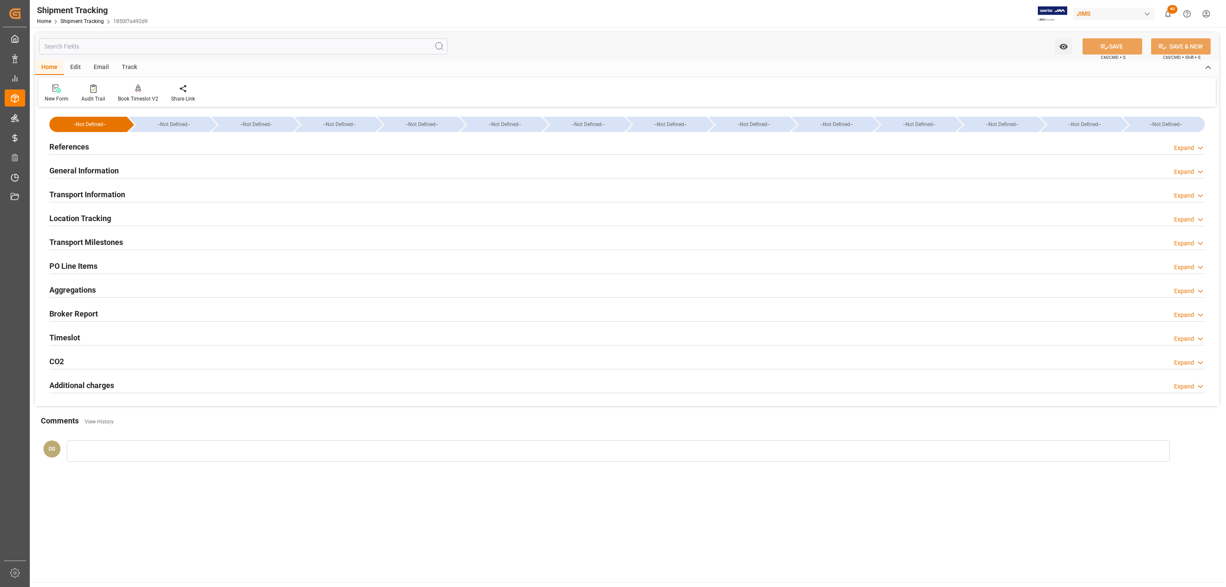
click at [99, 197] on h2 "Transport Information" at bounding box center [87, 194] width 76 height 11
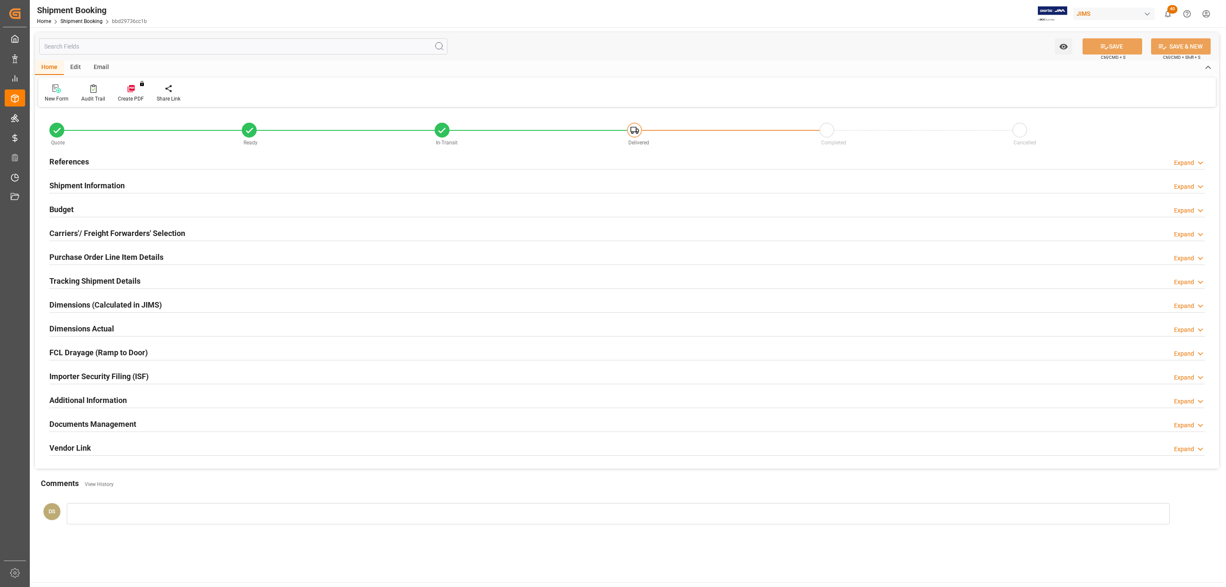
type input "26"
click at [80, 184] on h2 "Shipment Information" at bounding box center [86, 185] width 75 height 11
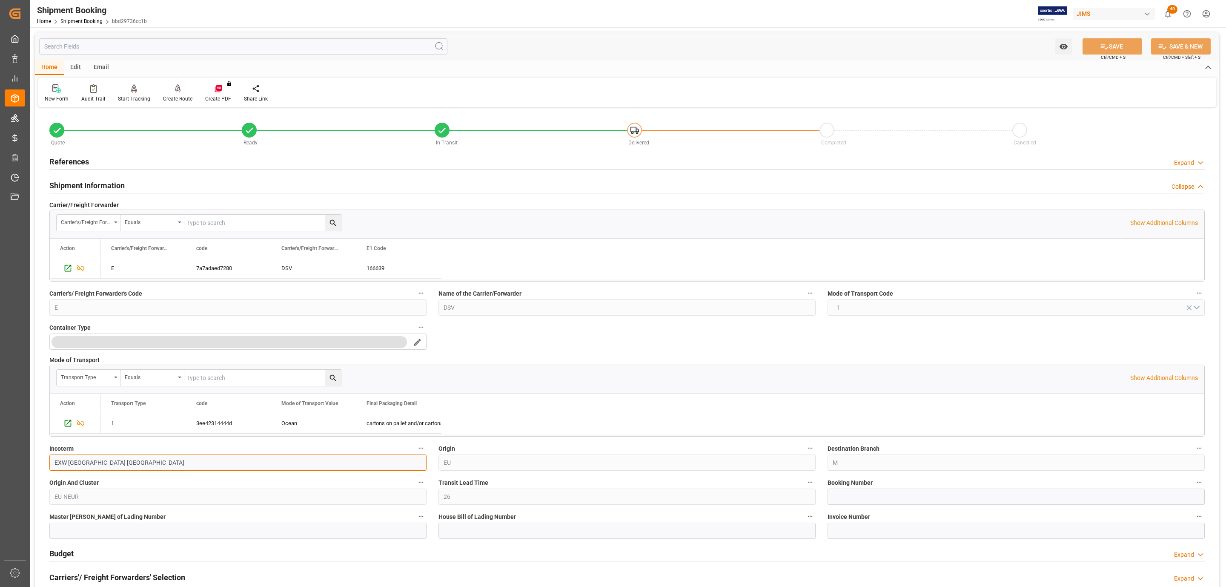
drag, startPoint x: 120, startPoint y: 465, endPoint x: 69, endPoint y: 459, distance: 51.5
click at [69, 459] on input "EXW [GEOGRAPHIC_DATA] [GEOGRAPHIC_DATA]" at bounding box center [237, 462] width 377 height 16
type input "EXW [GEOGRAPHIC_DATA], [GEOGRAPHIC_DATA]"
click at [1093, 41] on button "SAVE" at bounding box center [1113, 46] width 60 height 16
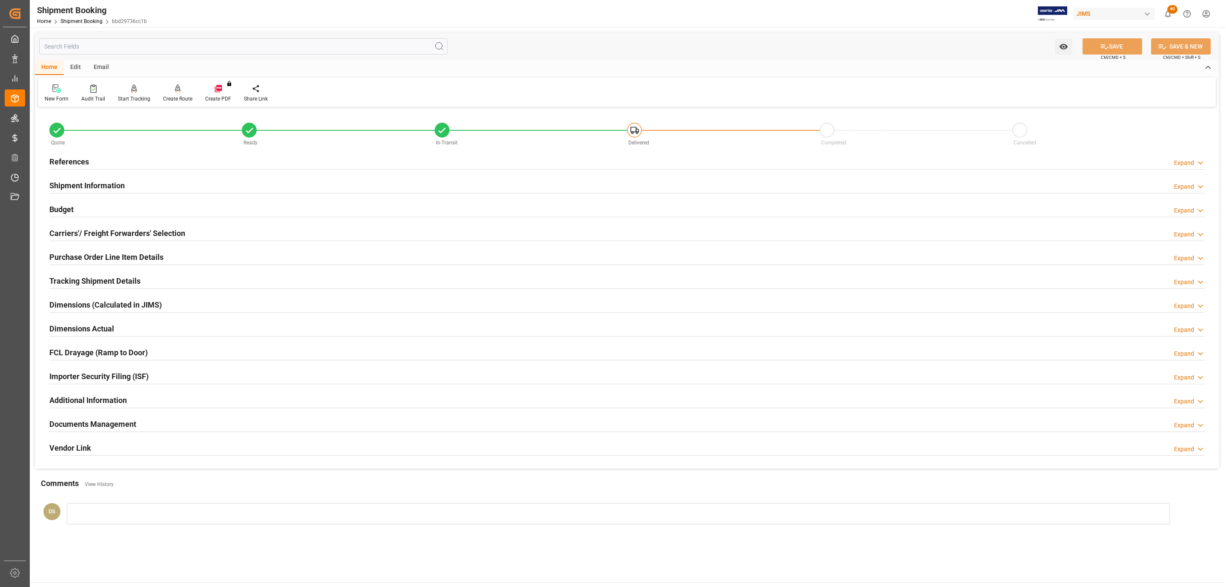
click at [97, 188] on h2 "Shipment Information" at bounding box center [86, 185] width 75 height 11
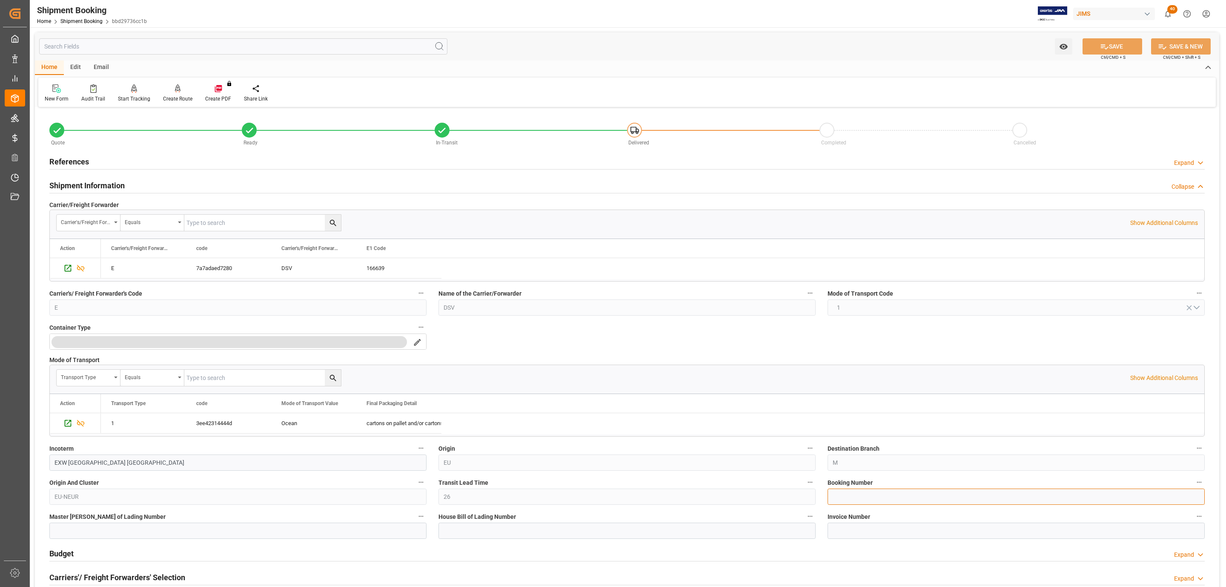
click at [847, 494] on input at bounding box center [1016, 496] width 377 height 16
paste input "SANR0381830"
type input "SANR0381830"
click at [1112, 43] on button "SAVE" at bounding box center [1113, 46] width 60 height 16
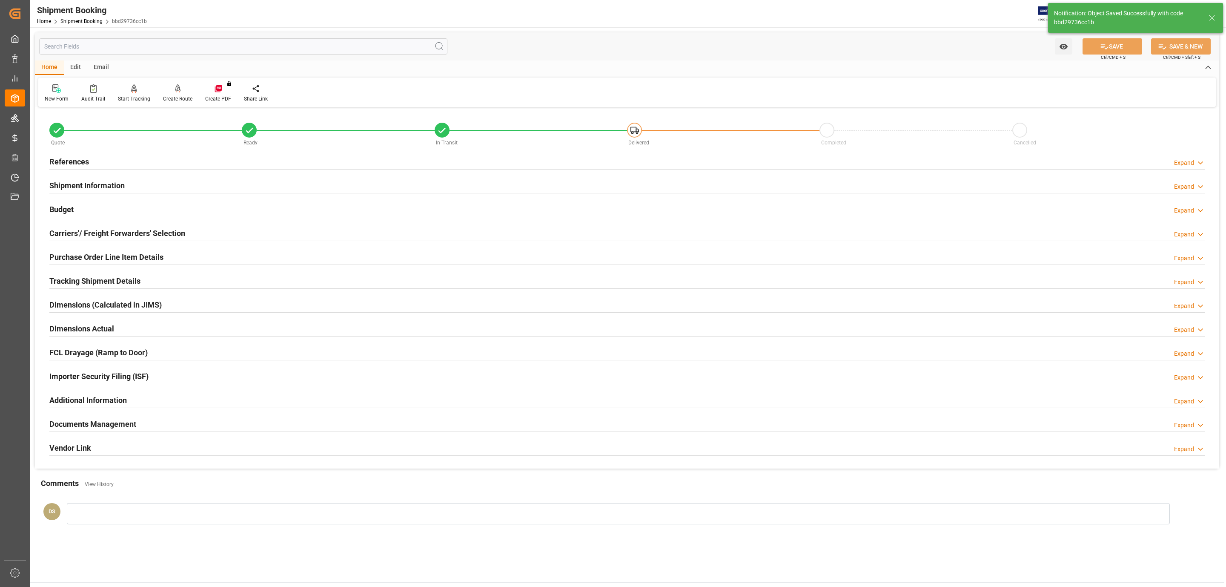
click at [107, 157] on div "References Expand" at bounding box center [626, 161] width 1155 height 16
